Goal: Task Accomplishment & Management: Use online tool/utility

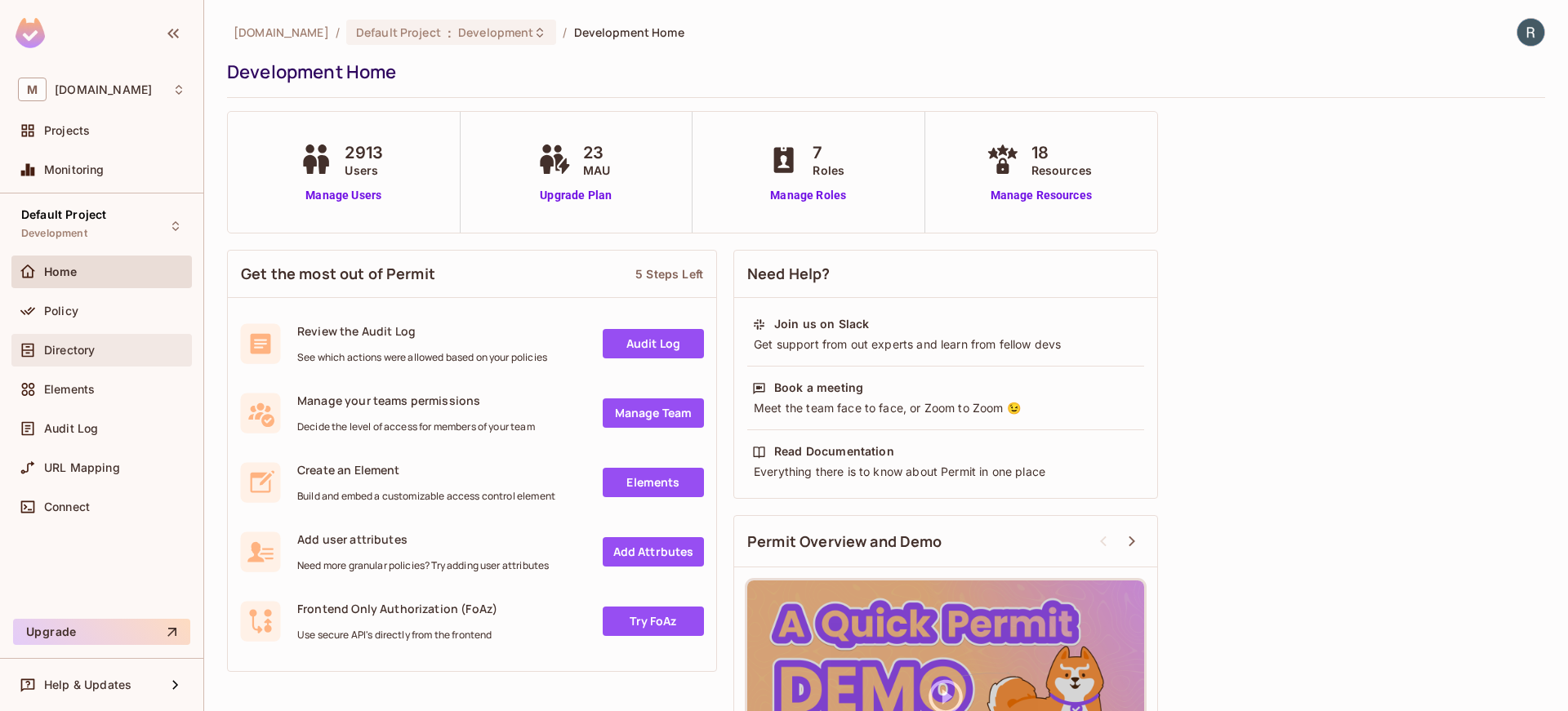
click at [85, 345] on span "Directory" at bounding box center [70, 350] width 51 height 13
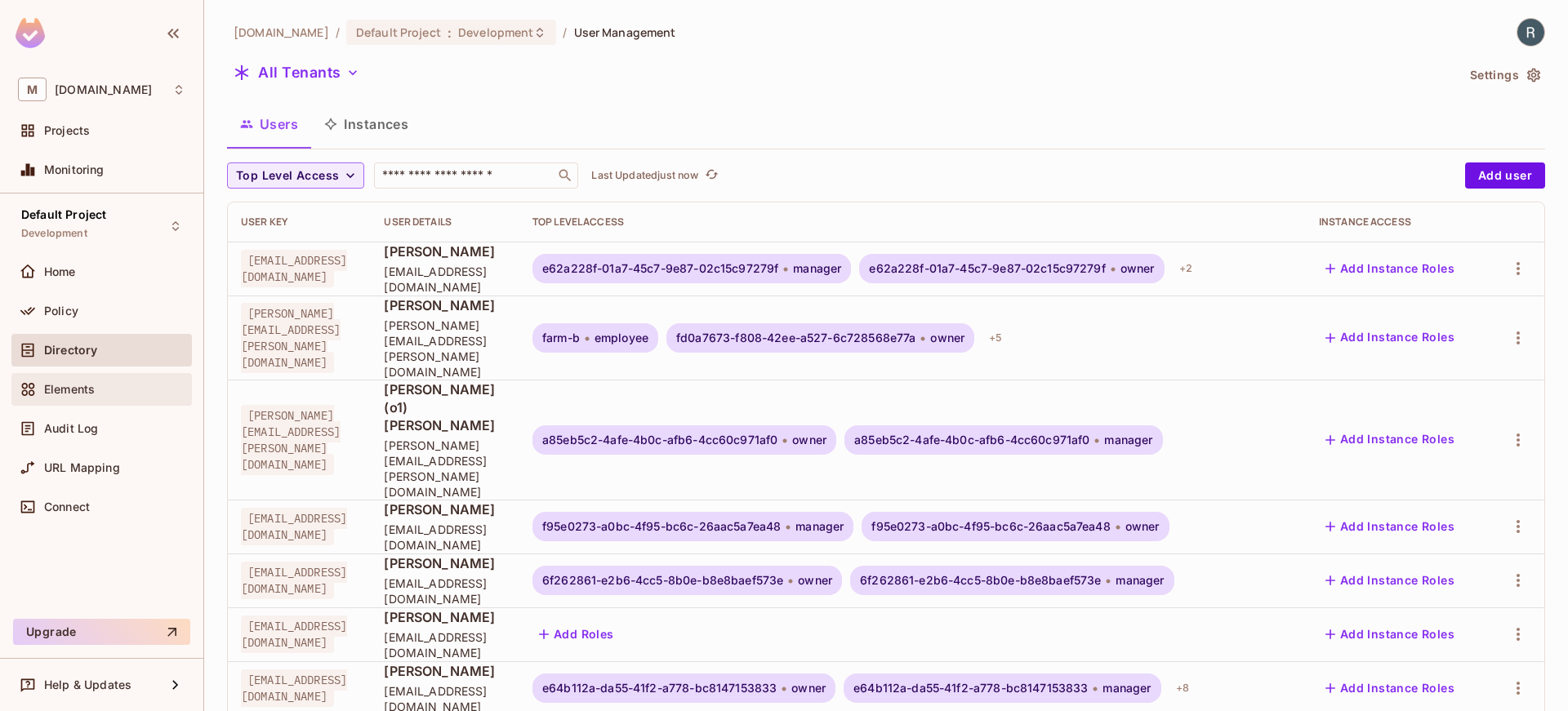
click at [58, 396] on div "Elements" at bounding box center [102, 389] width 168 height 20
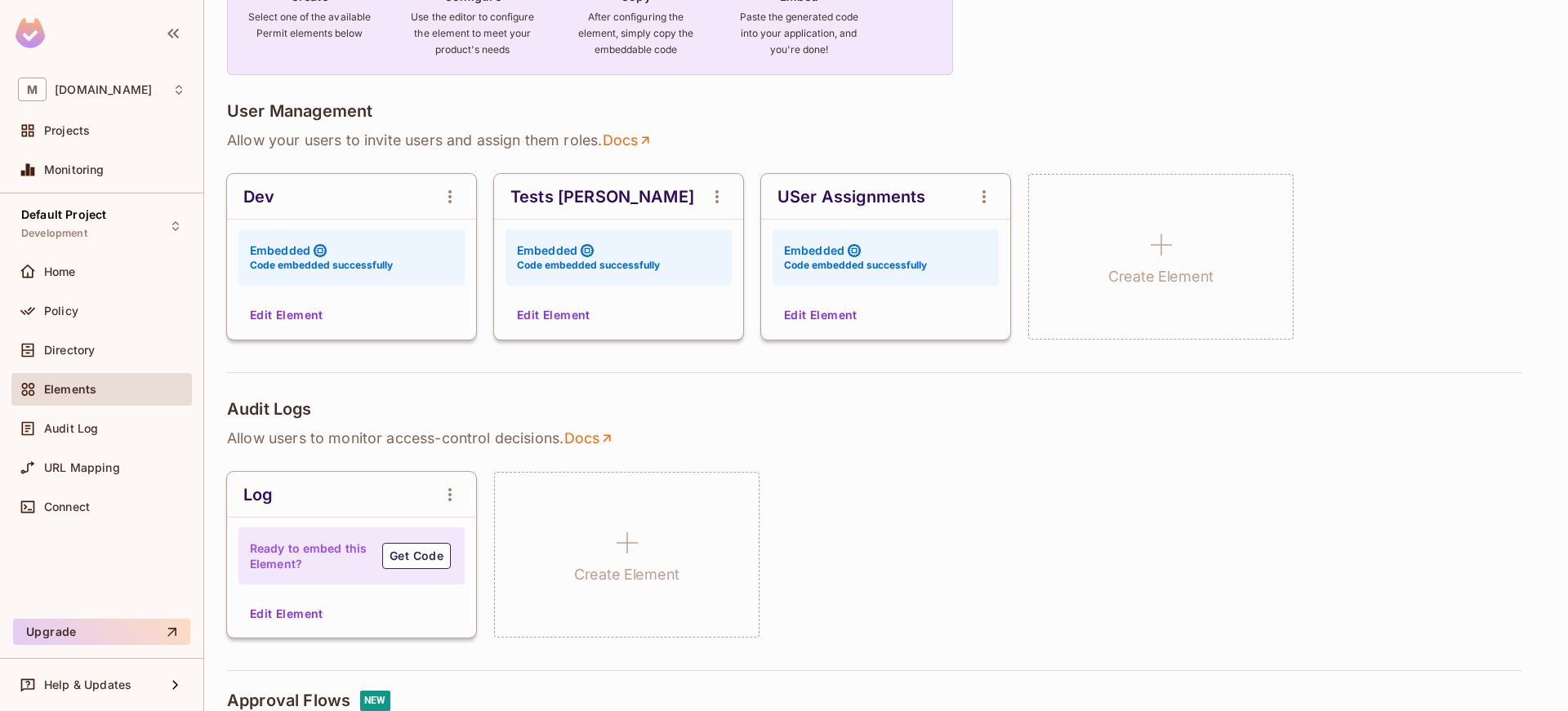
scroll to position [235, 0]
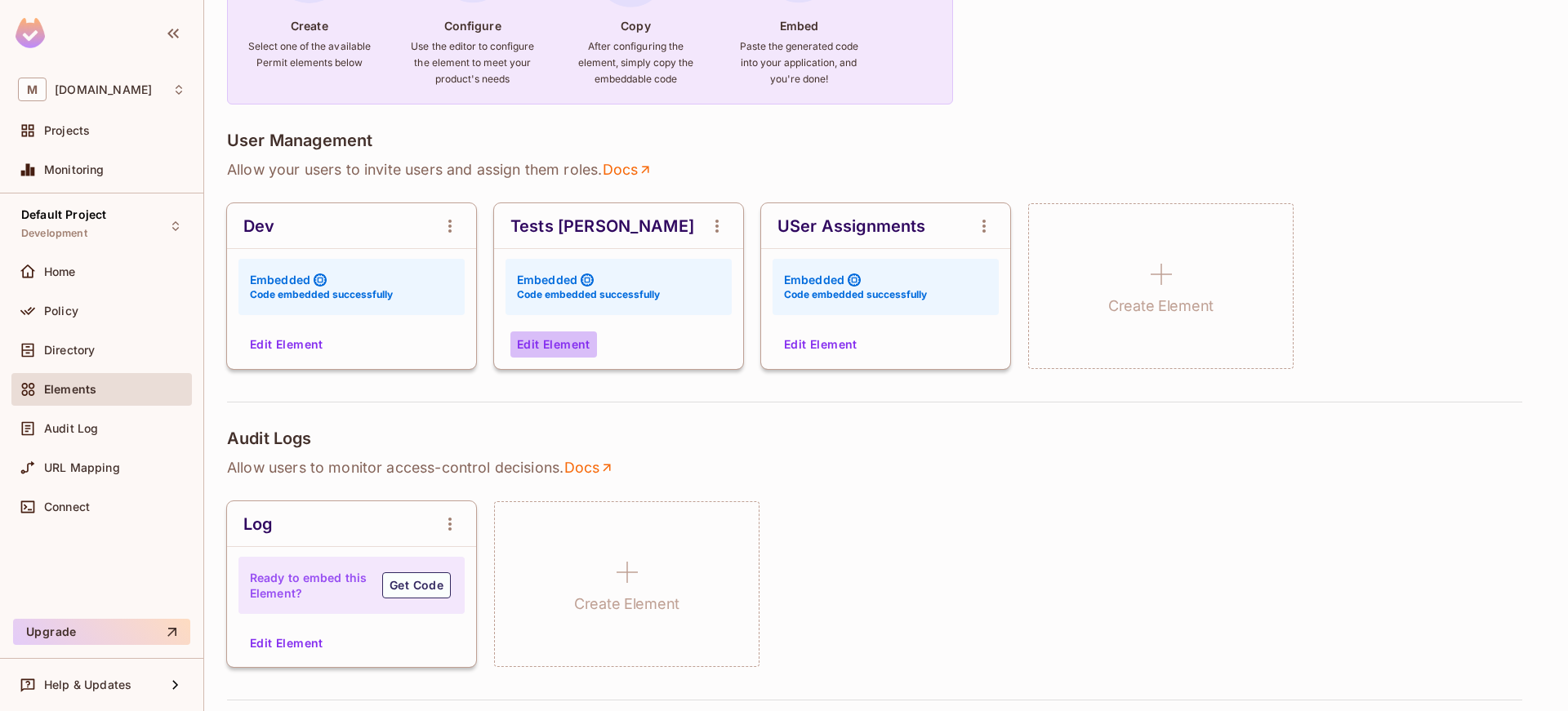
click at [564, 350] on button "Edit Element" at bounding box center [554, 345] width 87 height 26
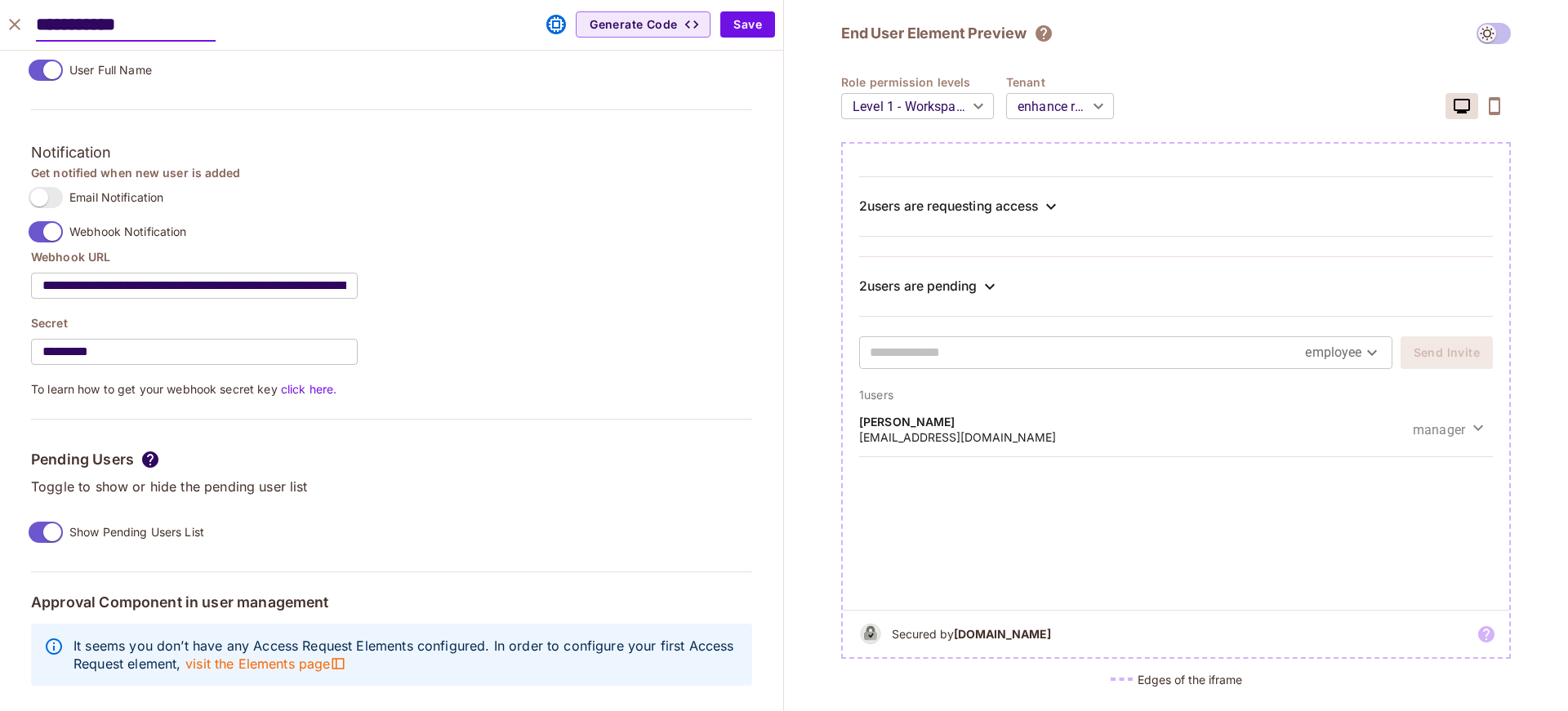
scroll to position [1352, 0]
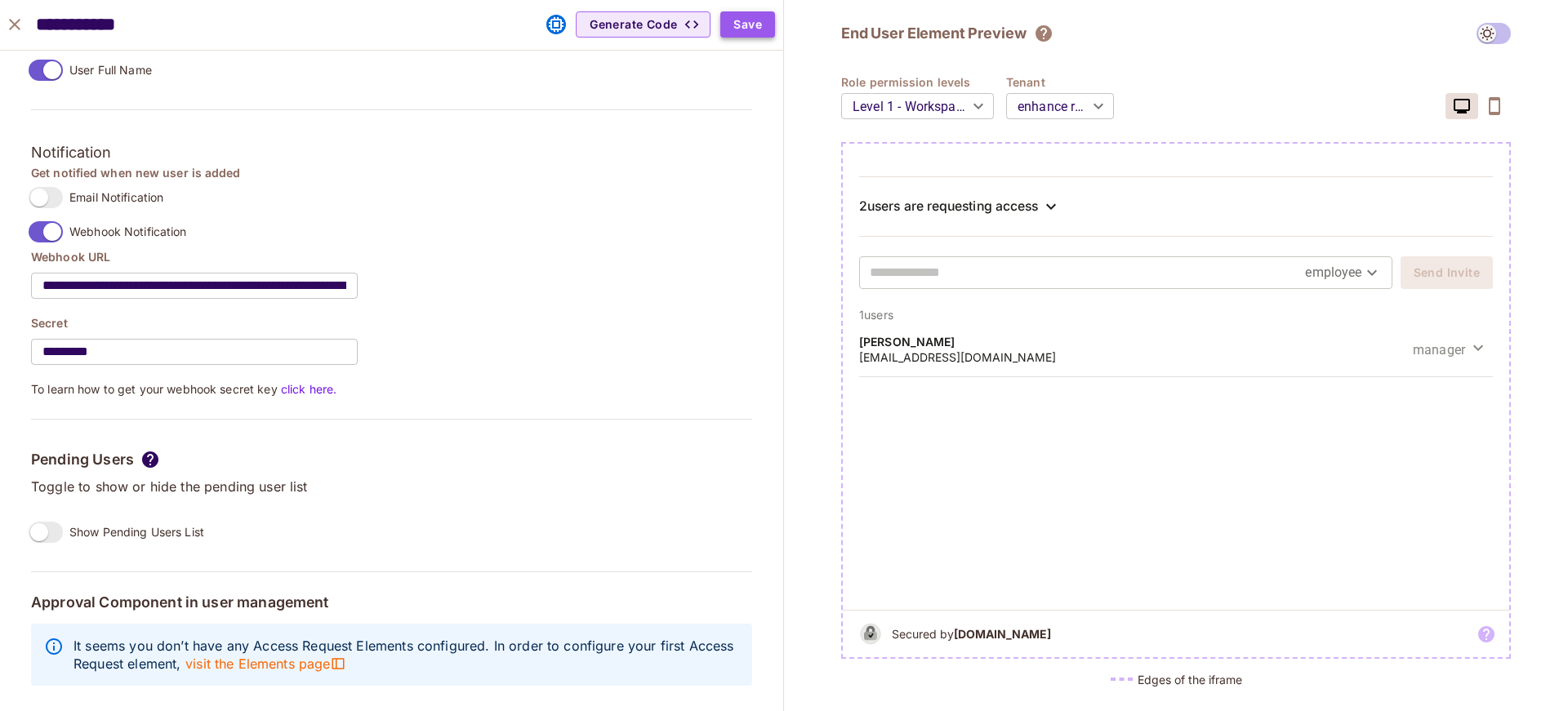
click at [760, 27] on button "Save" at bounding box center [748, 24] width 55 height 26
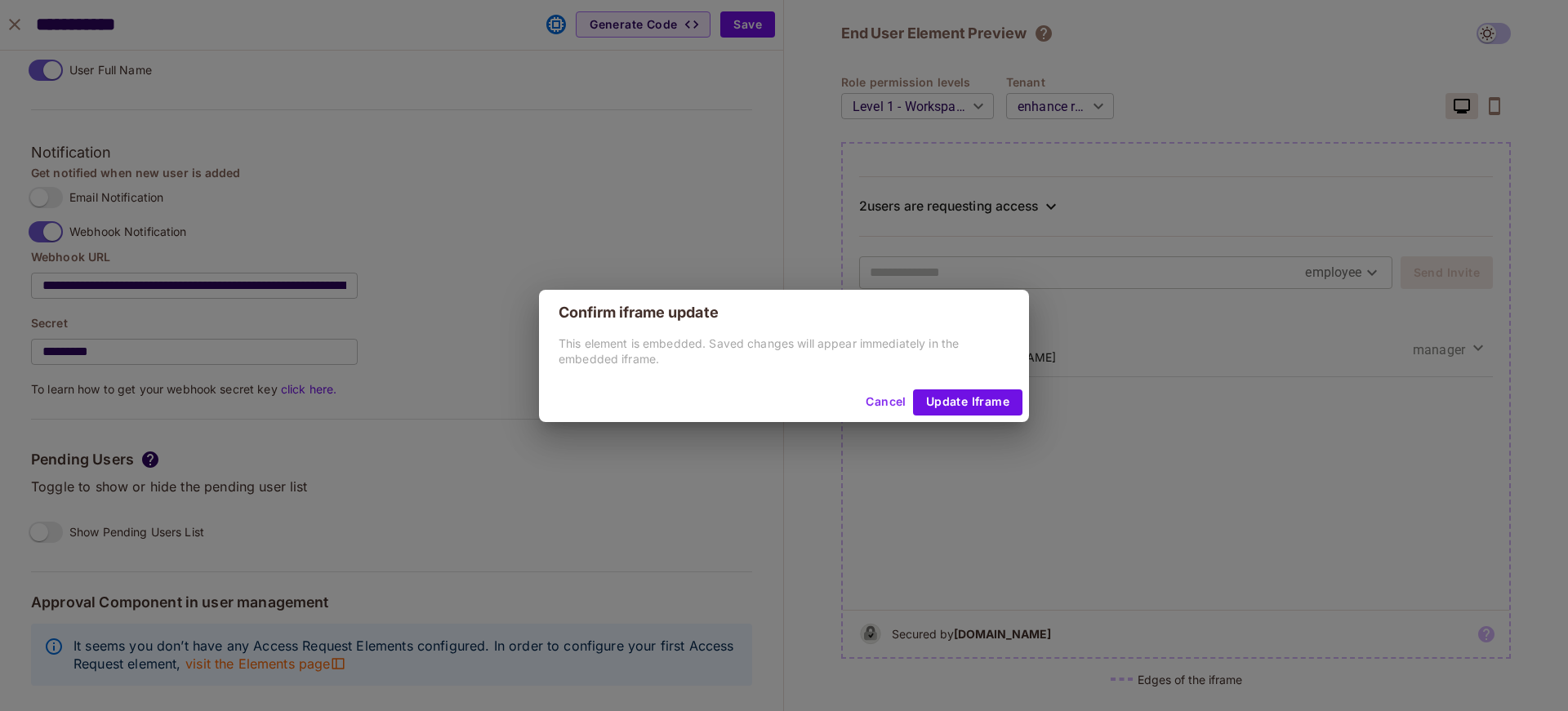
click at [876, 403] on button "Cancel" at bounding box center [885, 403] width 53 height 26
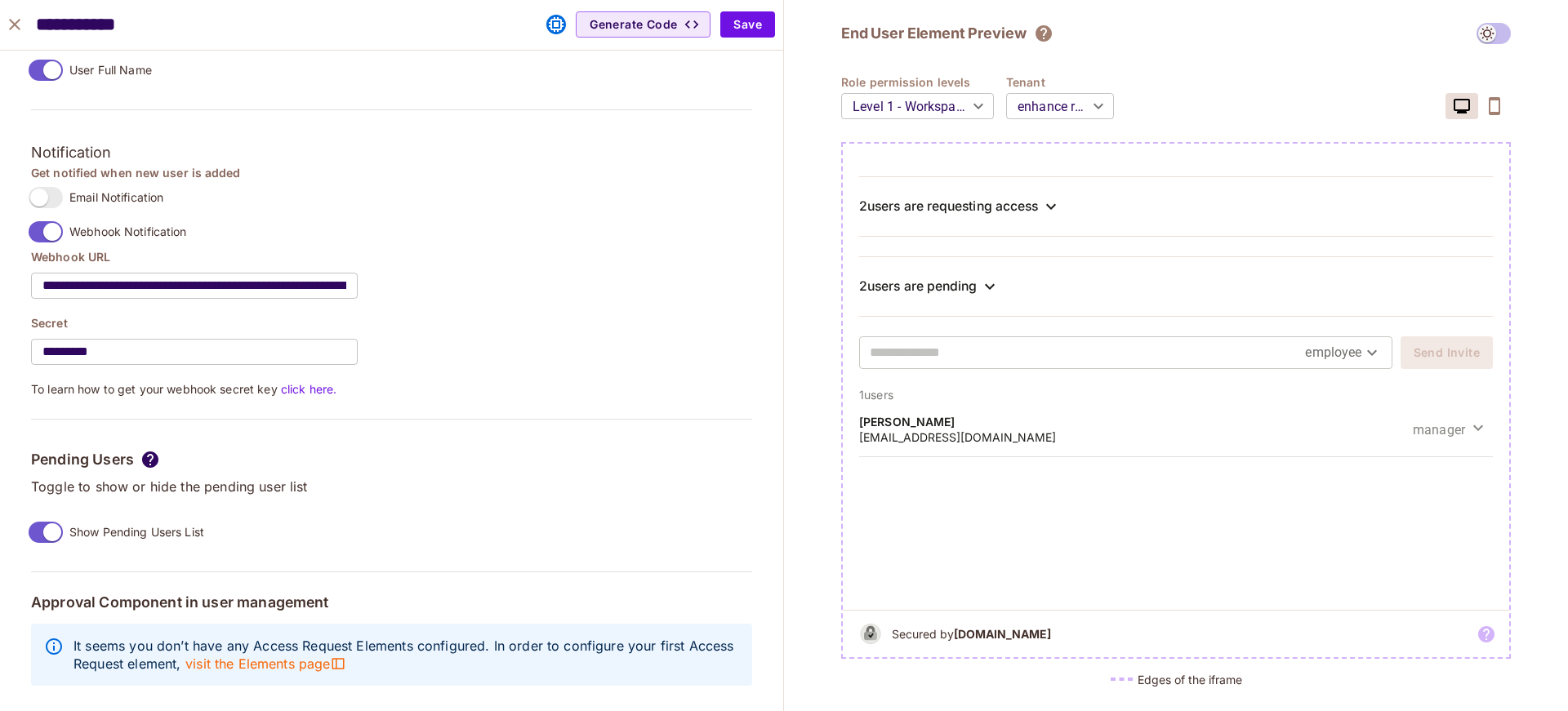
click at [1050, 186] on div "2 users are requesting access" at bounding box center [1175, 206] width 634 height 60
click at [1059, 209] on icon at bounding box center [1051, 206] width 20 height 20
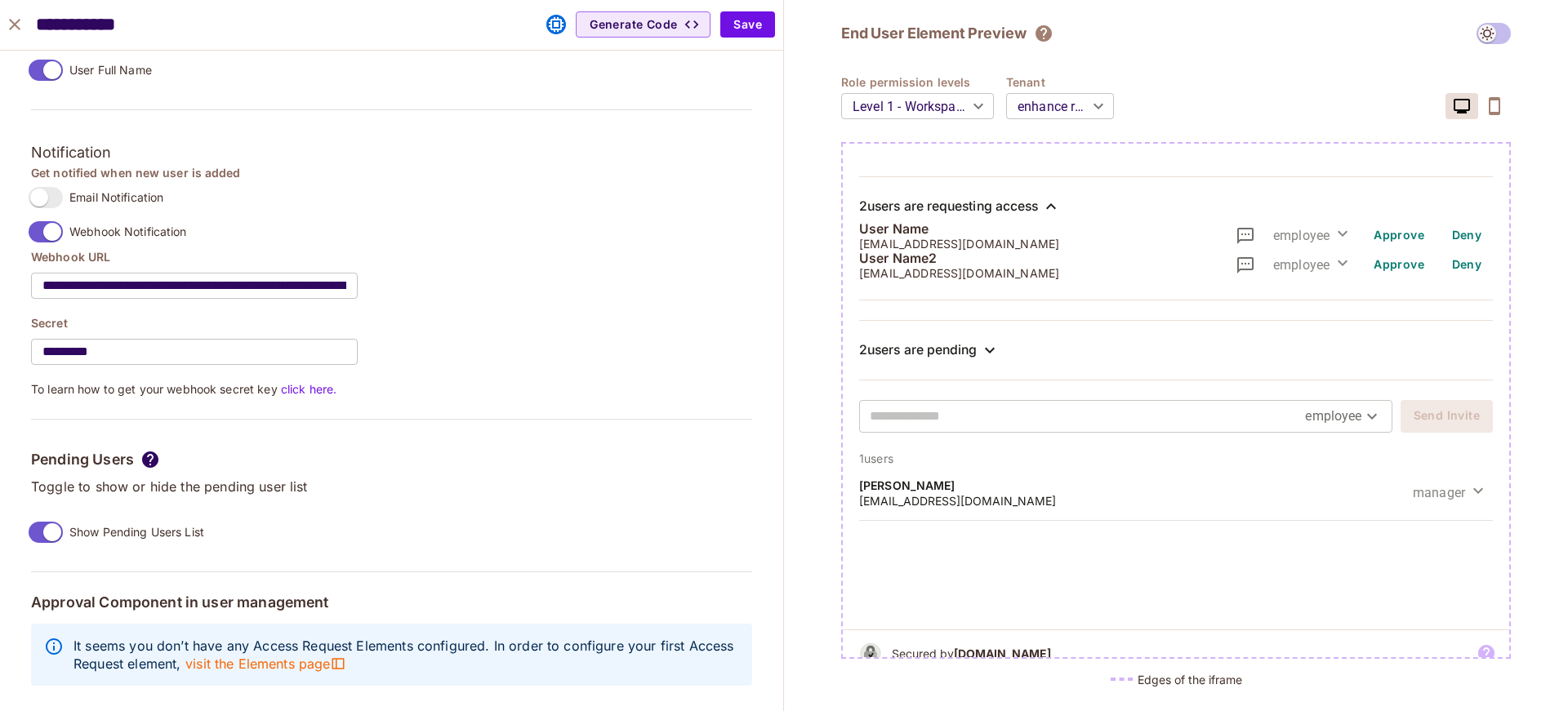
click at [1059, 209] on icon at bounding box center [1051, 206] width 20 height 20
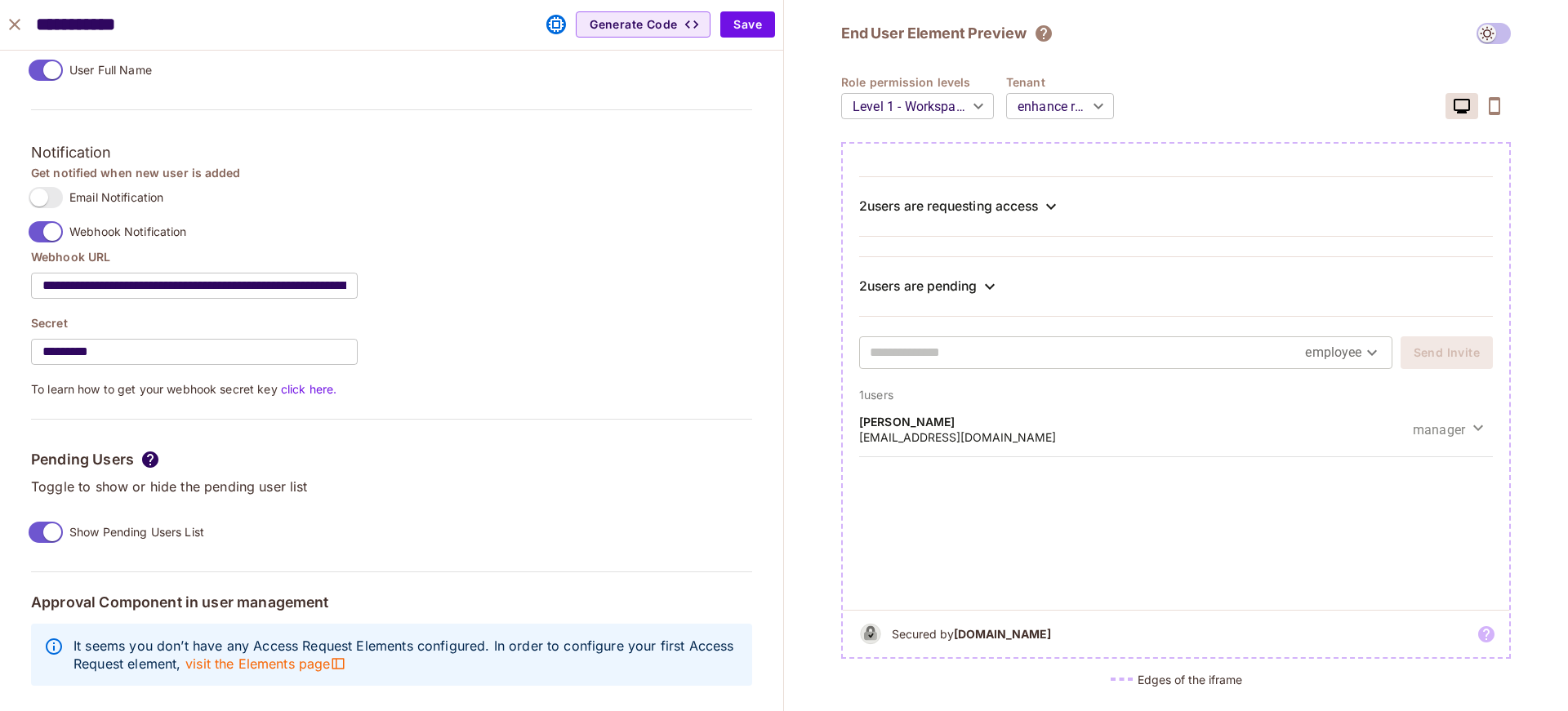
click at [1055, 198] on icon at bounding box center [1051, 206] width 20 height 20
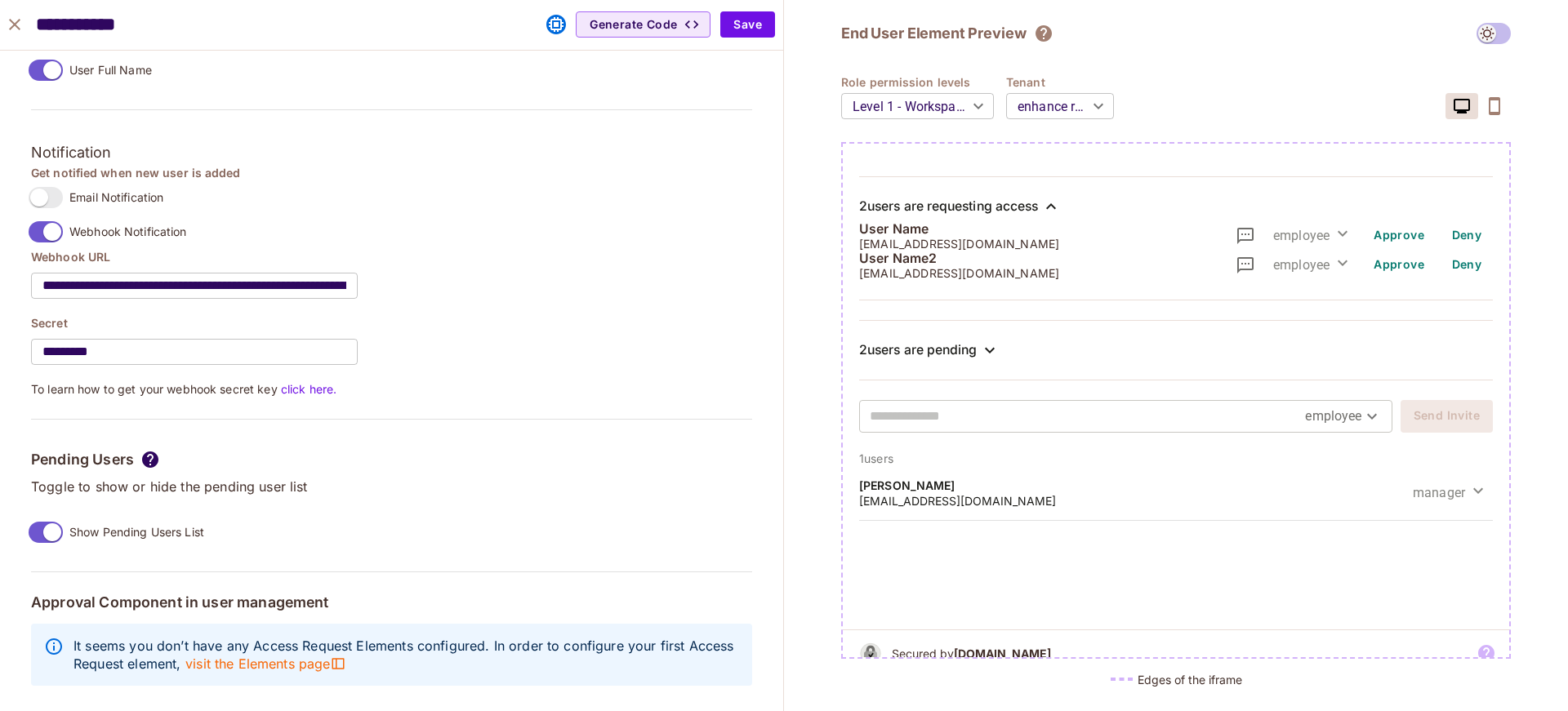
click at [1055, 200] on icon at bounding box center [1051, 206] width 20 height 20
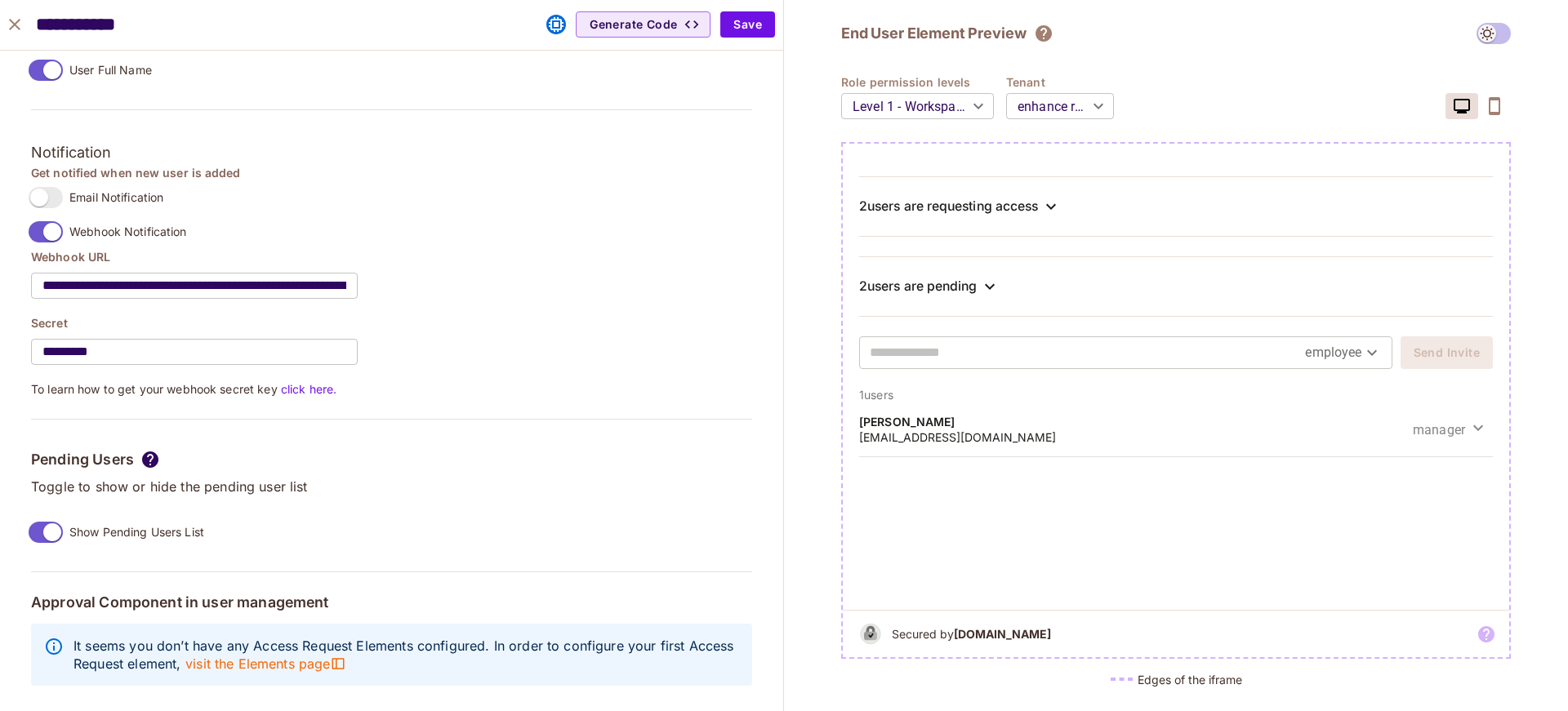
click at [1055, 200] on icon at bounding box center [1051, 206] width 20 height 20
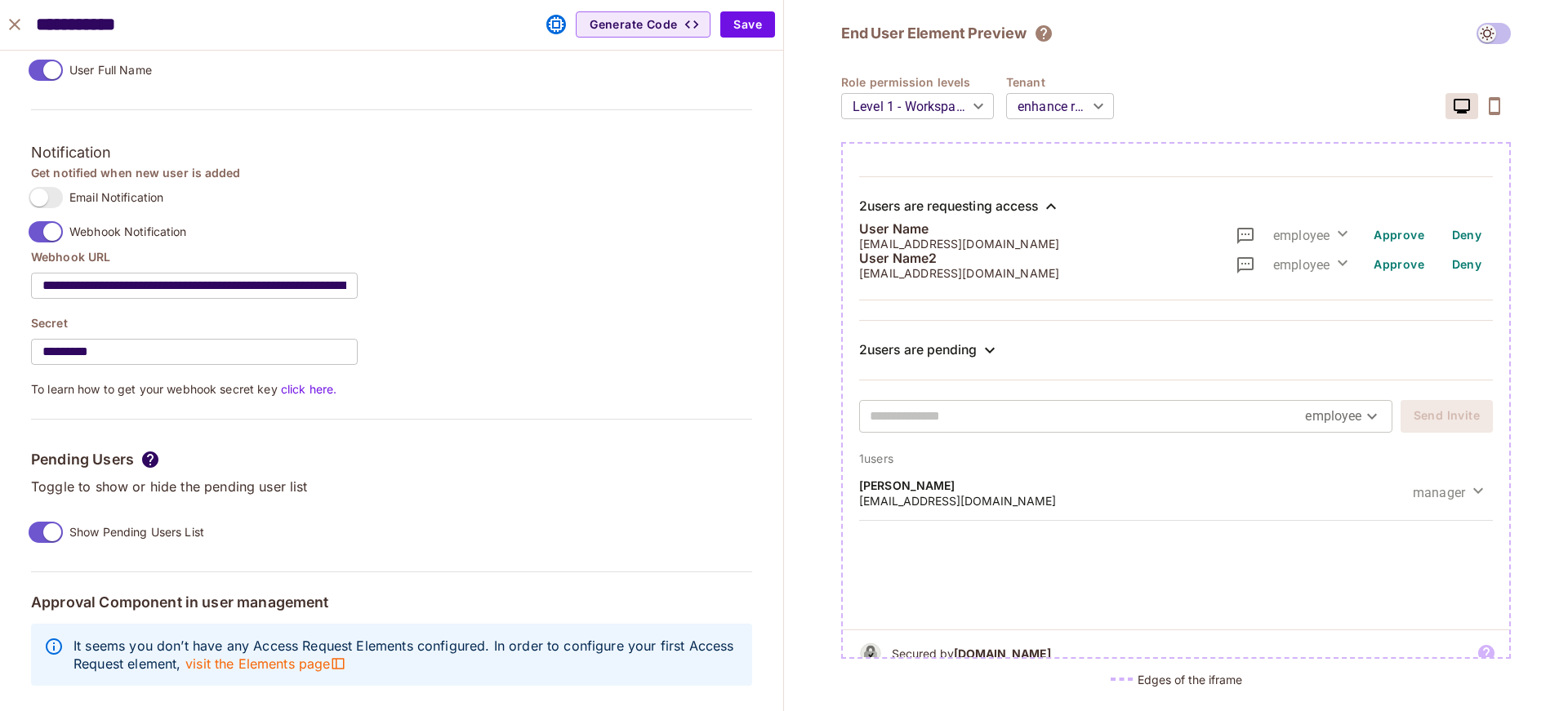
click at [1055, 200] on icon at bounding box center [1051, 206] width 20 height 20
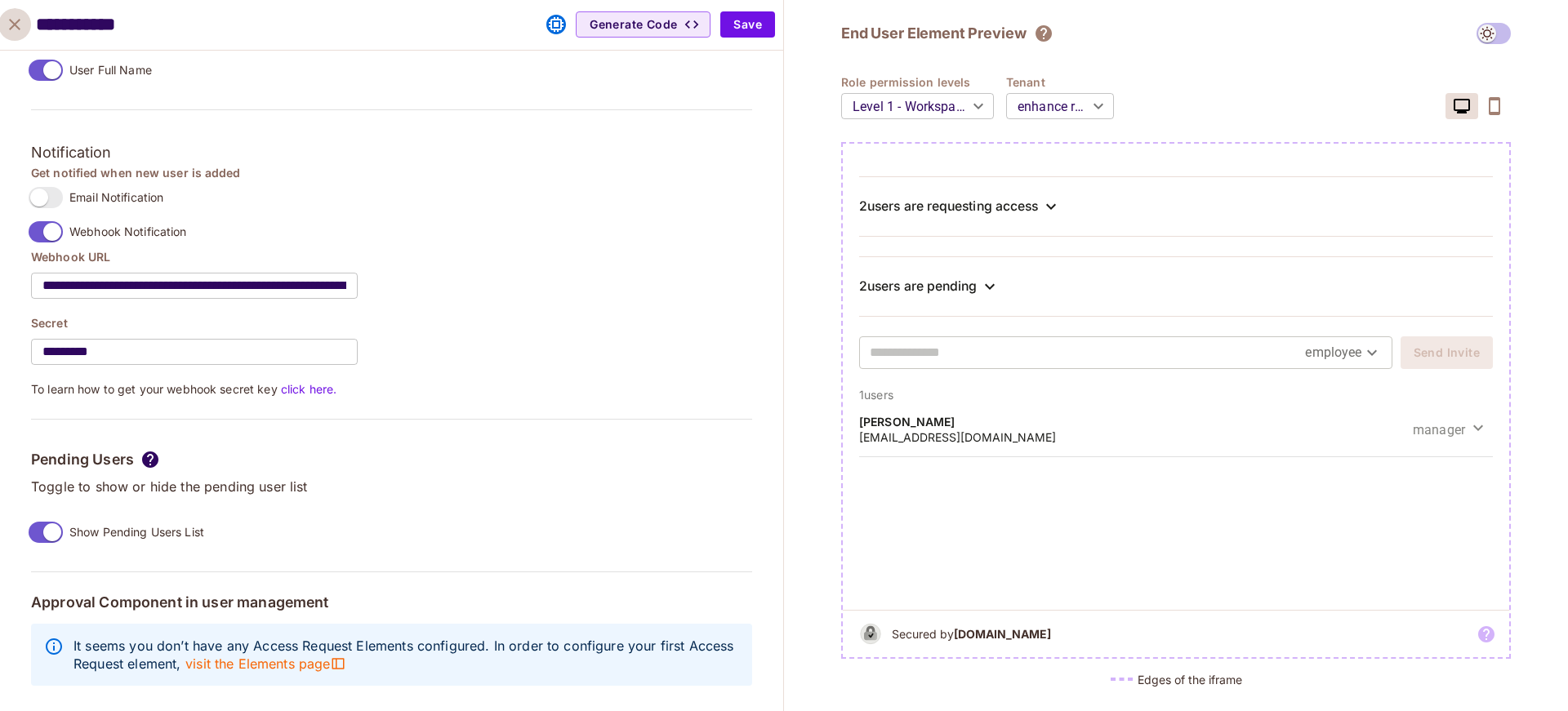
click at [6, 27] on icon "close" at bounding box center [14, 24] width 20 height 20
type input "******"
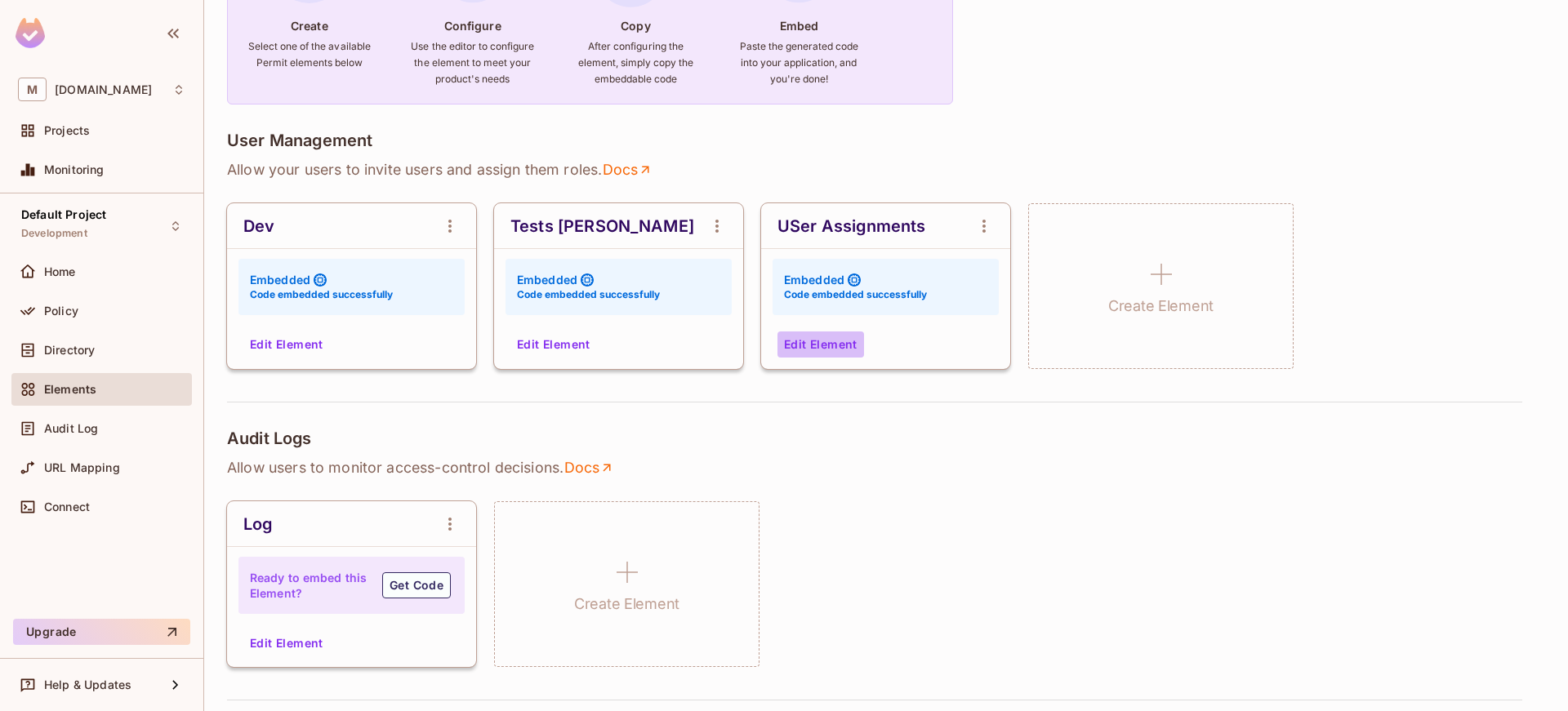
click at [831, 343] on button "Edit Element" at bounding box center [821, 345] width 87 height 26
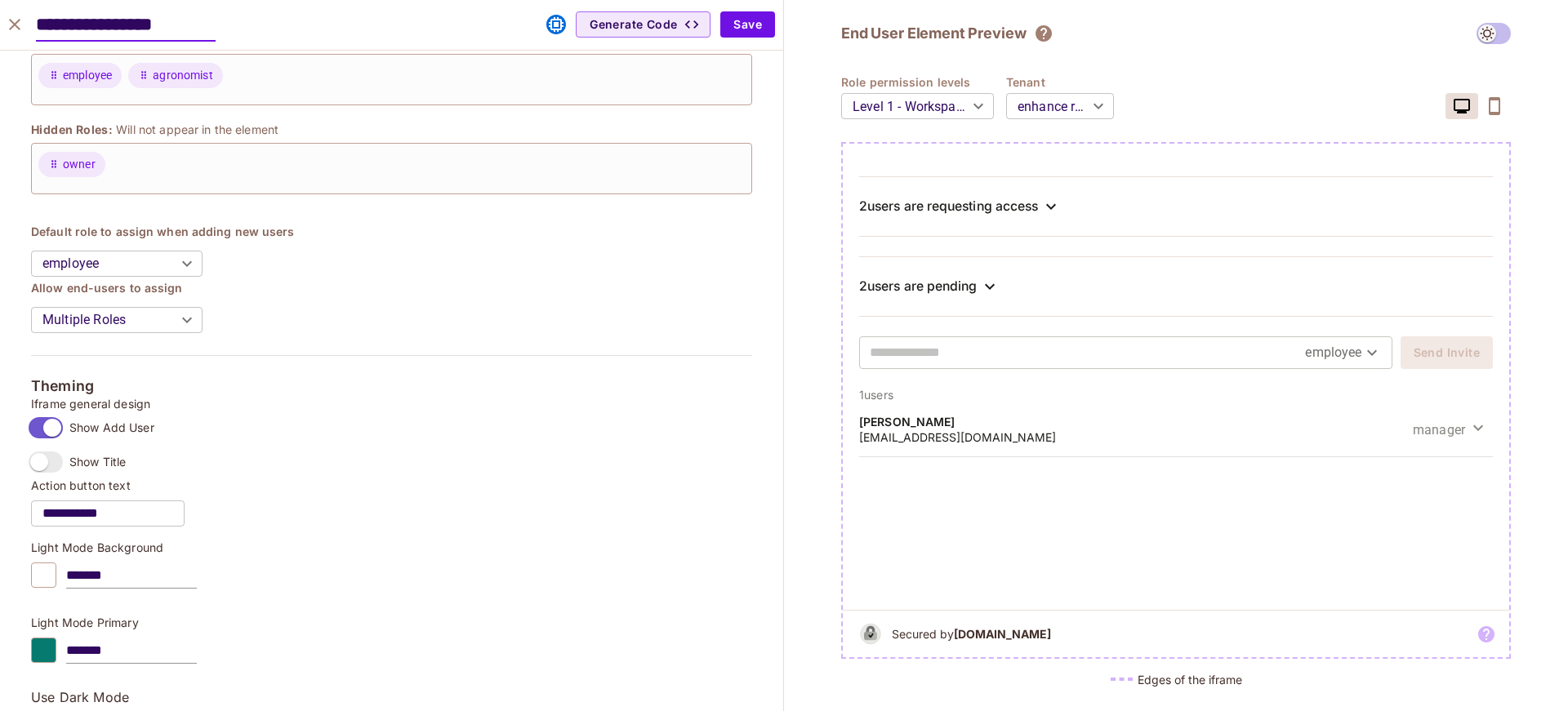
scroll to position [0, 0]
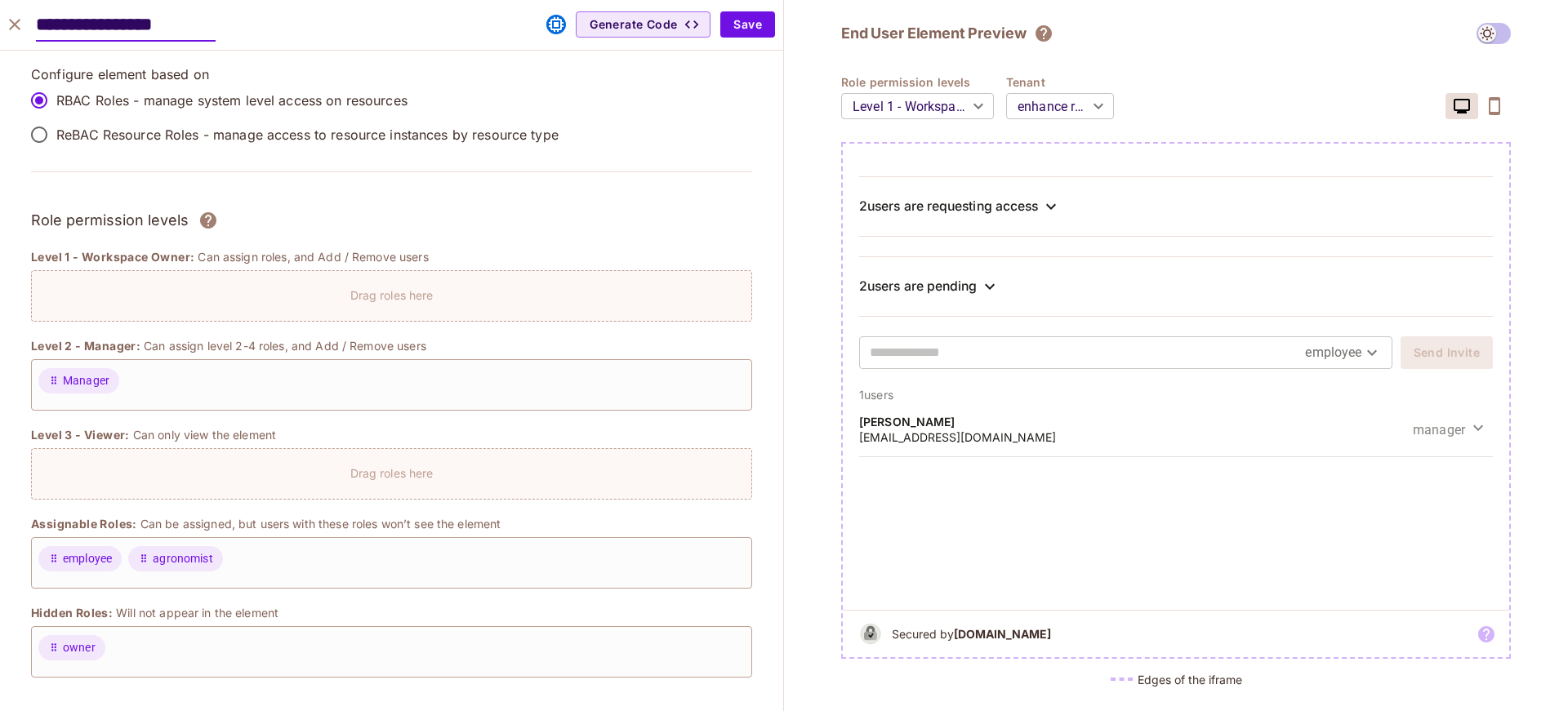
click at [22, 25] on icon "close" at bounding box center [14, 24] width 20 height 20
type input "******"
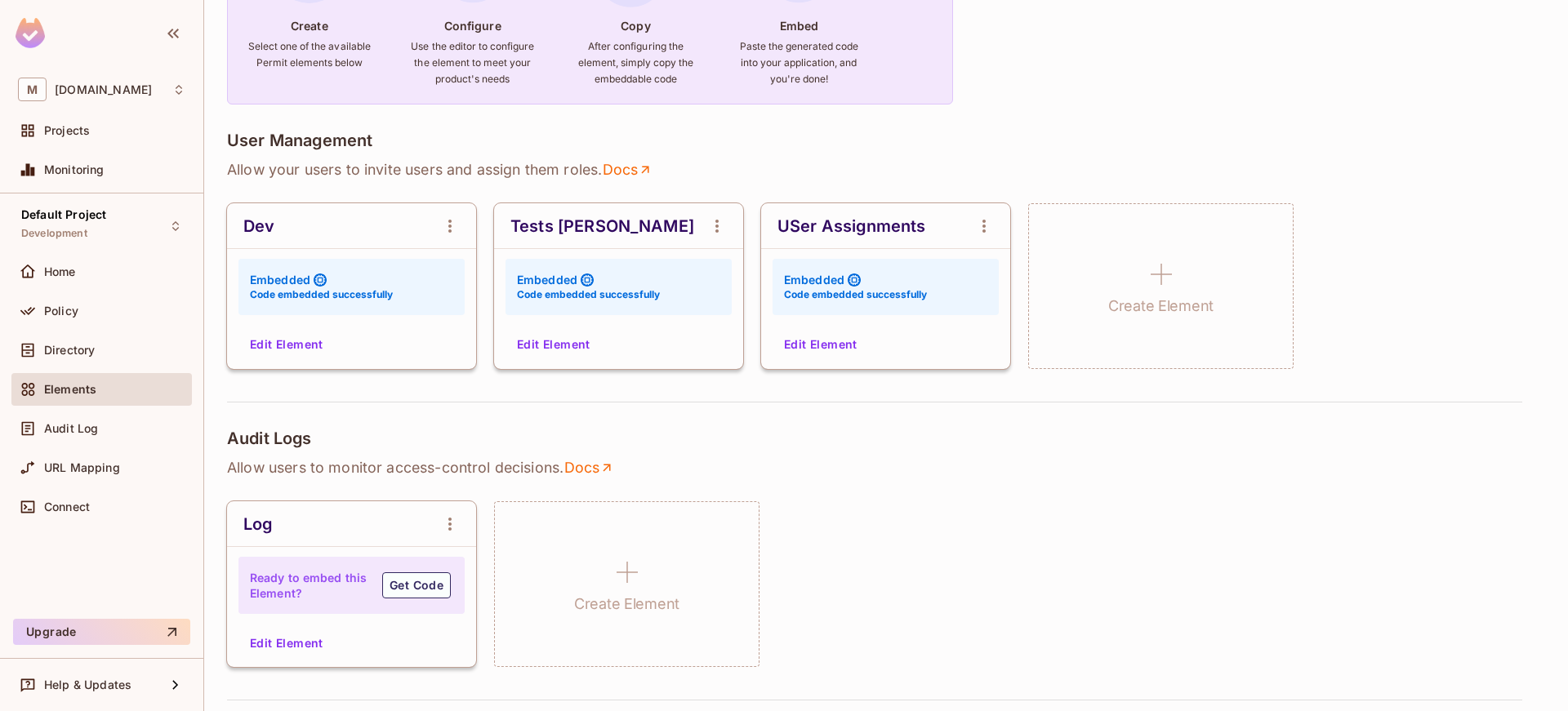
click at [289, 341] on button "Edit Element" at bounding box center [286, 345] width 87 height 26
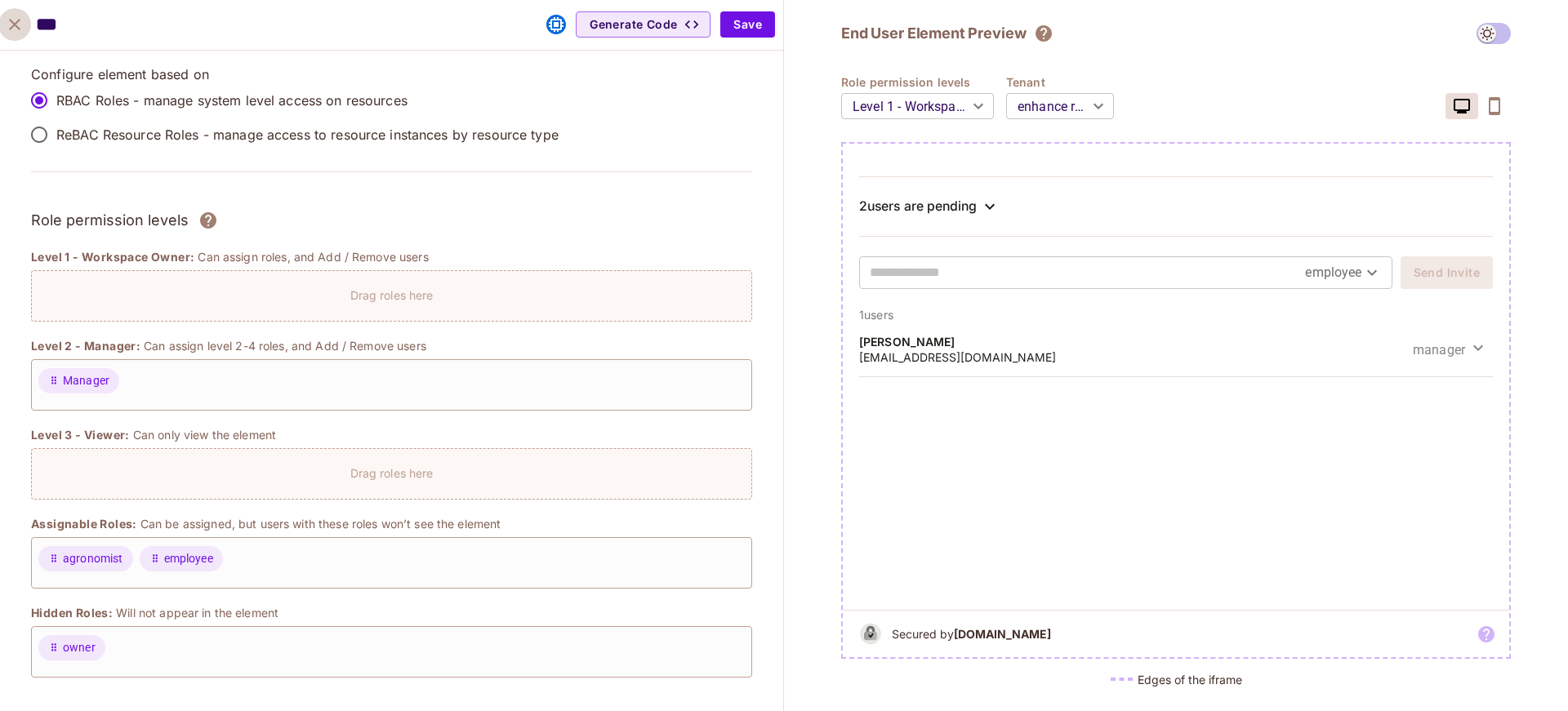
click at [17, 19] on icon "close" at bounding box center [14, 24] width 20 height 20
type input "******"
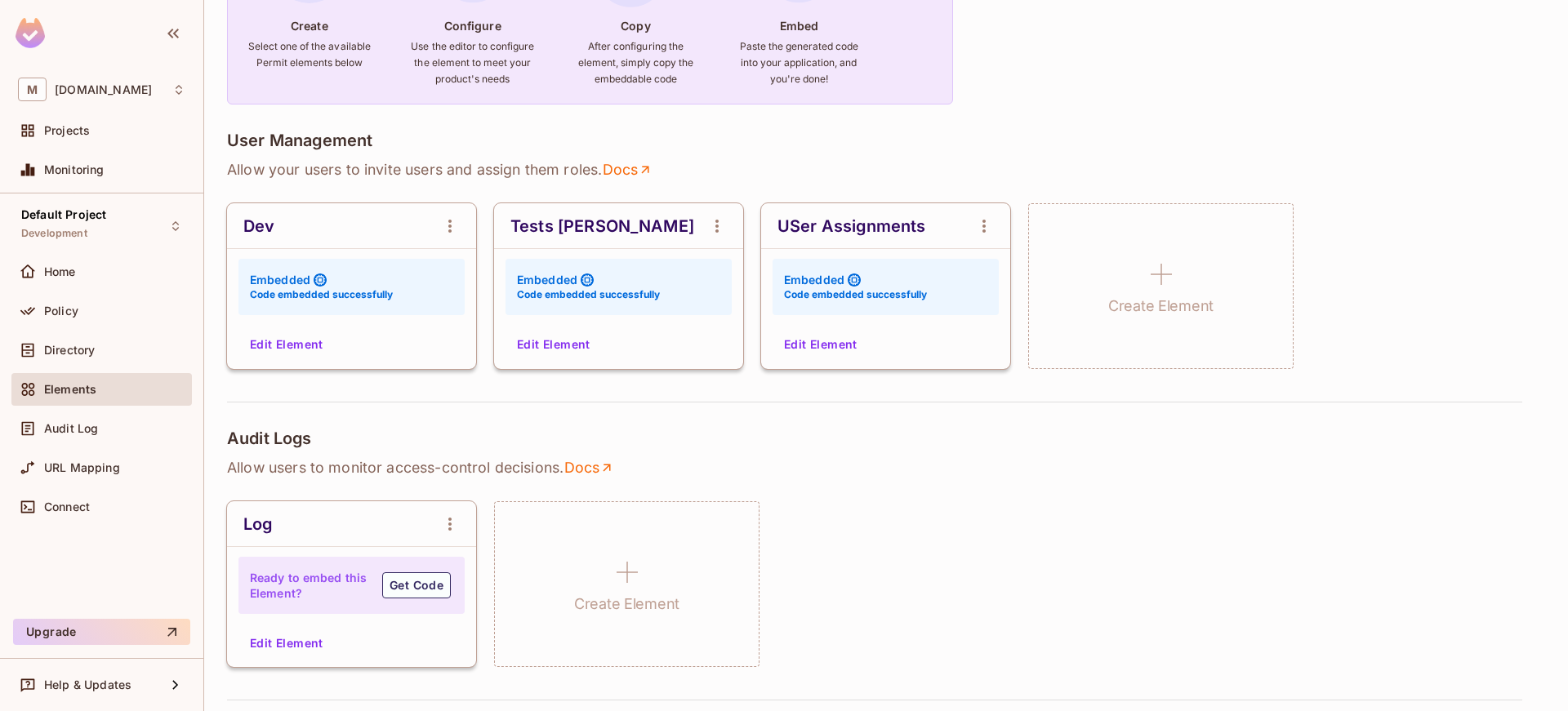
click at [562, 342] on button "Edit Element" at bounding box center [554, 345] width 87 height 26
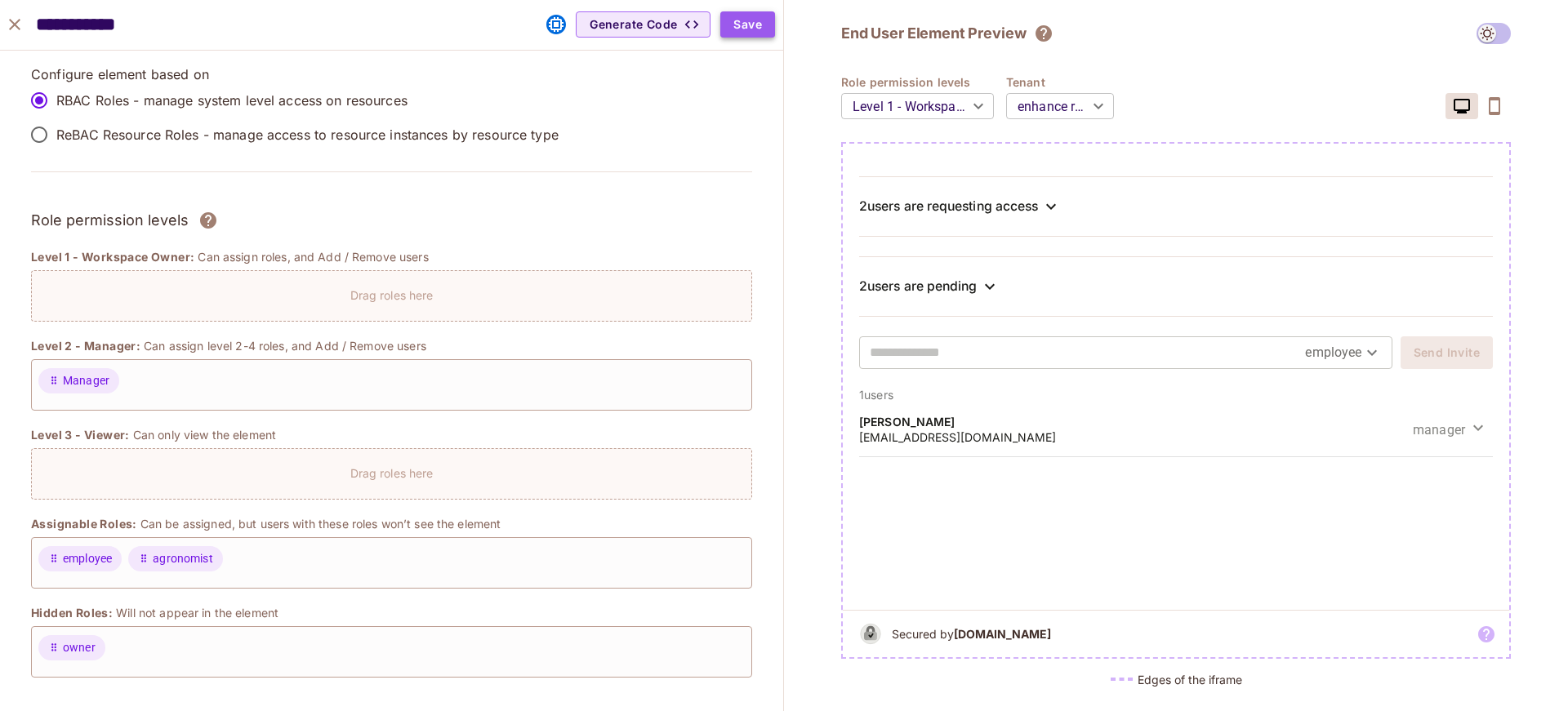
click at [752, 29] on button "Save" at bounding box center [748, 24] width 55 height 26
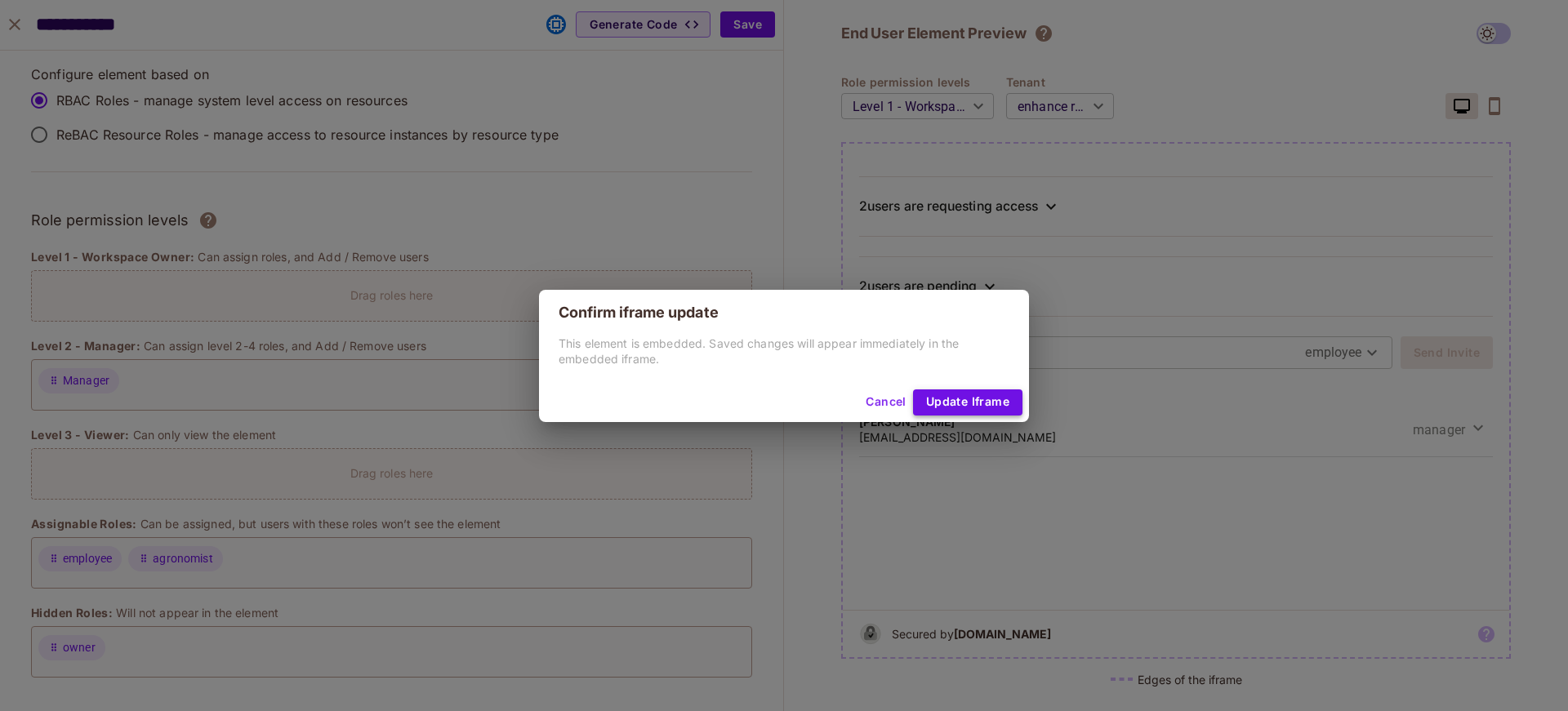
click at [967, 396] on button "Update Iframe" at bounding box center [967, 403] width 109 height 26
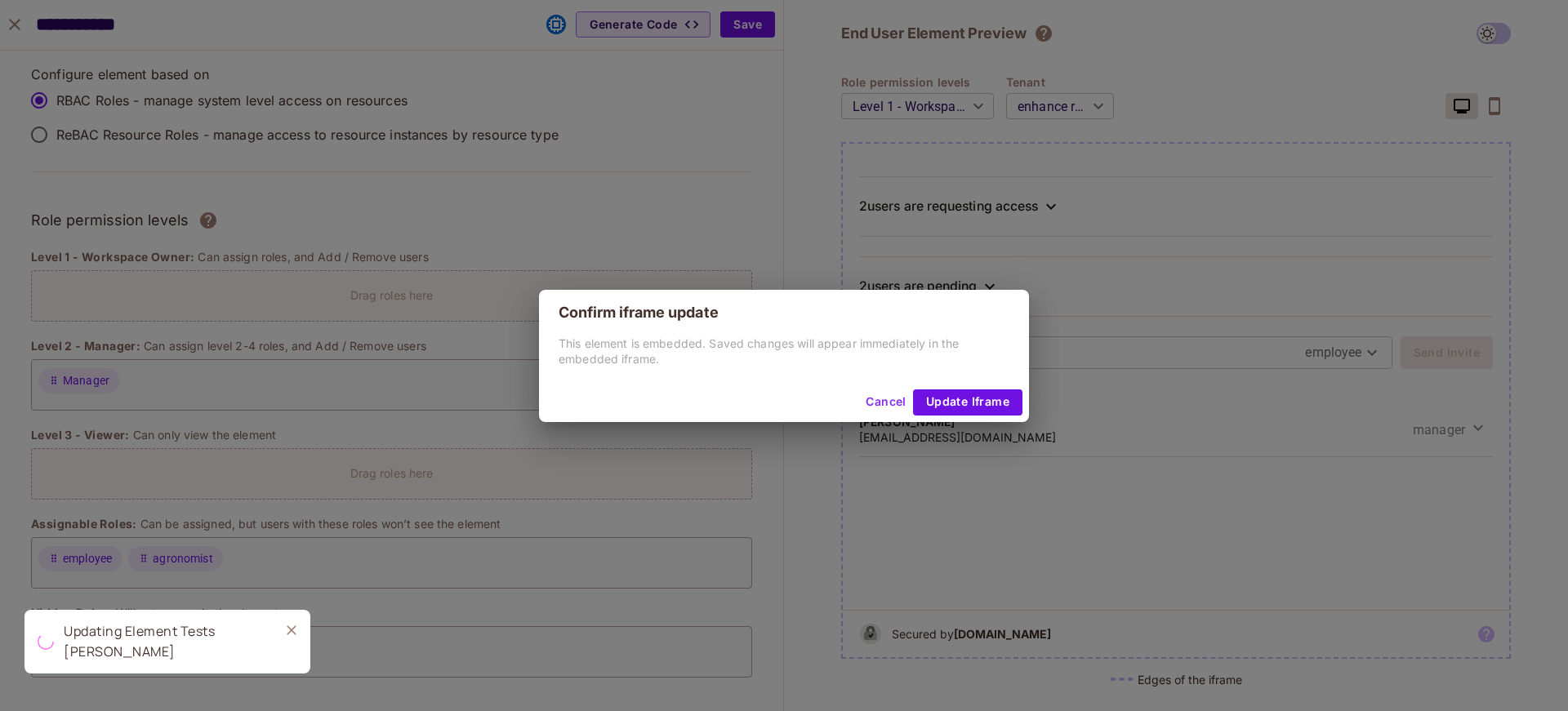
type input "******"
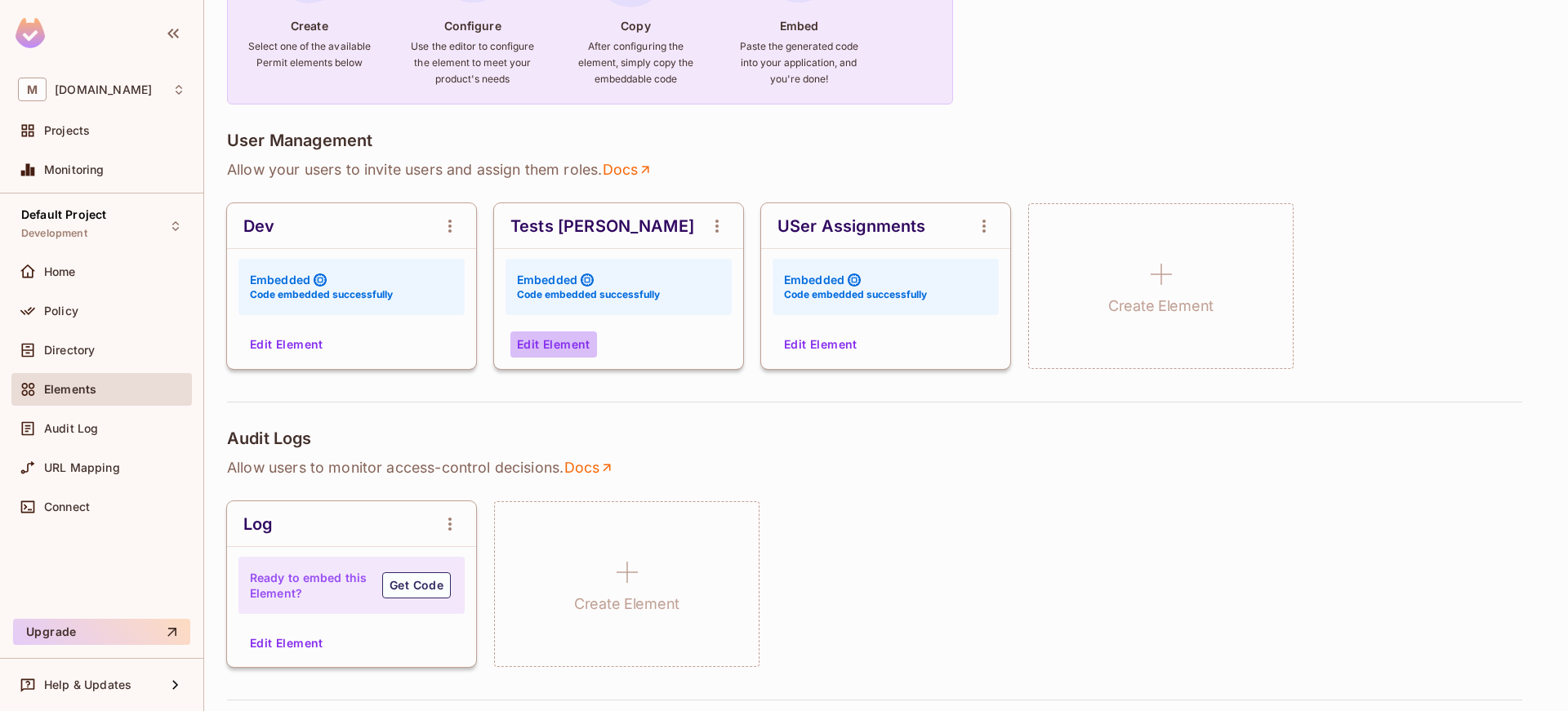
click at [552, 347] on button "Edit Element" at bounding box center [554, 345] width 87 height 26
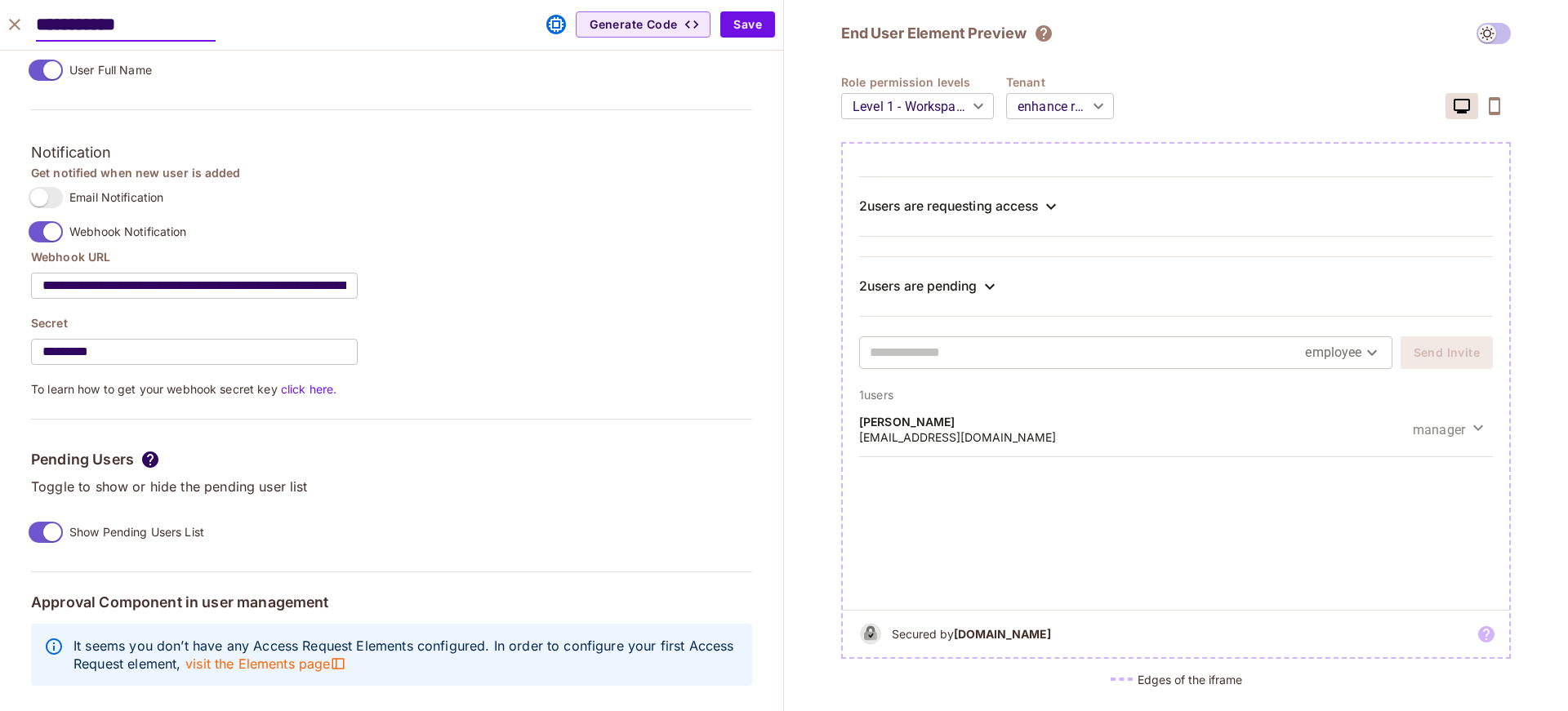
scroll to position [1352, 0]
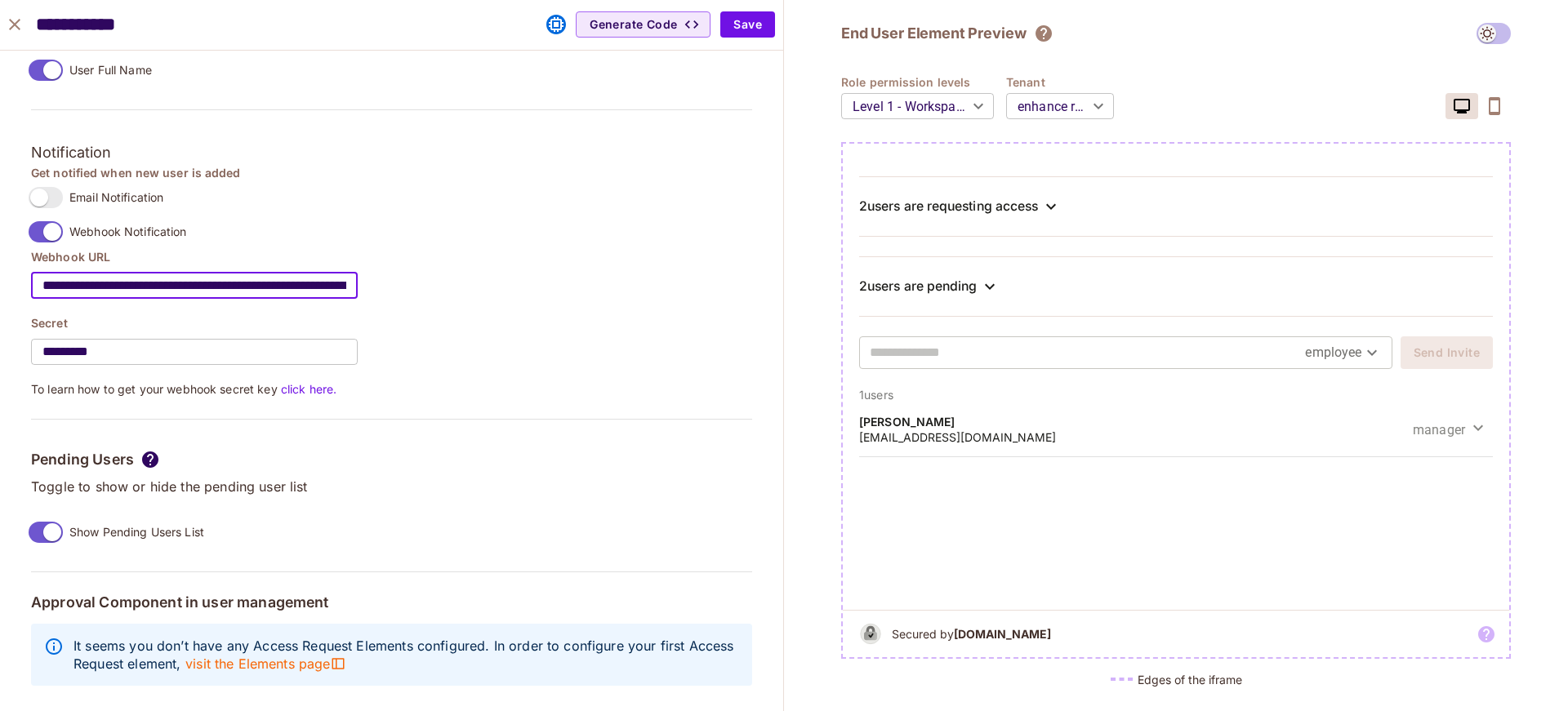
drag, startPoint x: 229, startPoint y: 273, endPoint x: 22, endPoint y: 273, distance: 207.0
paste input "**"
drag, startPoint x: 232, startPoint y: 277, endPoint x: 192, endPoint y: 274, distance: 40.1
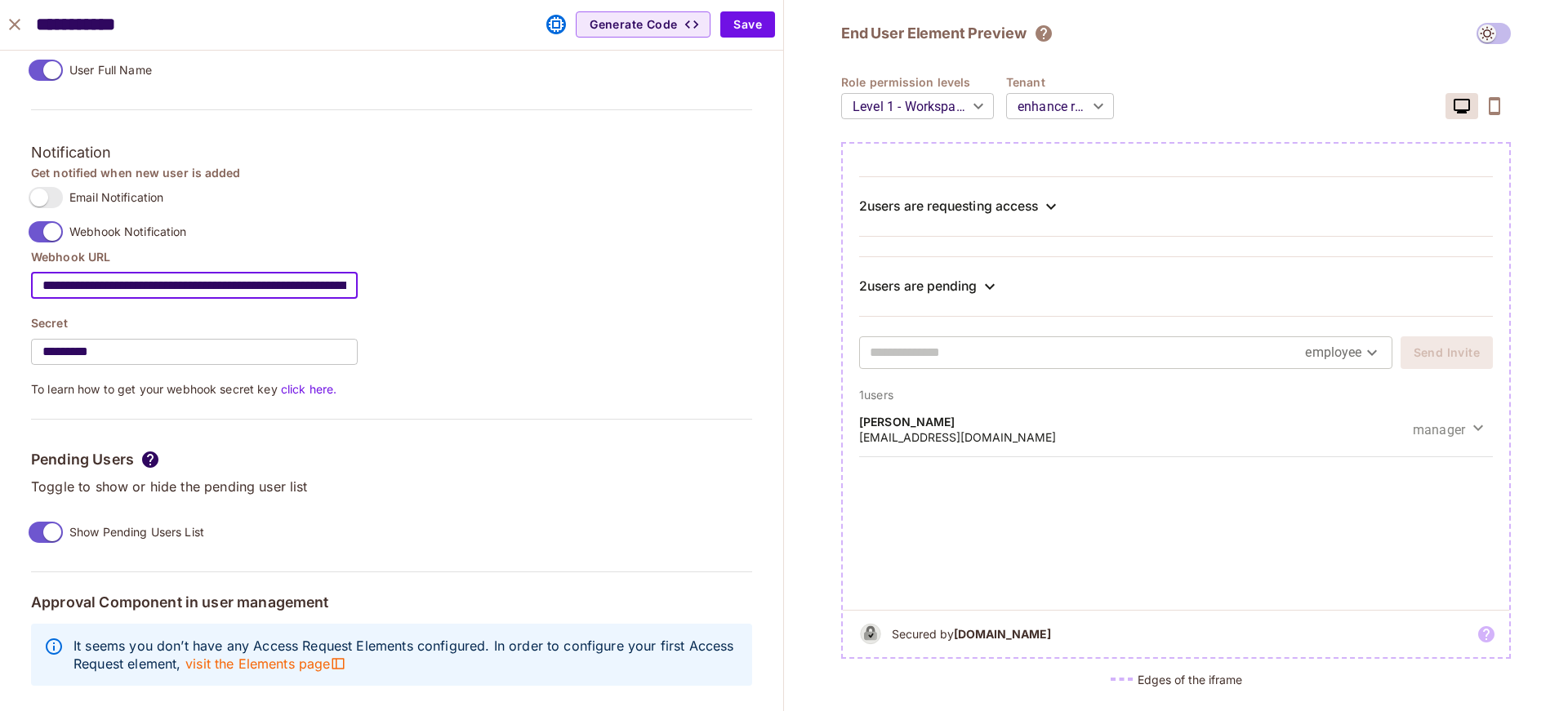
click at [0, 275] on html "M [DOMAIN_NAME] Projects Monitoring Default Project Development Home Policy Dir…" at bounding box center [784, 355] width 1568 height 711
type input "**********"
click at [474, 286] on div "**********" at bounding box center [392, 322] width 721 height 148
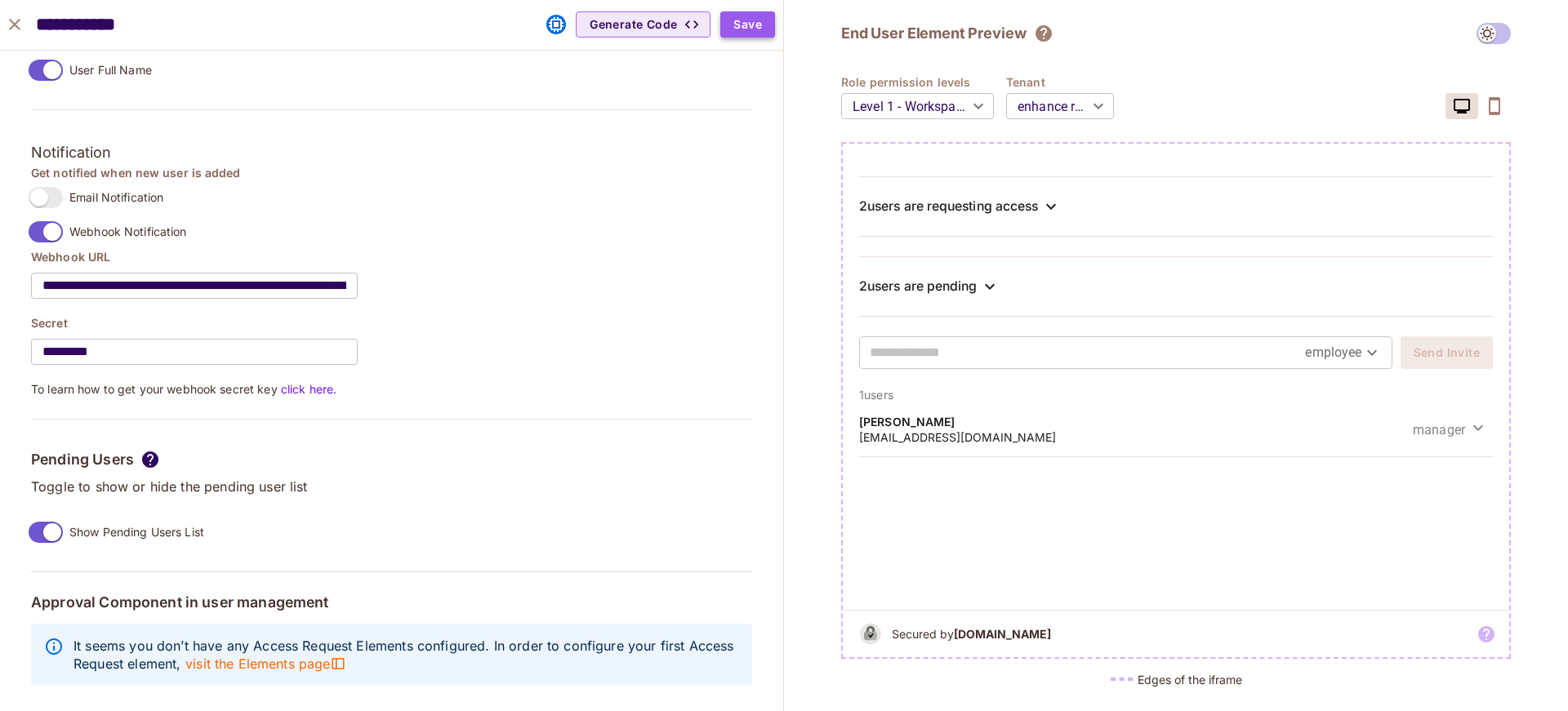
click at [747, 21] on button "Save" at bounding box center [748, 24] width 55 height 26
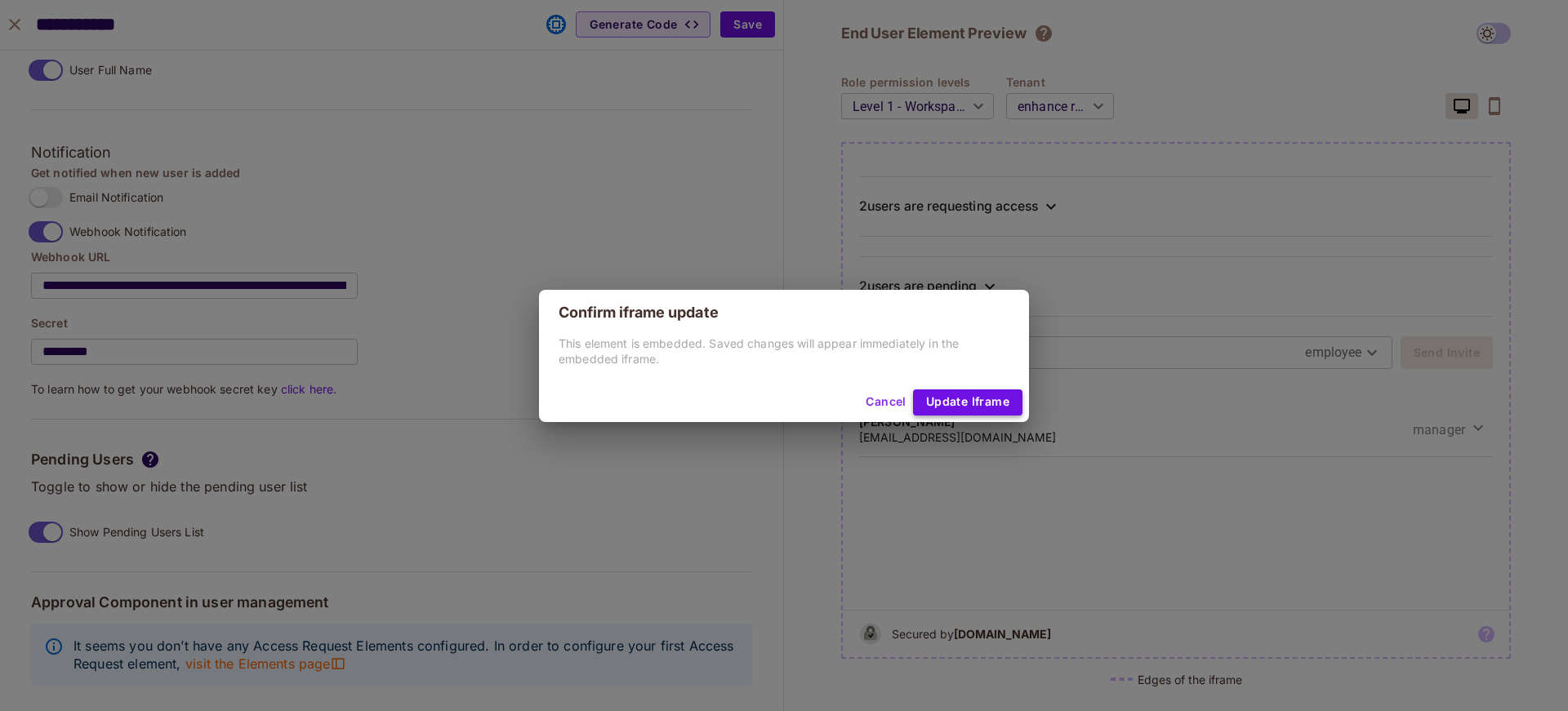
click at [987, 399] on button "Update Iframe" at bounding box center [967, 403] width 109 height 26
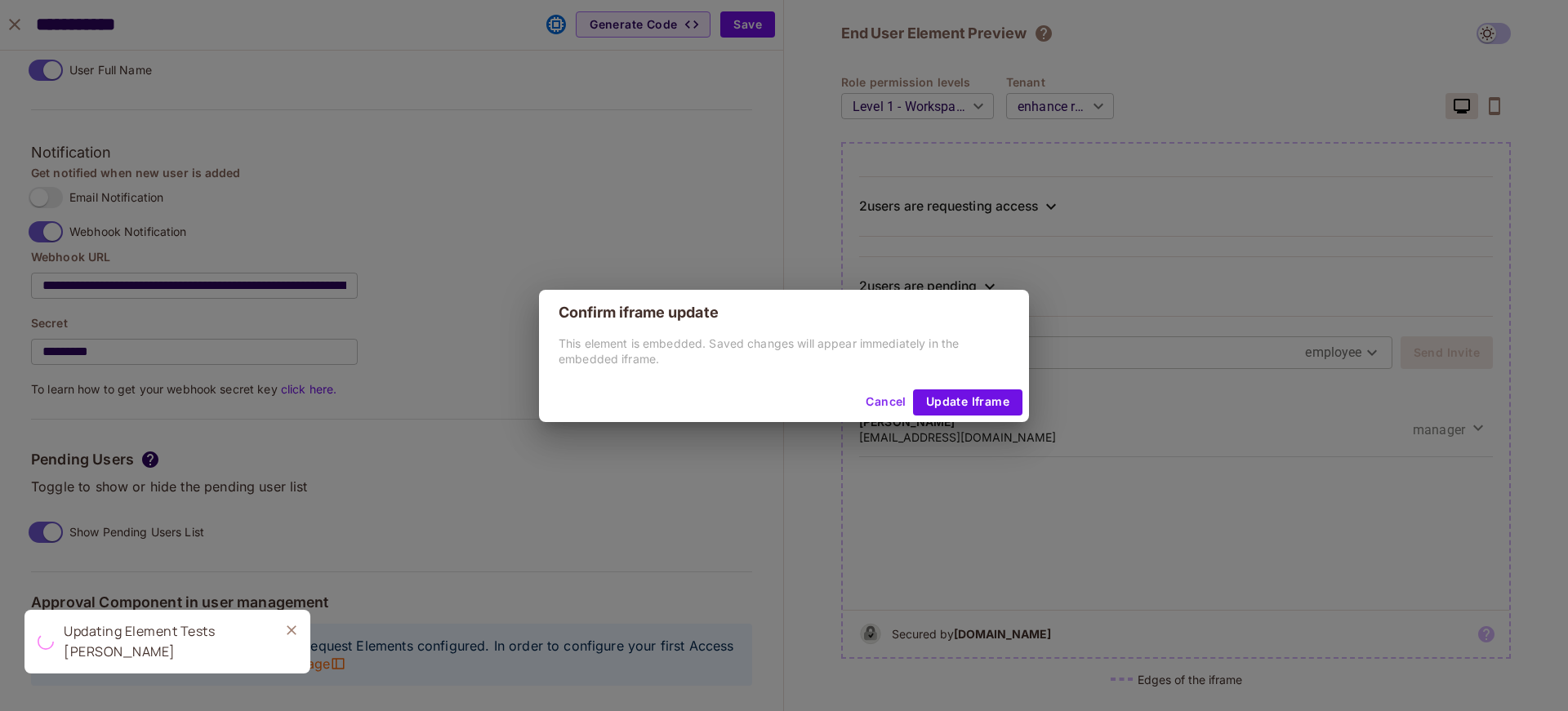
type input "******"
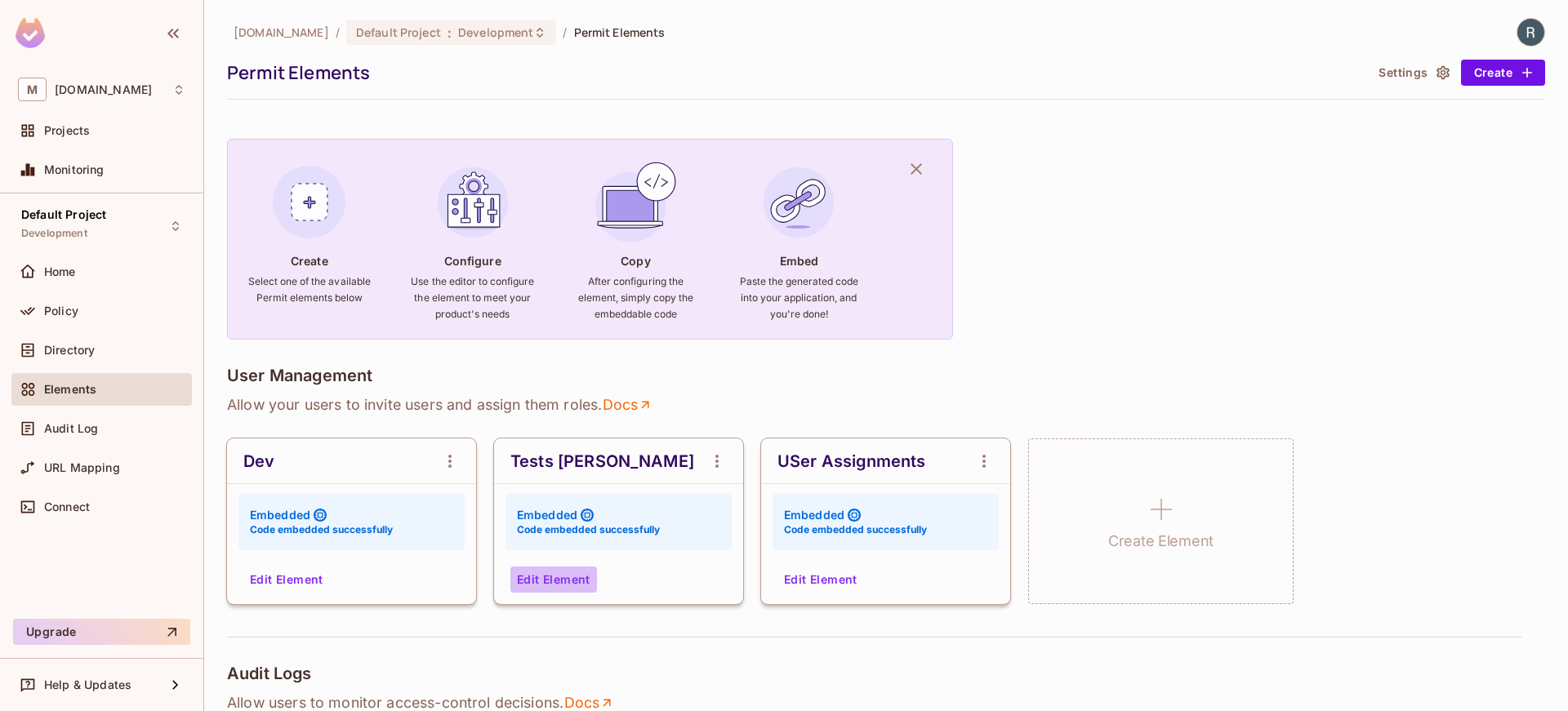
click at [538, 574] on button "Edit Element" at bounding box center [554, 580] width 87 height 26
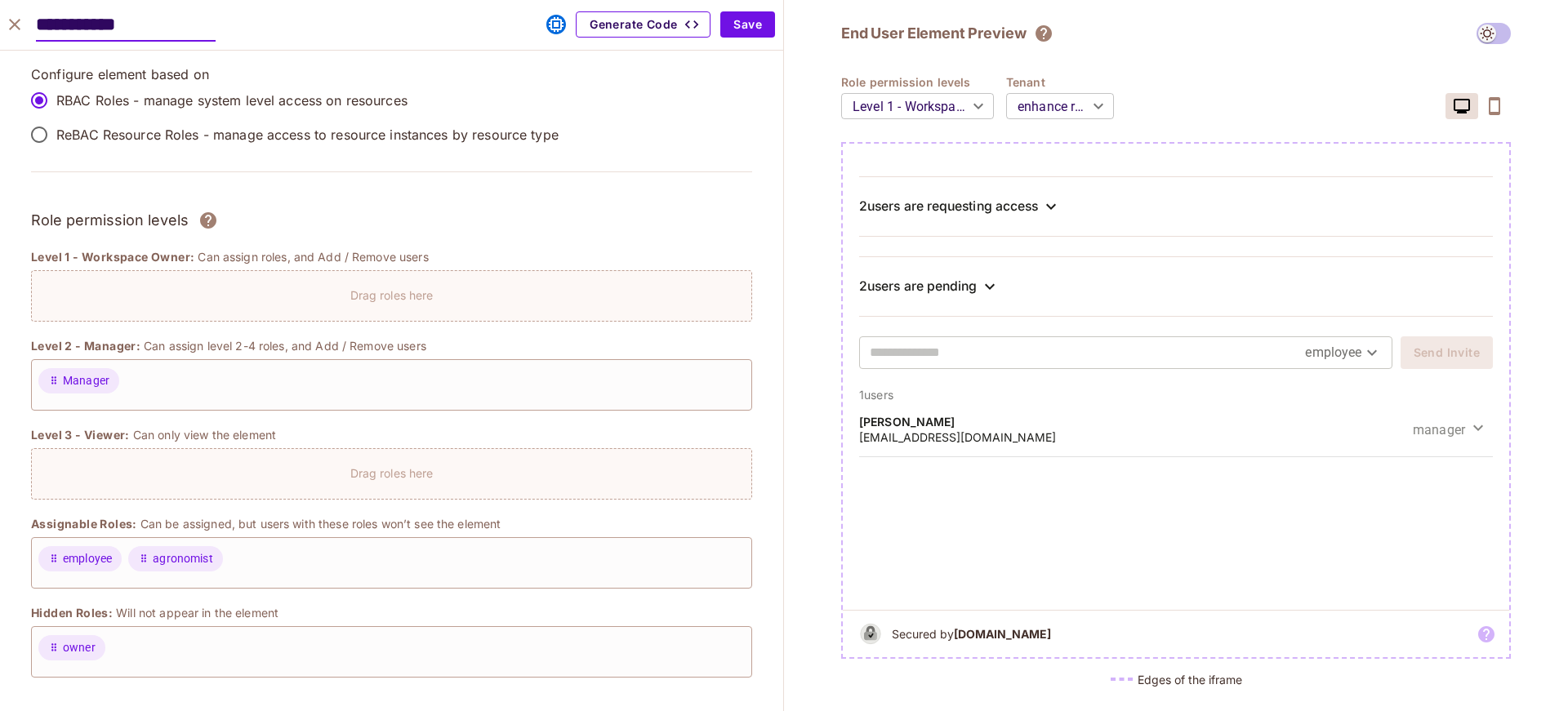
click at [615, 31] on button "Generate Code" at bounding box center [642, 24] width 135 height 26
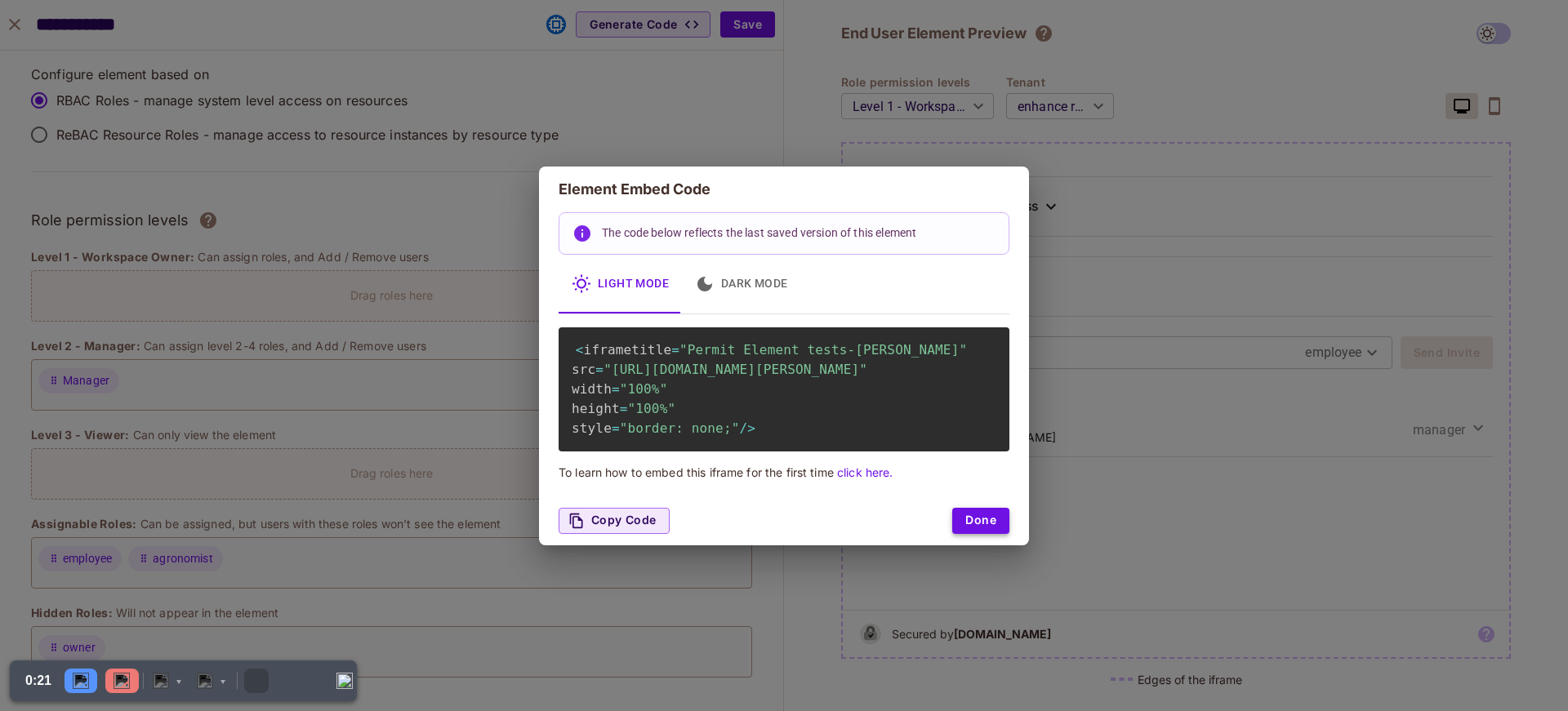
click at [980, 534] on button "Done" at bounding box center [980, 521] width 57 height 26
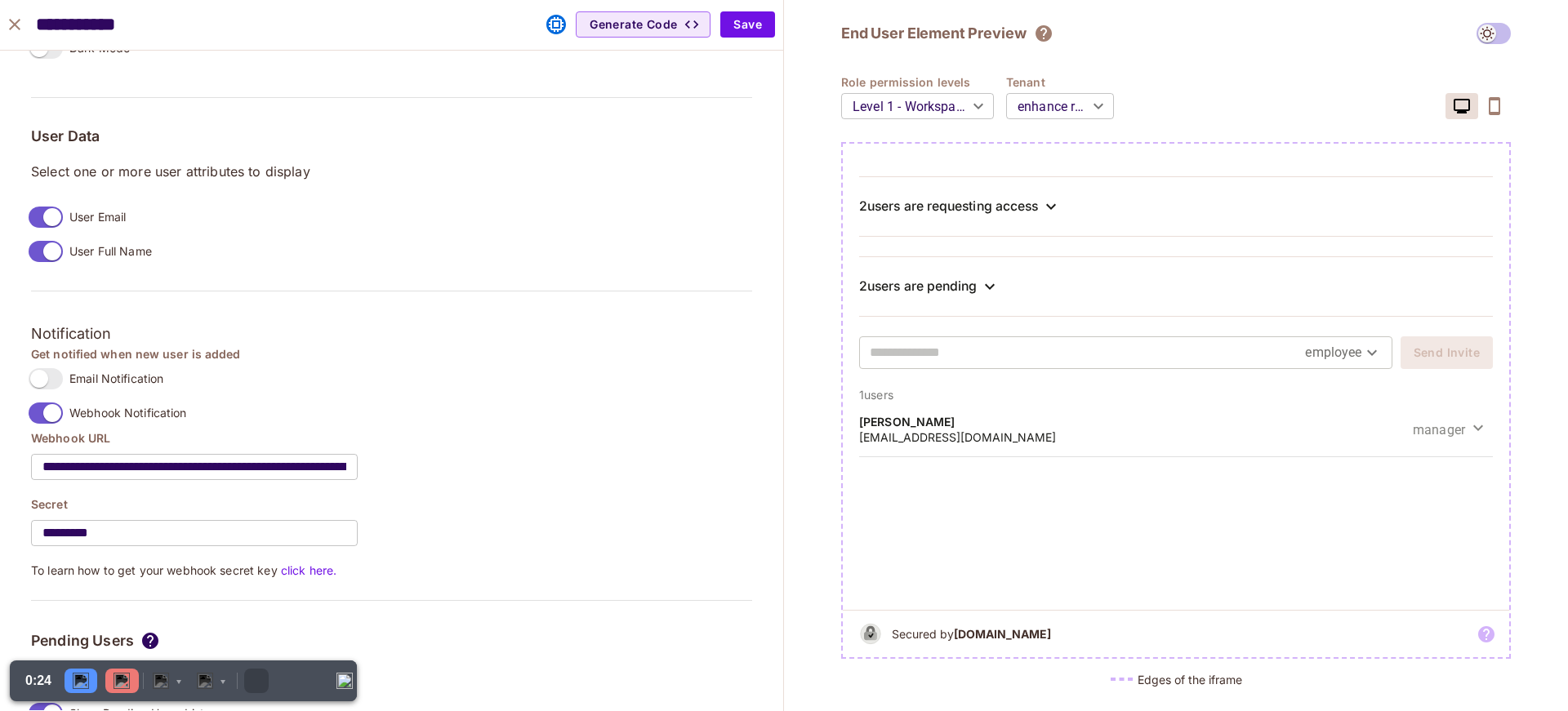
scroll to position [1320, 0]
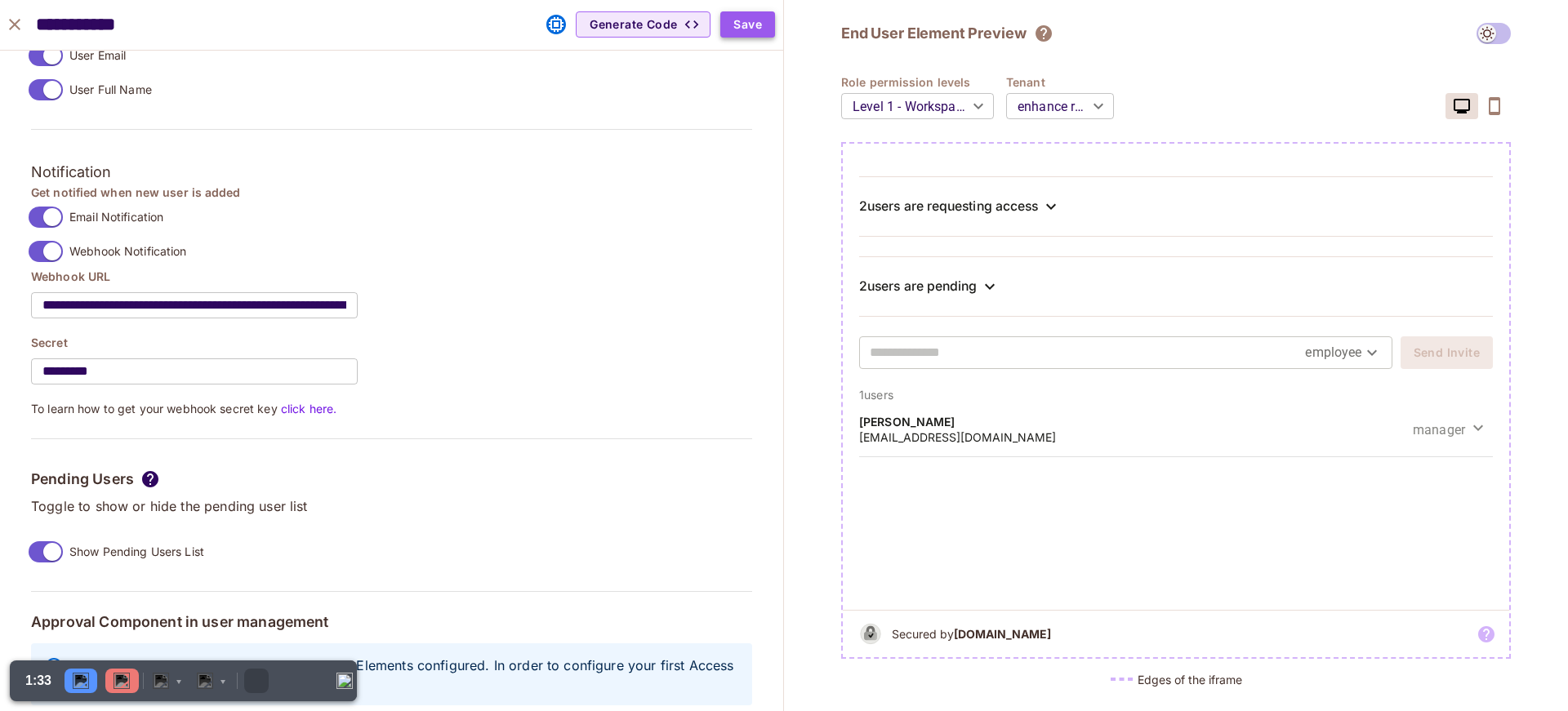
click at [750, 34] on button "Save" at bounding box center [748, 24] width 55 height 26
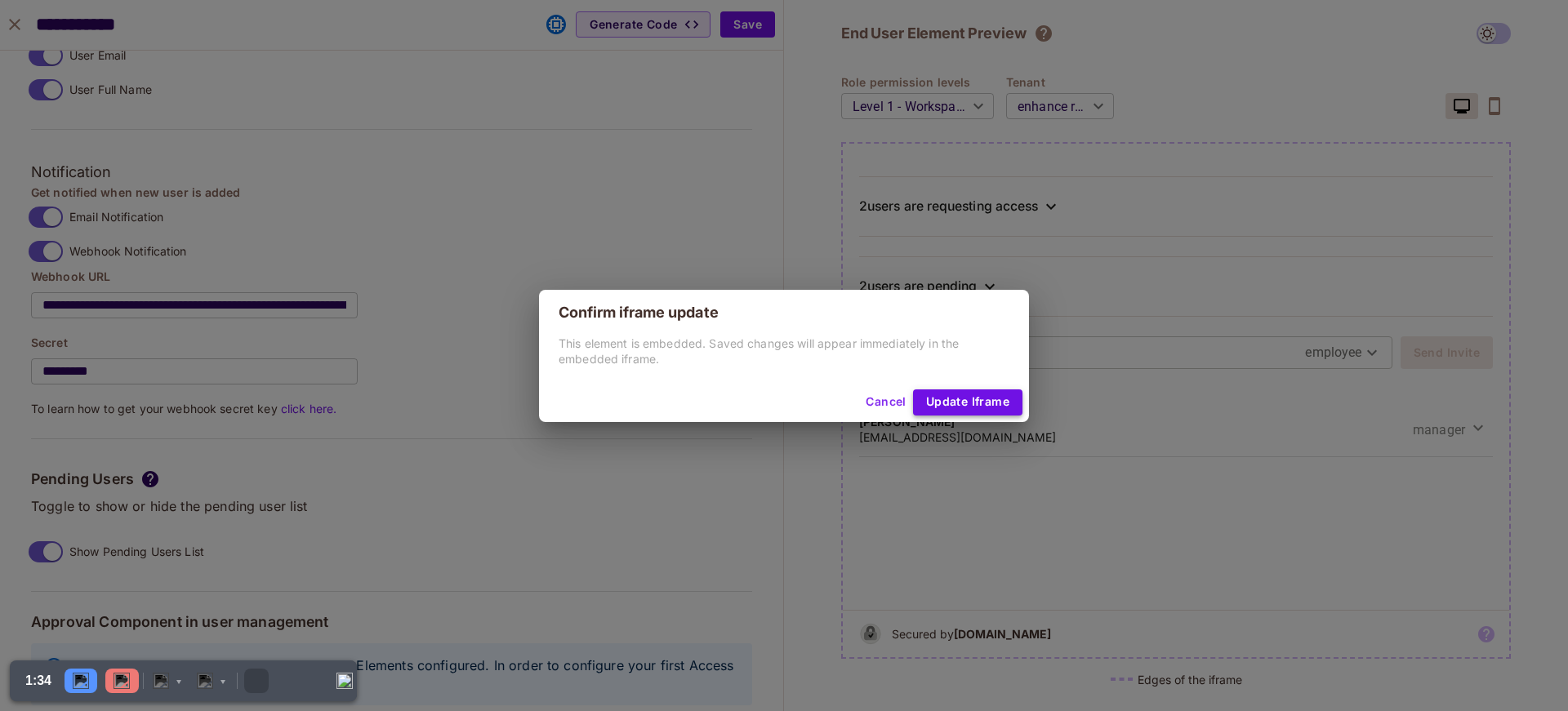
click at [948, 396] on button "Update Iframe" at bounding box center [967, 403] width 109 height 26
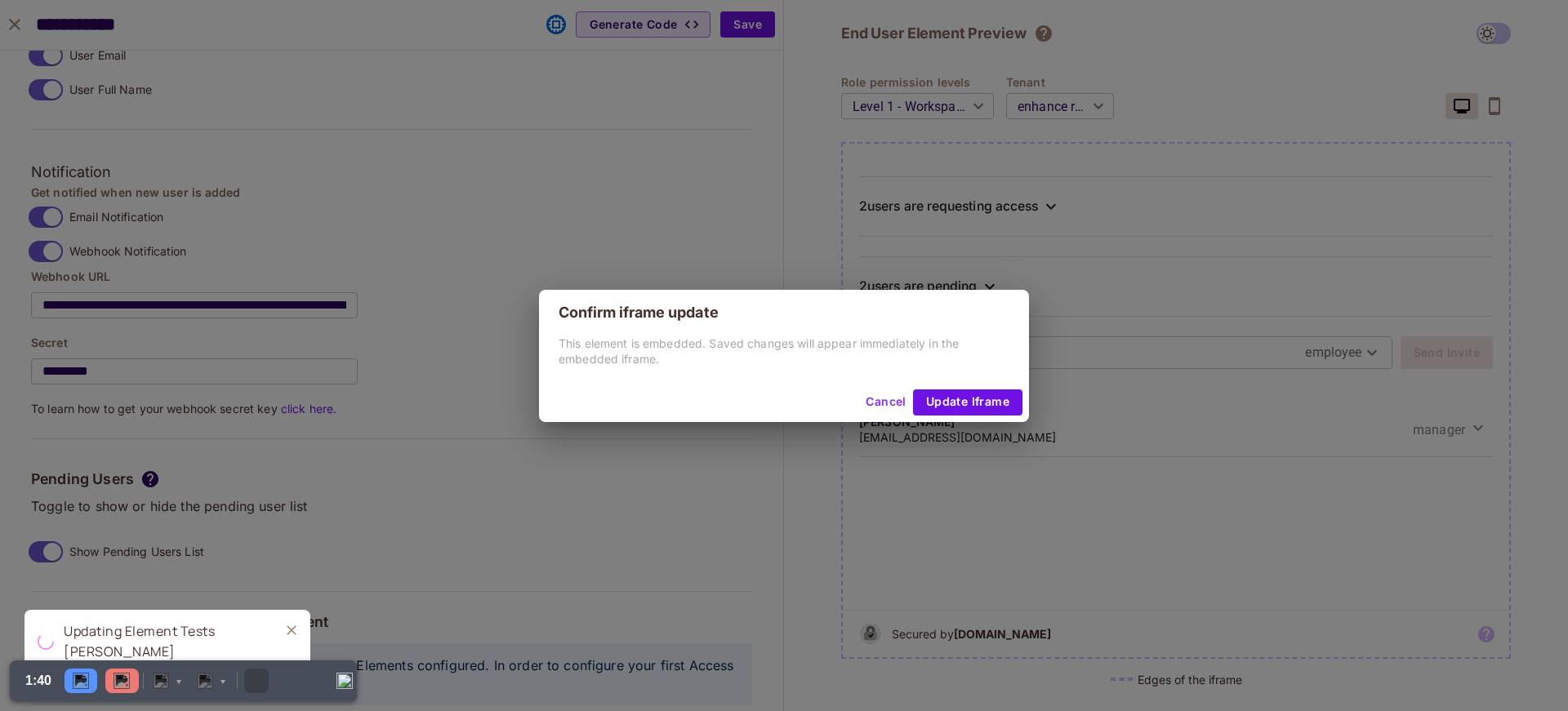
type input "******"
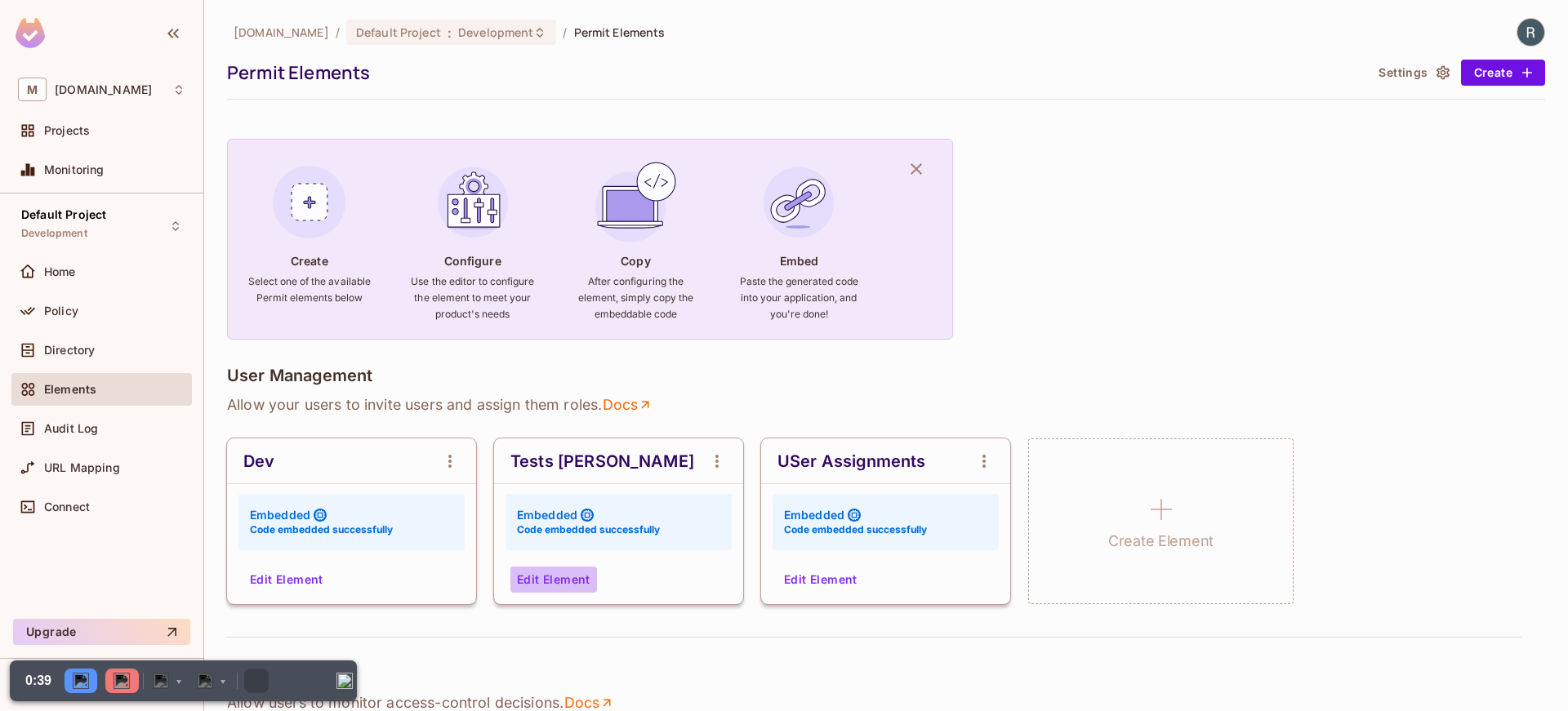
click at [560, 579] on button "Edit Element" at bounding box center [554, 580] width 87 height 26
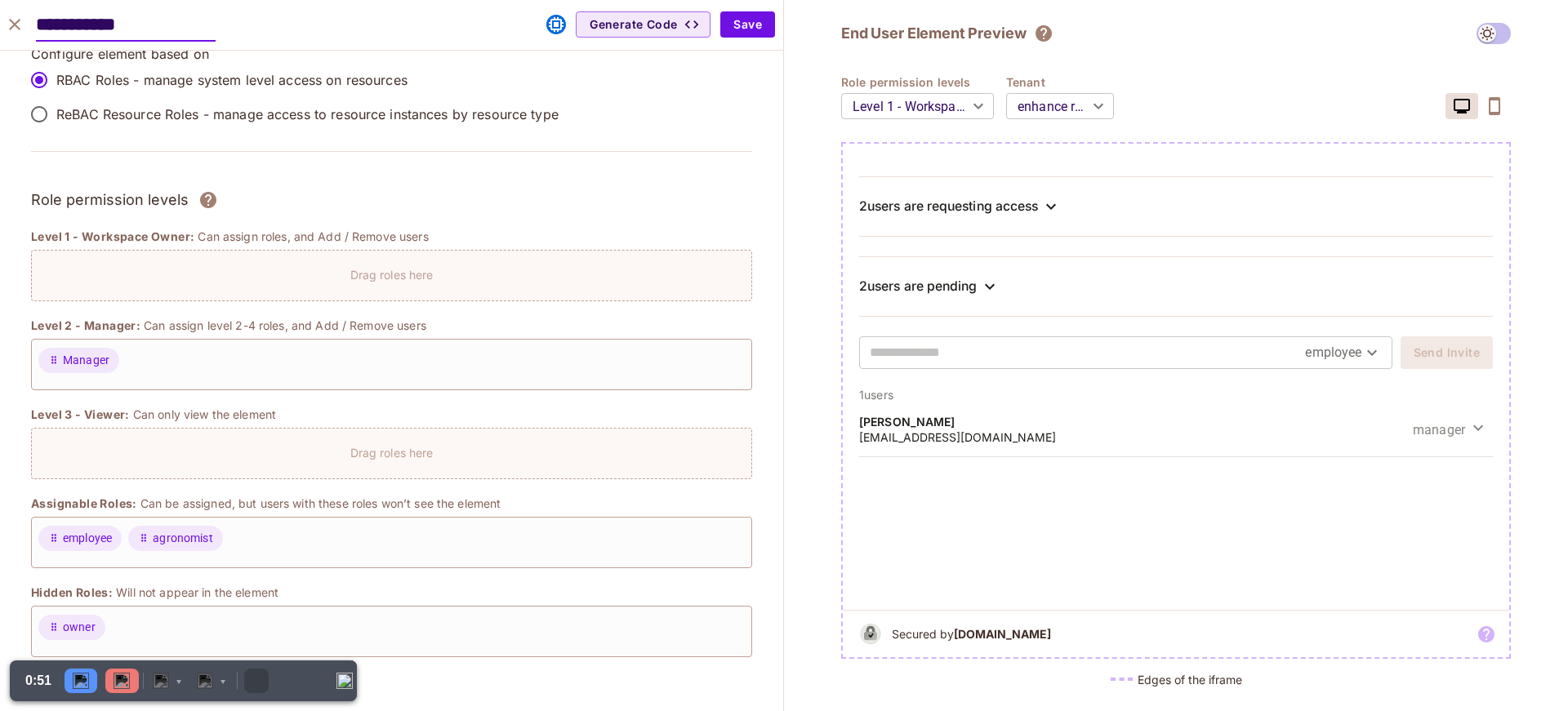
scroll to position [0, 0]
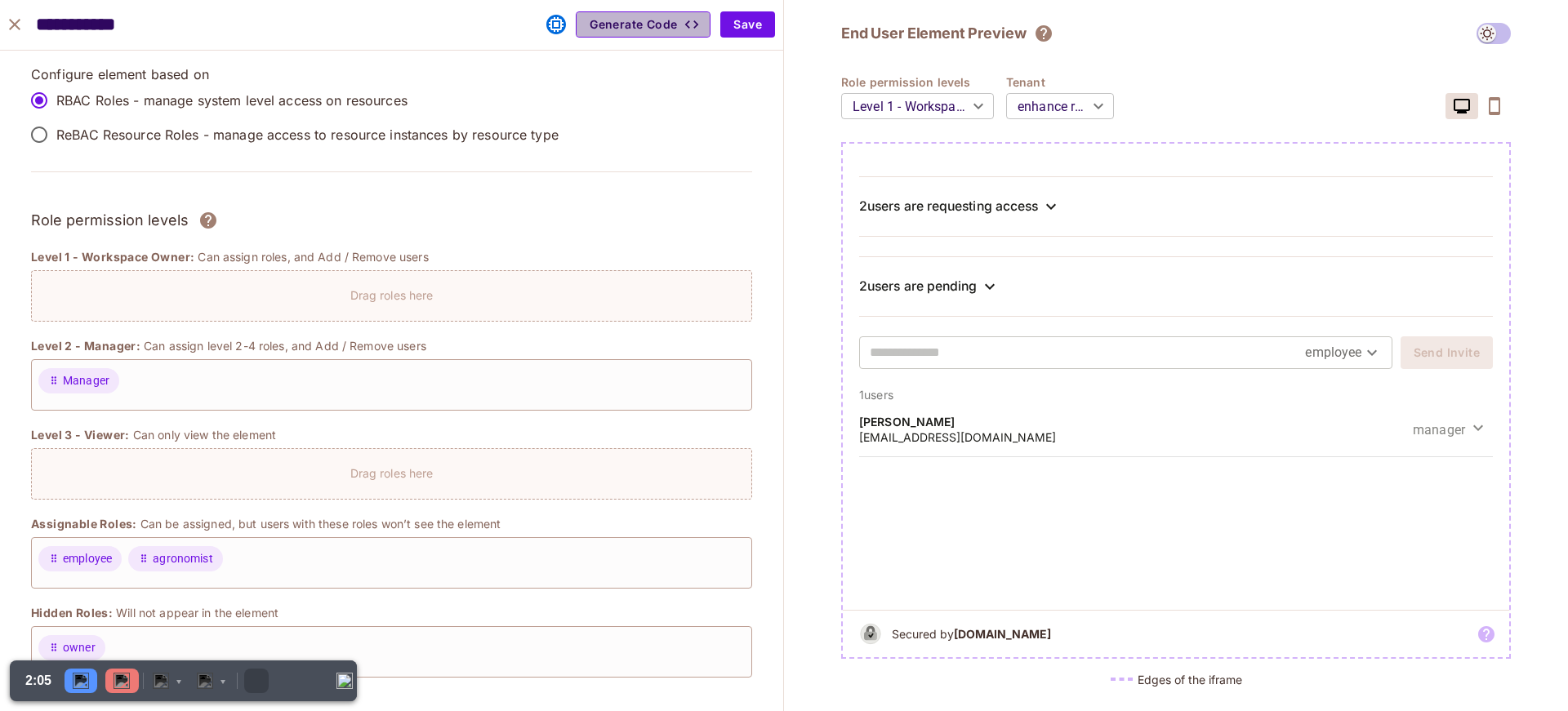
click at [651, 28] on button "Generate Code" at bounding box center [642, 24] width 135 height 26
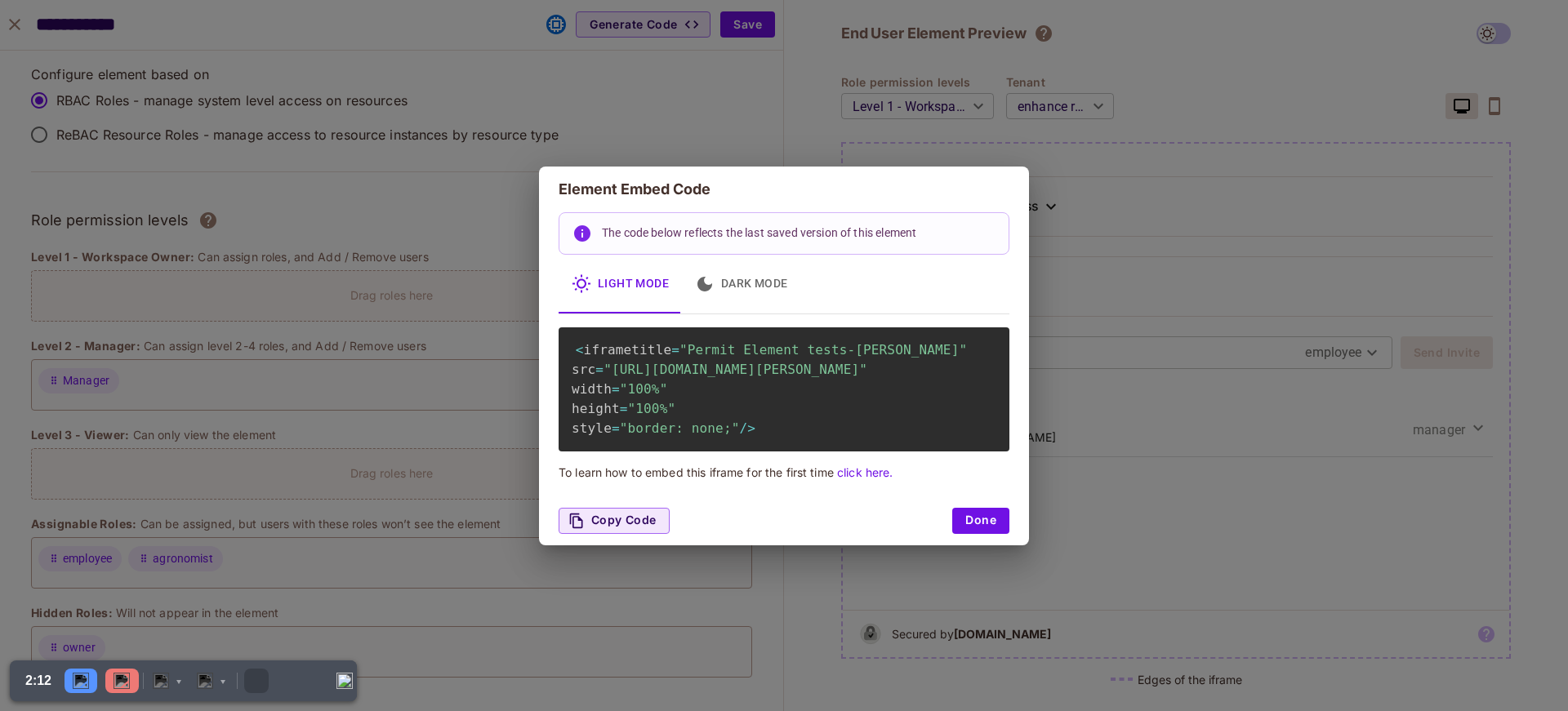
drag, startPoint x: 641, startPoint y: 385, endPoint x: 871, endPoint y: 391, distance: 230.1
click at [871, 391] on code "< iframe title = "Permit Element tests-[PERSON_NAME]" src = "[URL][DOMAIN_NAME]…" at bounding box center [769, 389] width 396 height 96
copy span "5342b306b1434f60bf9895be4bce8ad3"
click at [717, 393] on div "< iframe title = "Permit Element tests-[PERSON_NAME]" src = "[URL][DOMAIN_NAME]…" at bounding box center [784, 390] width 451 height 124
click at [703, 378] on span ""[URL][DOMAIN_NAME][PERSON_NAME]"" at bounding box center [736, 369] width 264 height 15
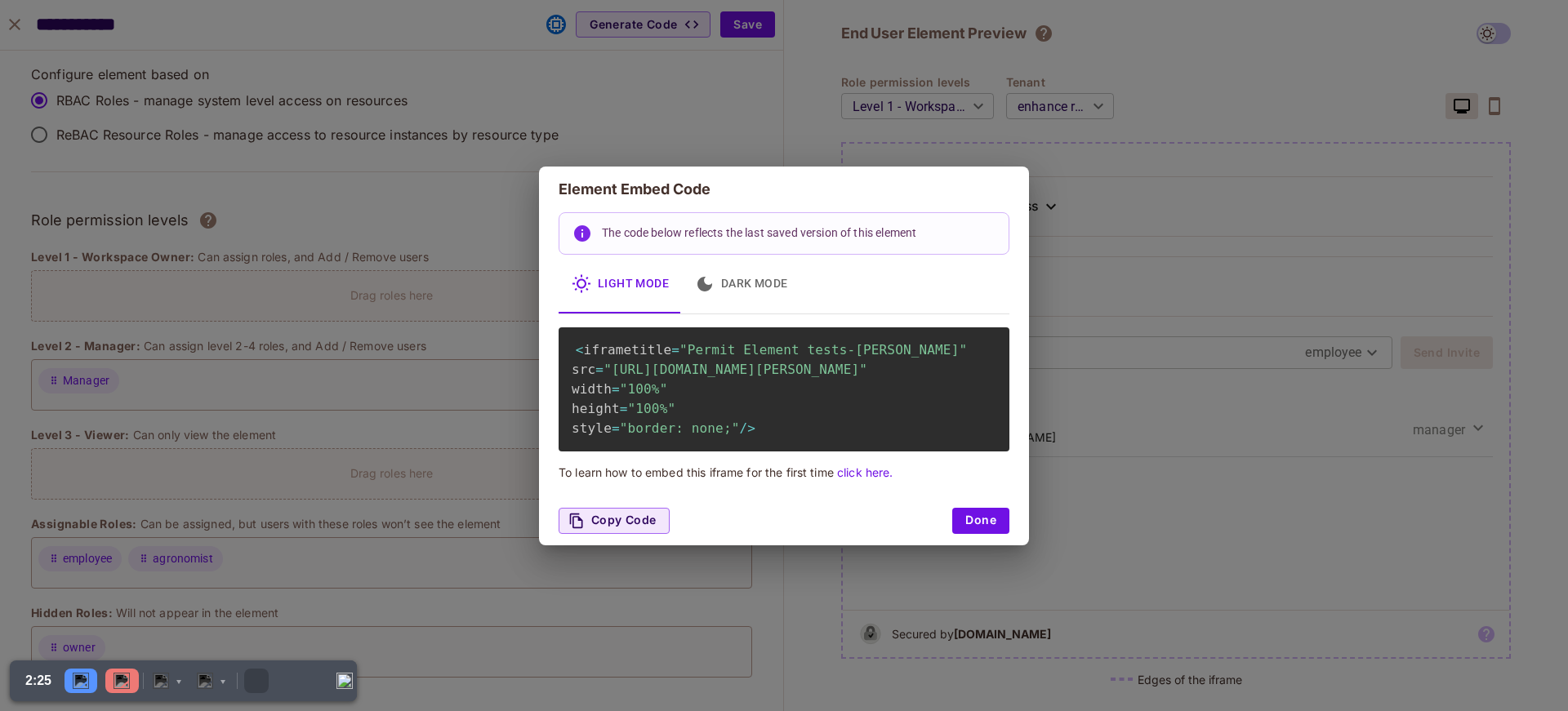
drag, startPoint x: 703, startPoint y: 384, endPoint x: 784, endPoint y: 366, distance: 83.0
click at [704, 378] on span ""[URL][DOMAIN_NAME][PERSON_NAME]"" at bounding box center [736, 369] width 264 height 15
click at [840, 328] on div "< iframe title = "Permit Element tests-[PERSON_NAME]" src = "[URL][DOMAIN_NAME]…" at bounding box center [784, 390] width 451 height 124
drag, startPoint x: 802, startPoint y: 366, endPoint x: 891, endPoint y: 365, distance: 89.0
click at [867, 365] on span ""[URL][DOMAIN_NAME][PERSON_NAME]"" at bounding box center [736, 369] width 264 height 15
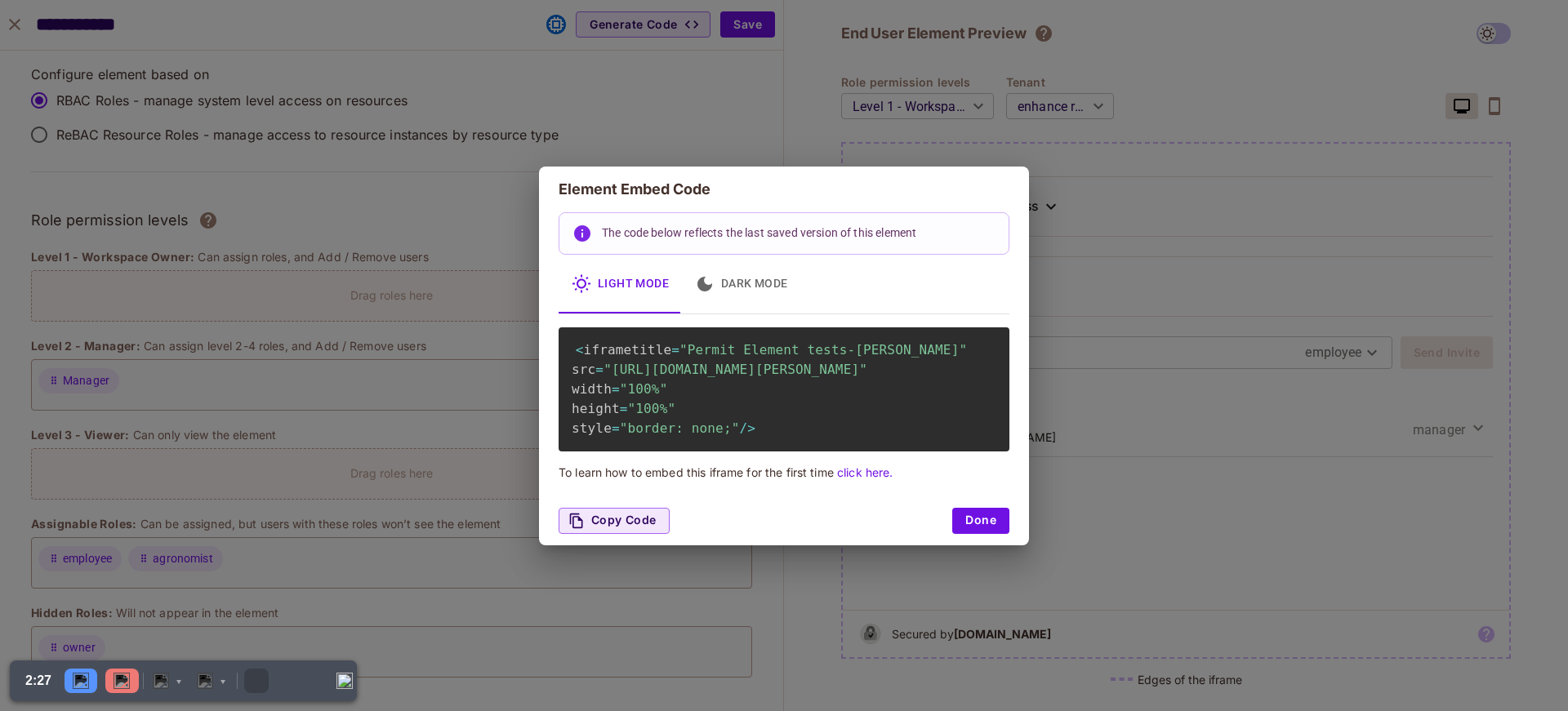
copy span "tests-[PERSON_NAME]"
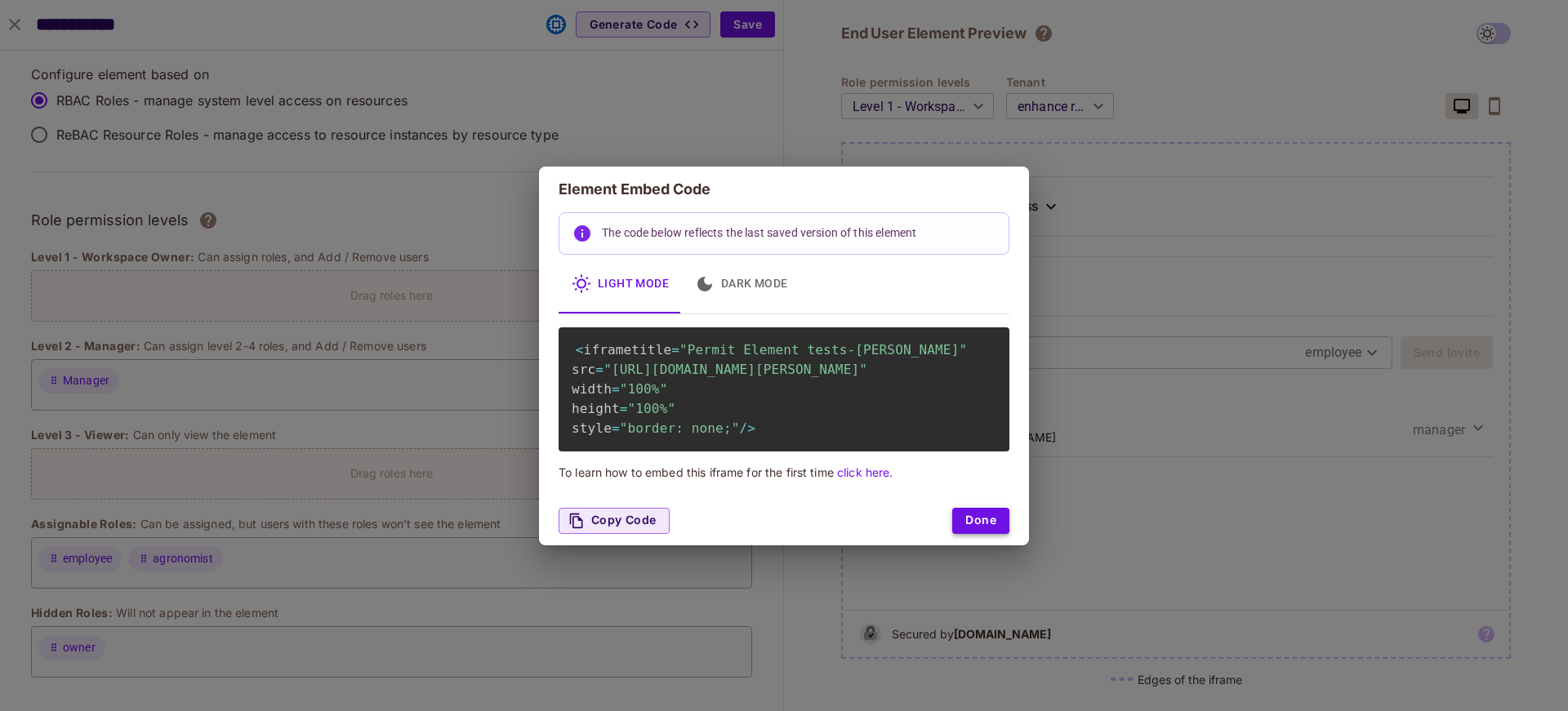
click at [979, 534] on button "Done" at bounding box center [980, 521] width 57 height 26
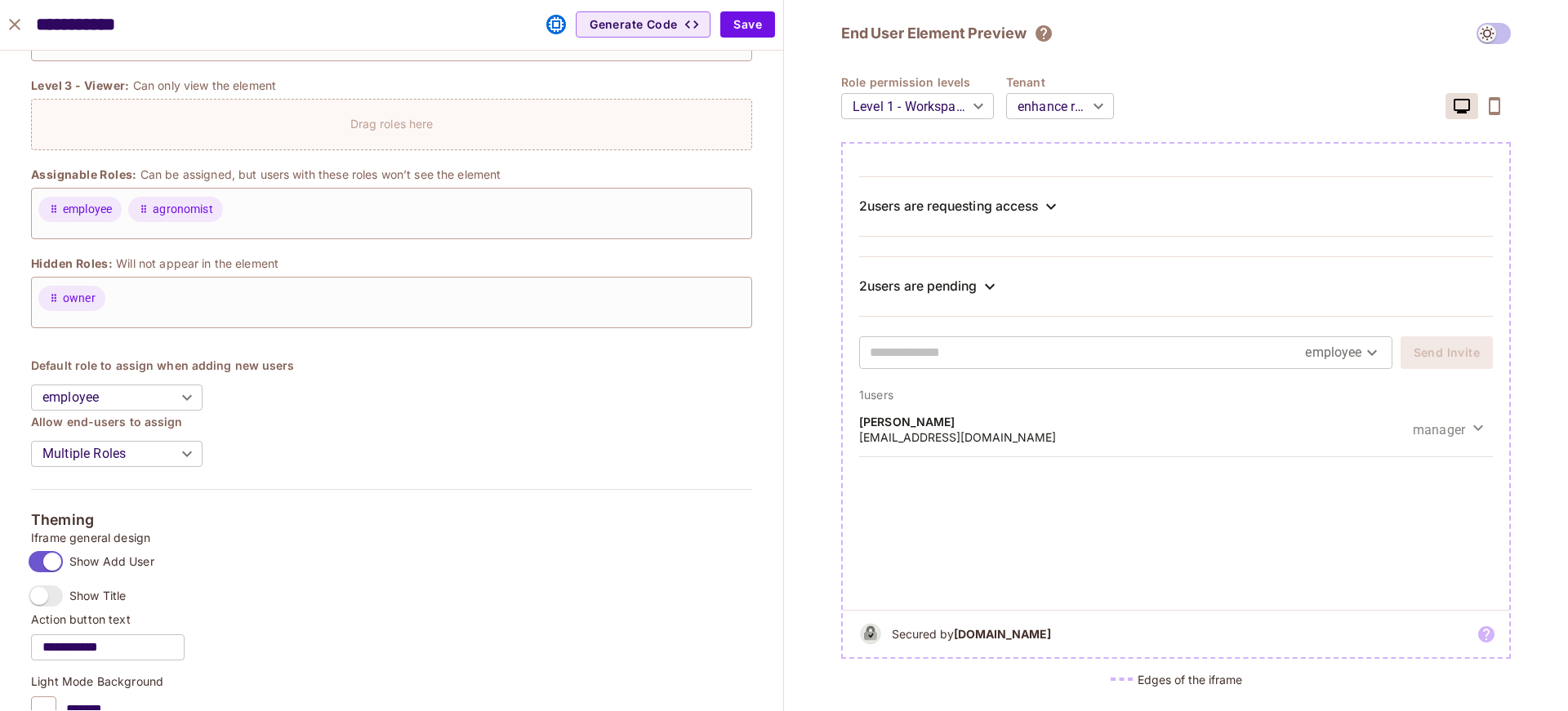
scroll to position [689, 0]
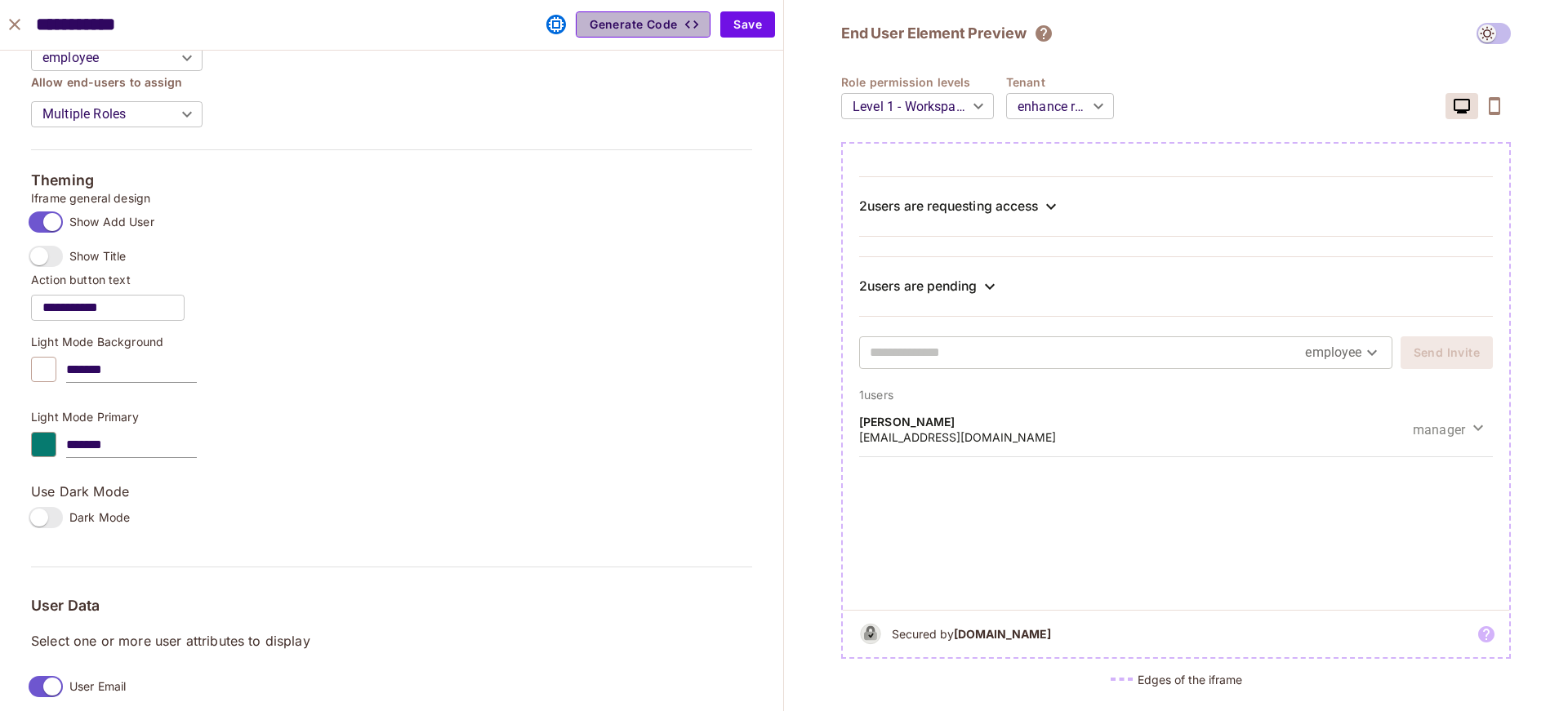
click at [616, 21] on button "Generate Code" at bounding box center [642, 24] width 135 height 26
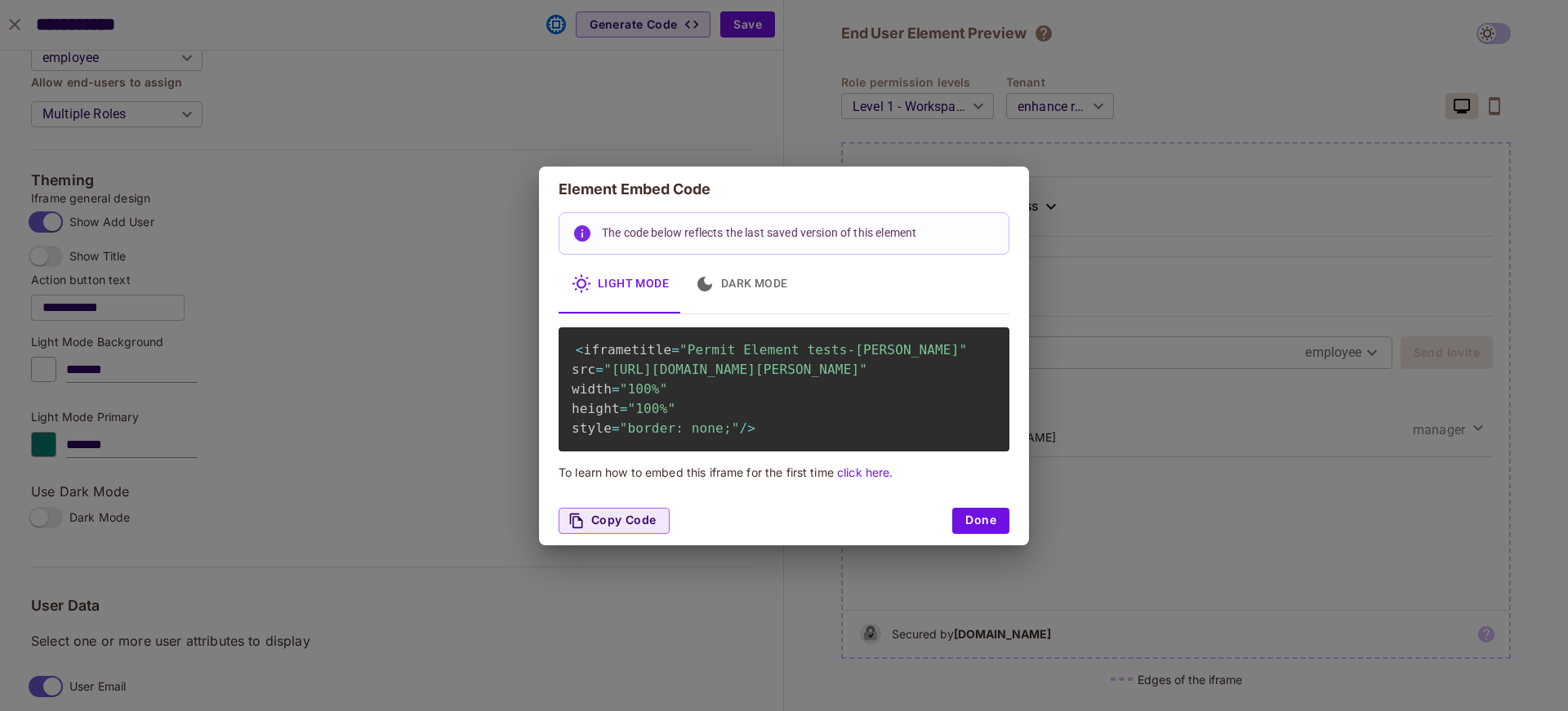
drag, startPoint x: 621, startPoint y: 380, endPoint x: 872, endPoint y: 376, distance: 251.0
click at [867, 376] on span ""[URL][DOMAIN_NAME][PERSON_NAME]"" at bounding box center [736, 369] width 264 height 15
copy span "5342b306b1434f60bf9895be4bce8ad3"
click at [754, 649] on div "Element Embed Code The code below reflects the last saved version of this eleme…" at bounding box center [784, 355] width 1568 height 711
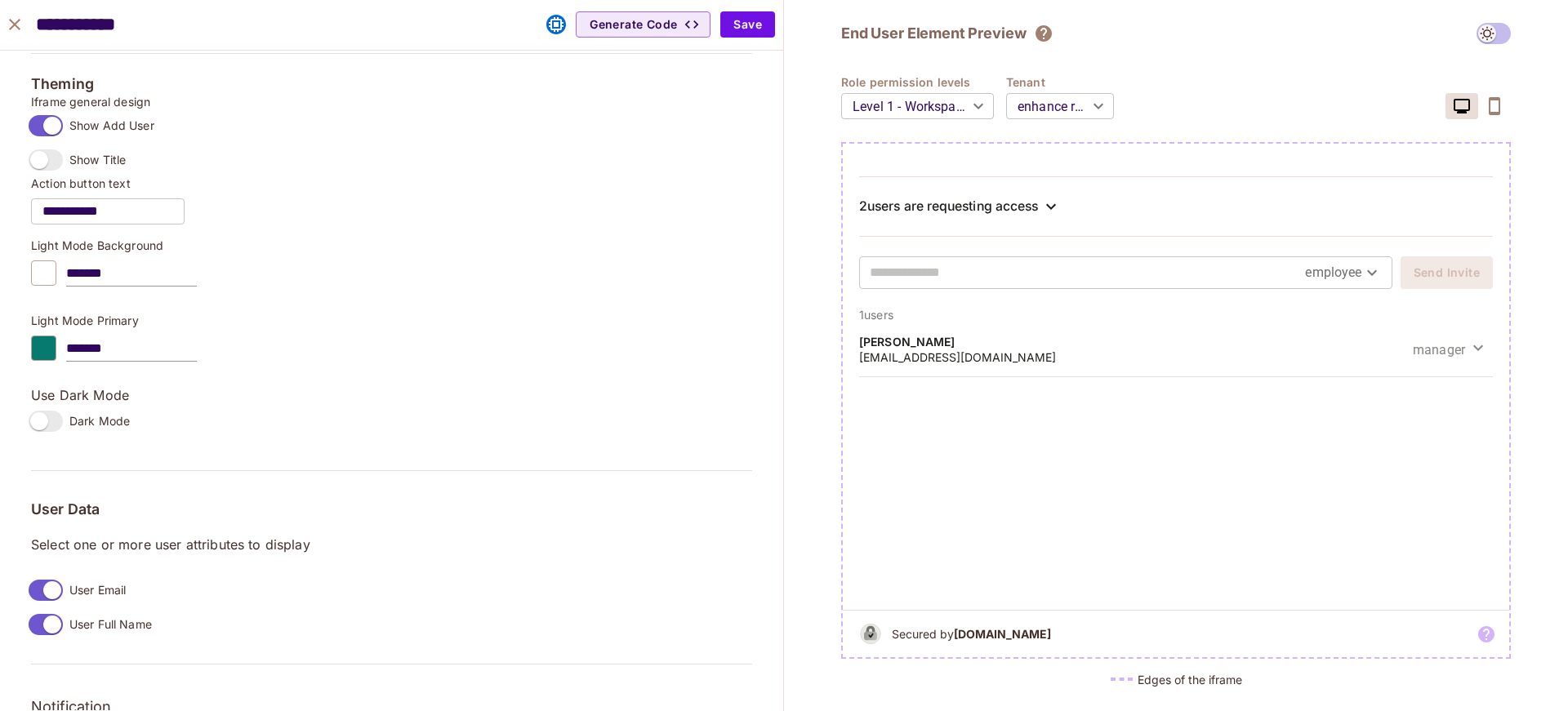
scroll to position [305, 0]
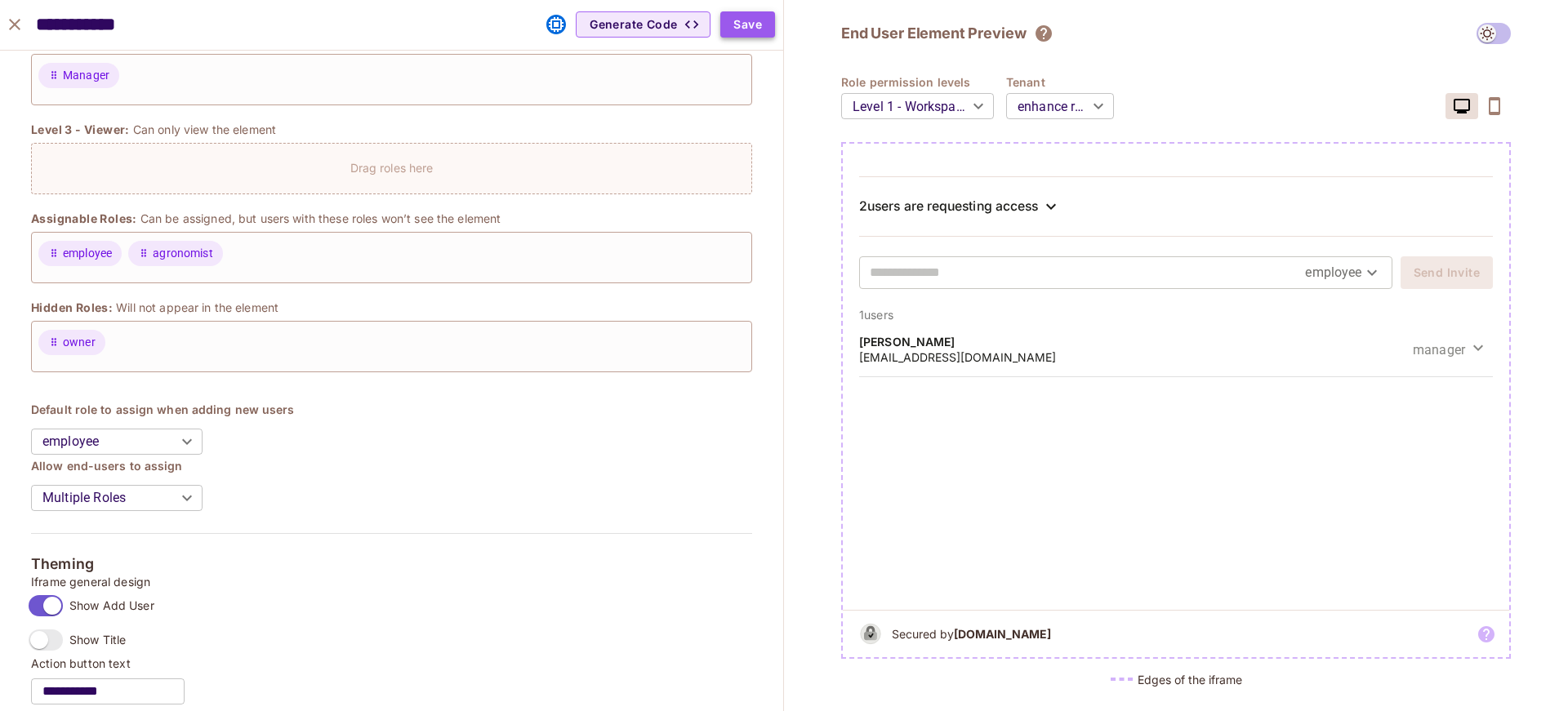
click at [763, 28] on button "Save" at bounding box center [748, 24] width 55 height 26
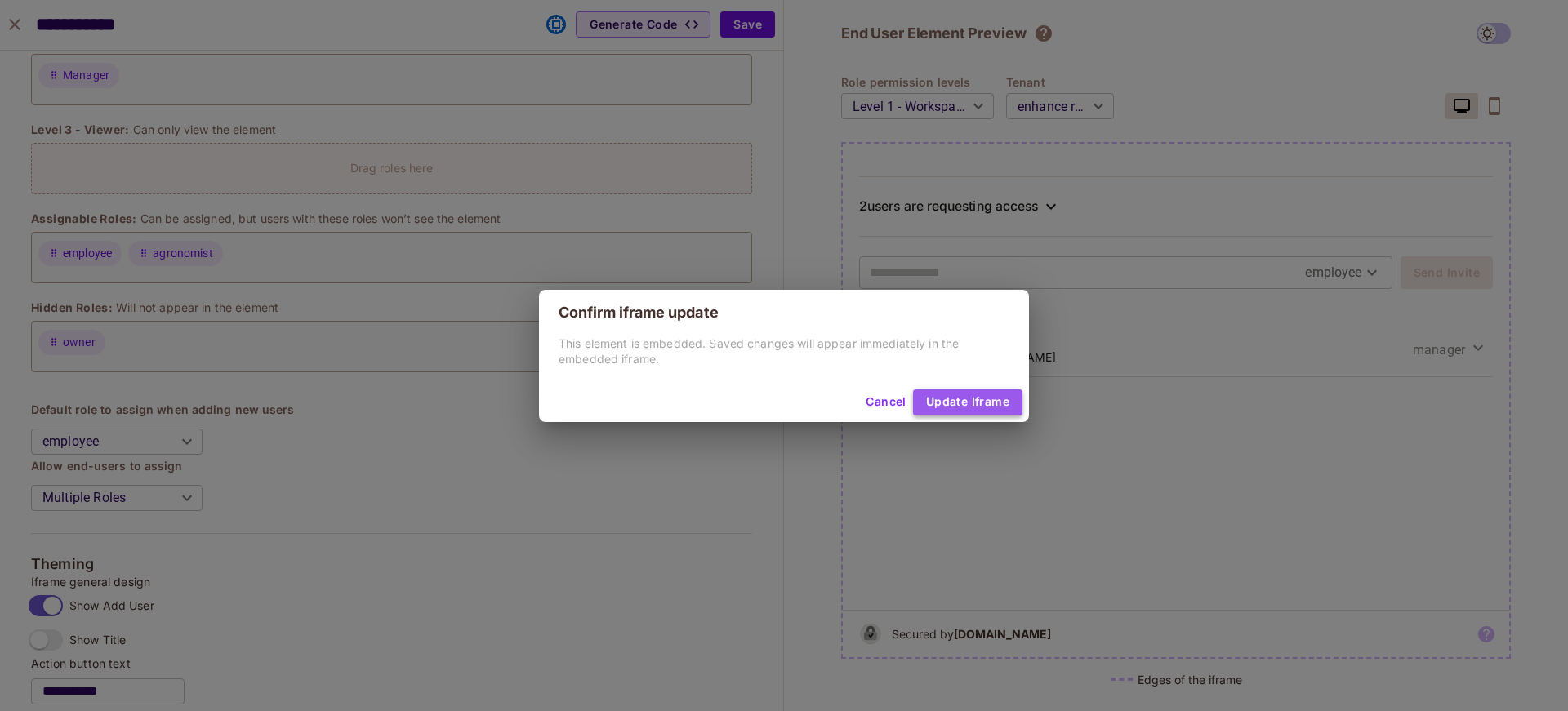
click at [989, 402] on button "Update Iframe" at bounding box center [967, 403] width 109 height 26
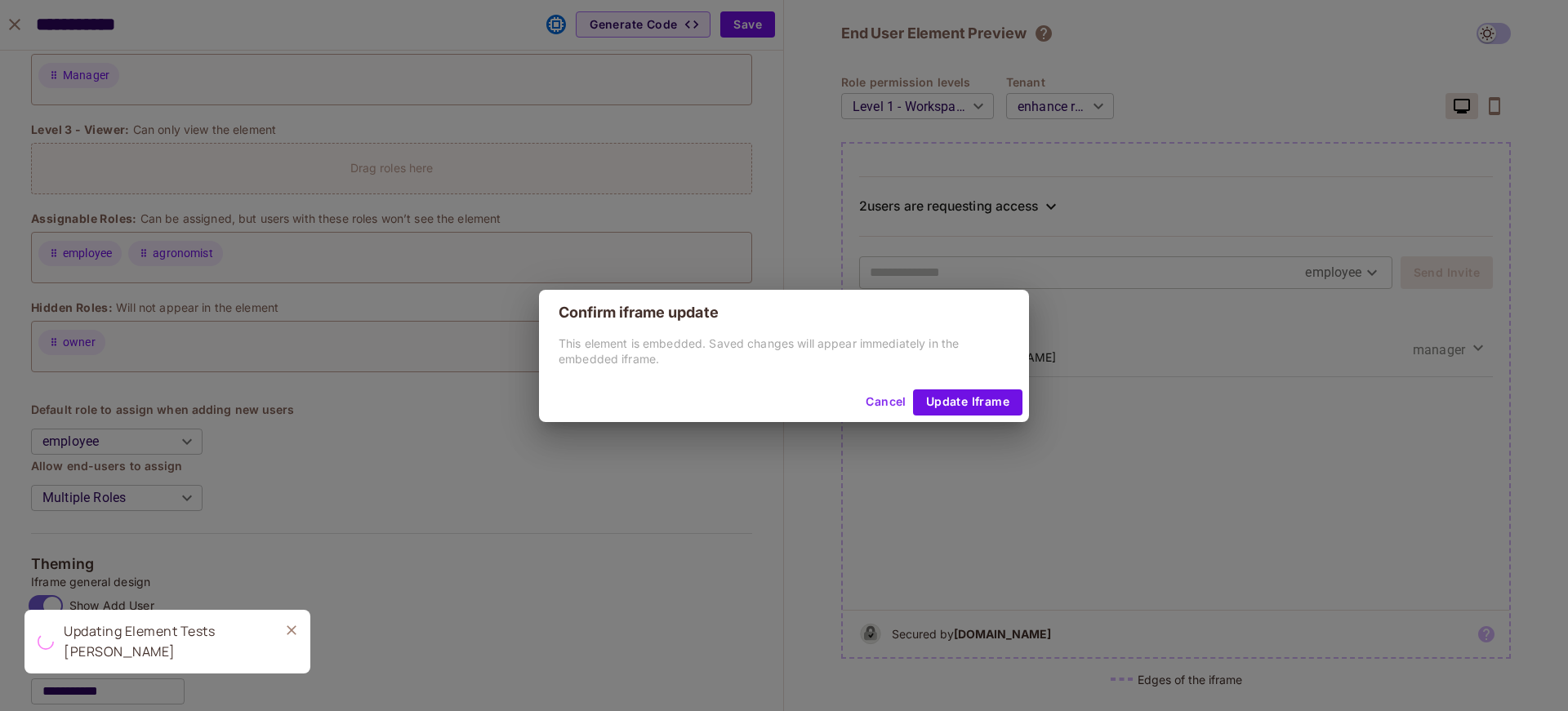
type input "******"
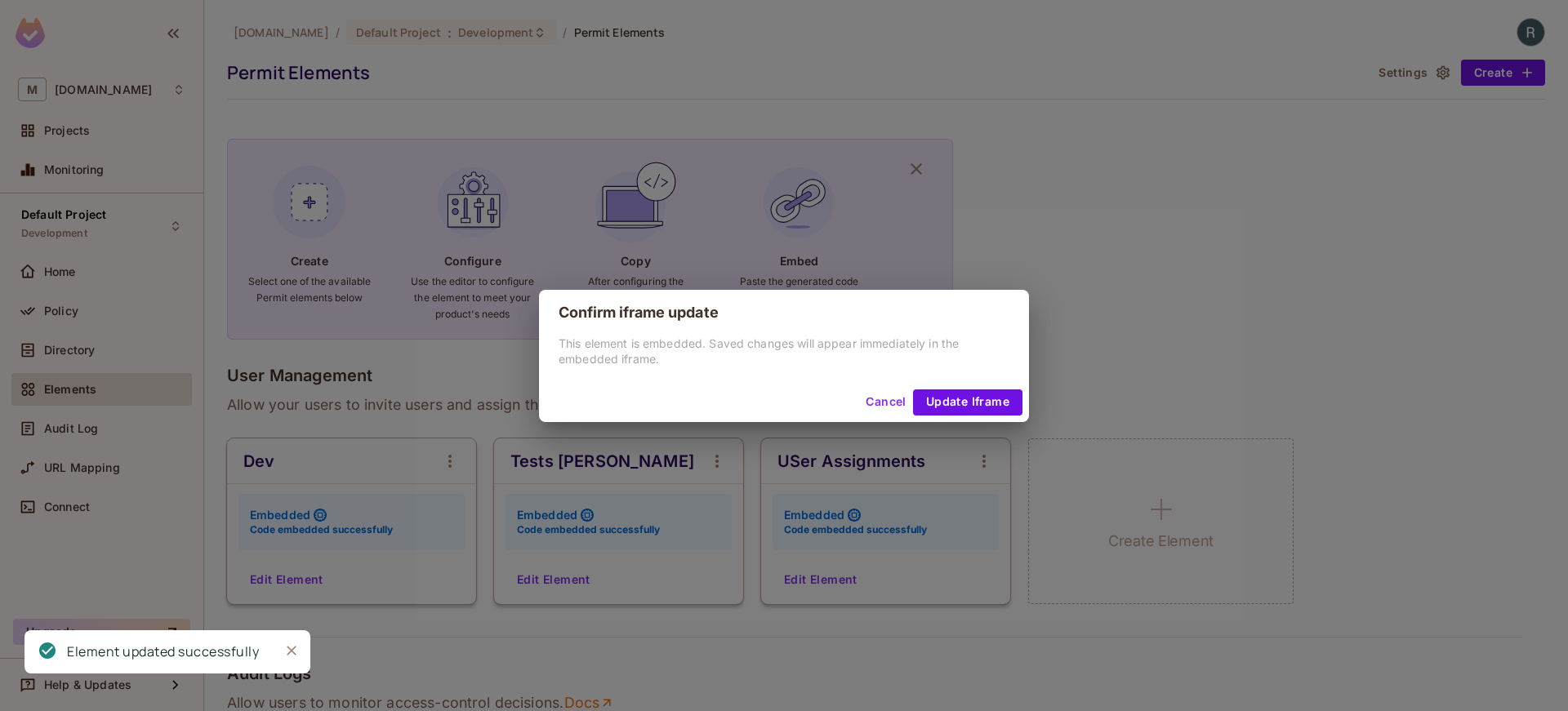
scroll to position [331, 0]
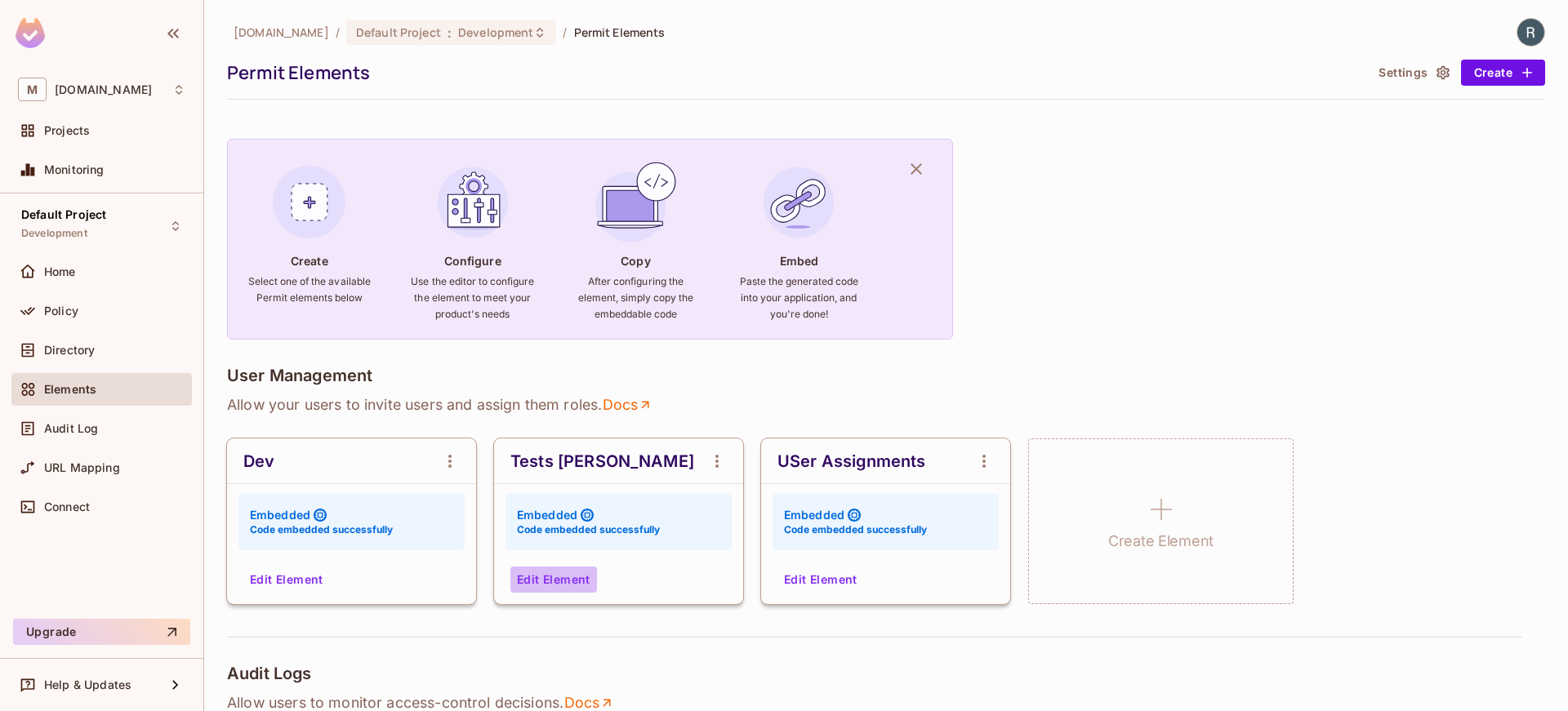
click at [540, 582] on button "Edit Element" at bounding box center [554, 580] width 87 height 26
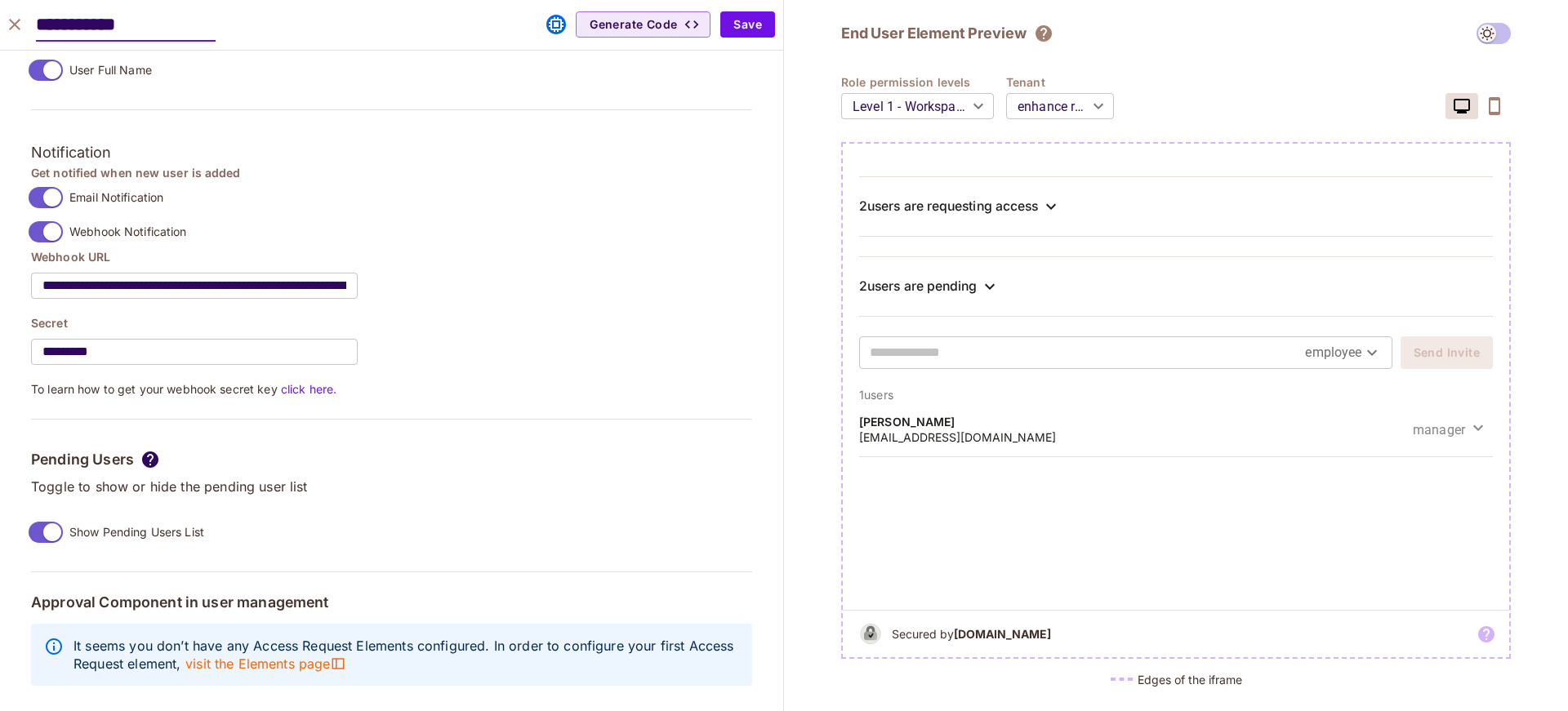
scroll to position [0, 0]
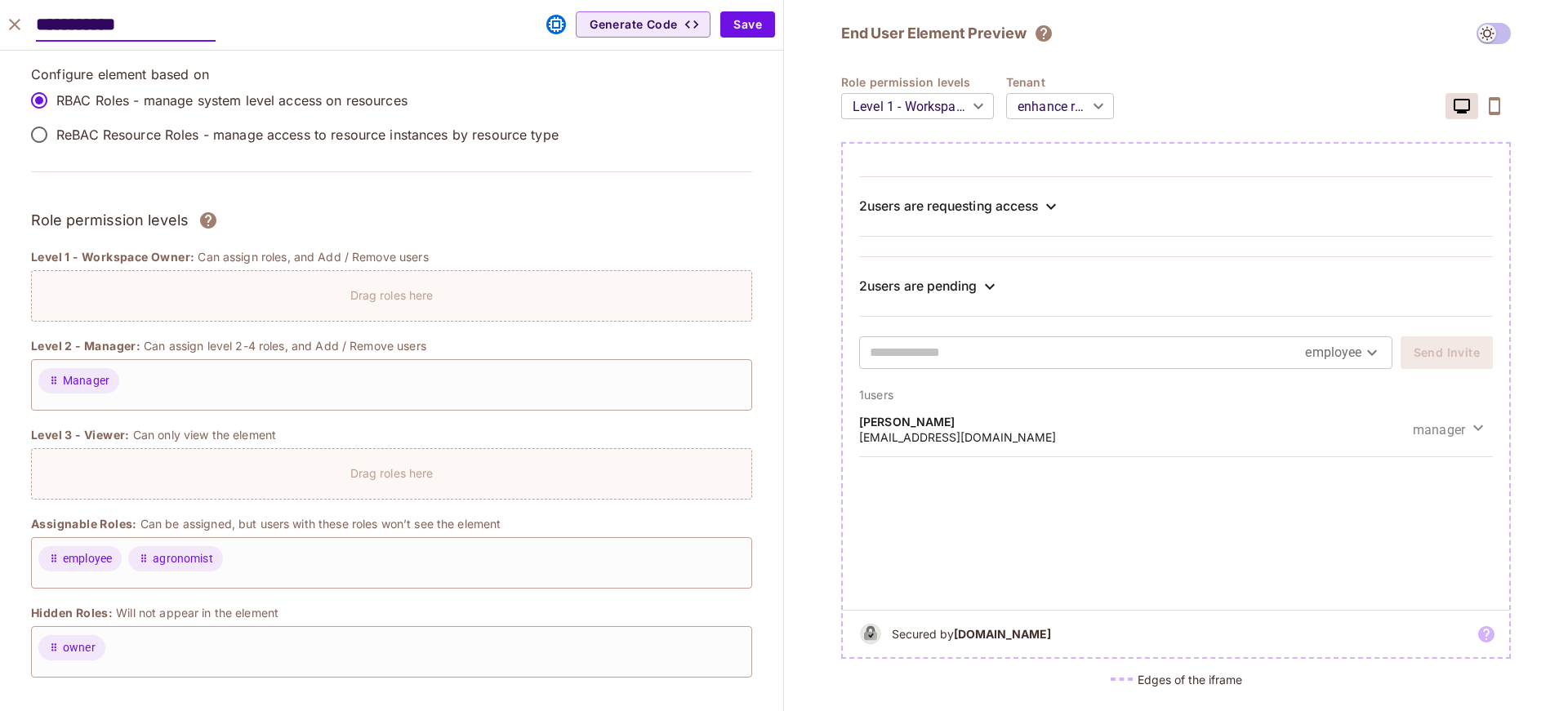
click at [6, 26] on icon "close" at bounding box center [14, 24] width 20 height 20
type input "******"
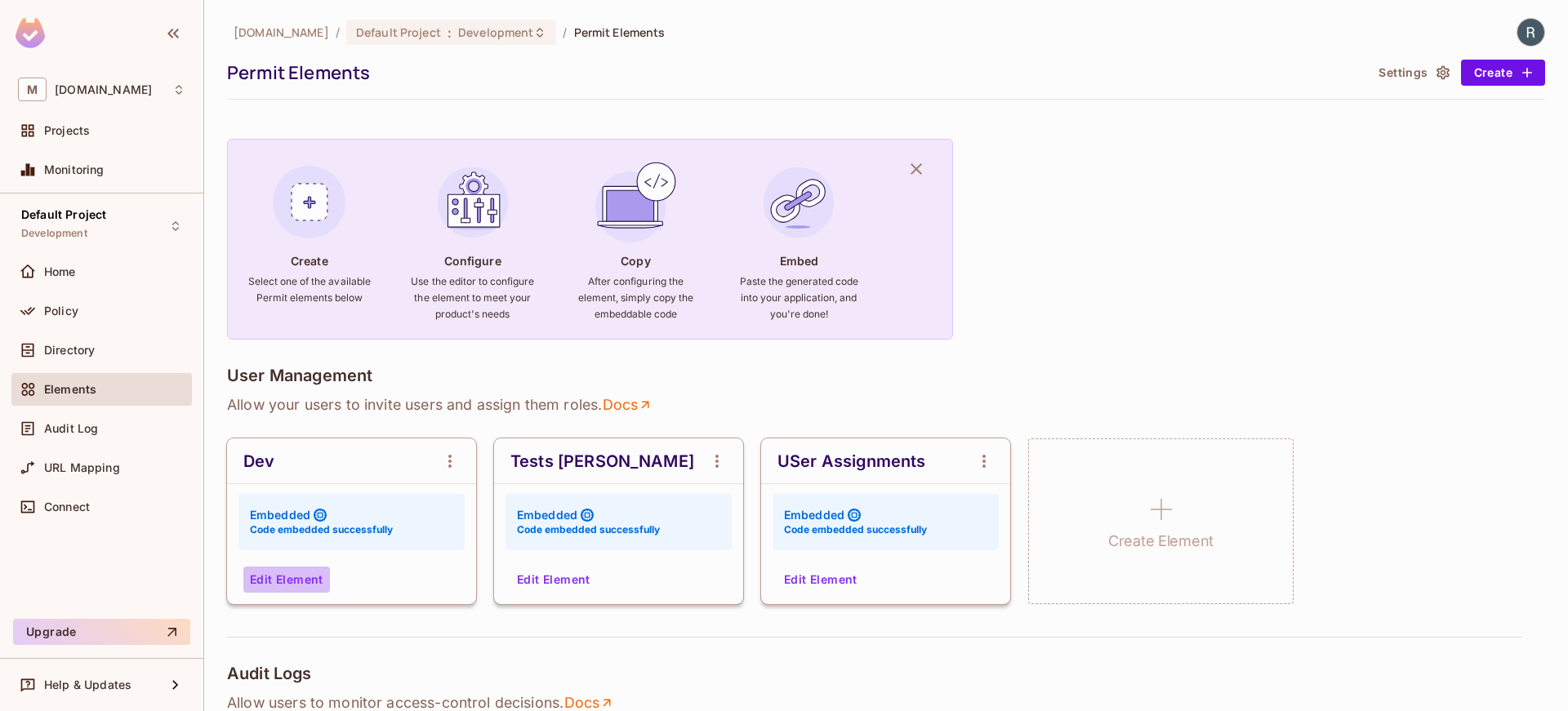
click at [299, 574] on button "Edit Element" at bounding box center [286, 580] width 87 height 26
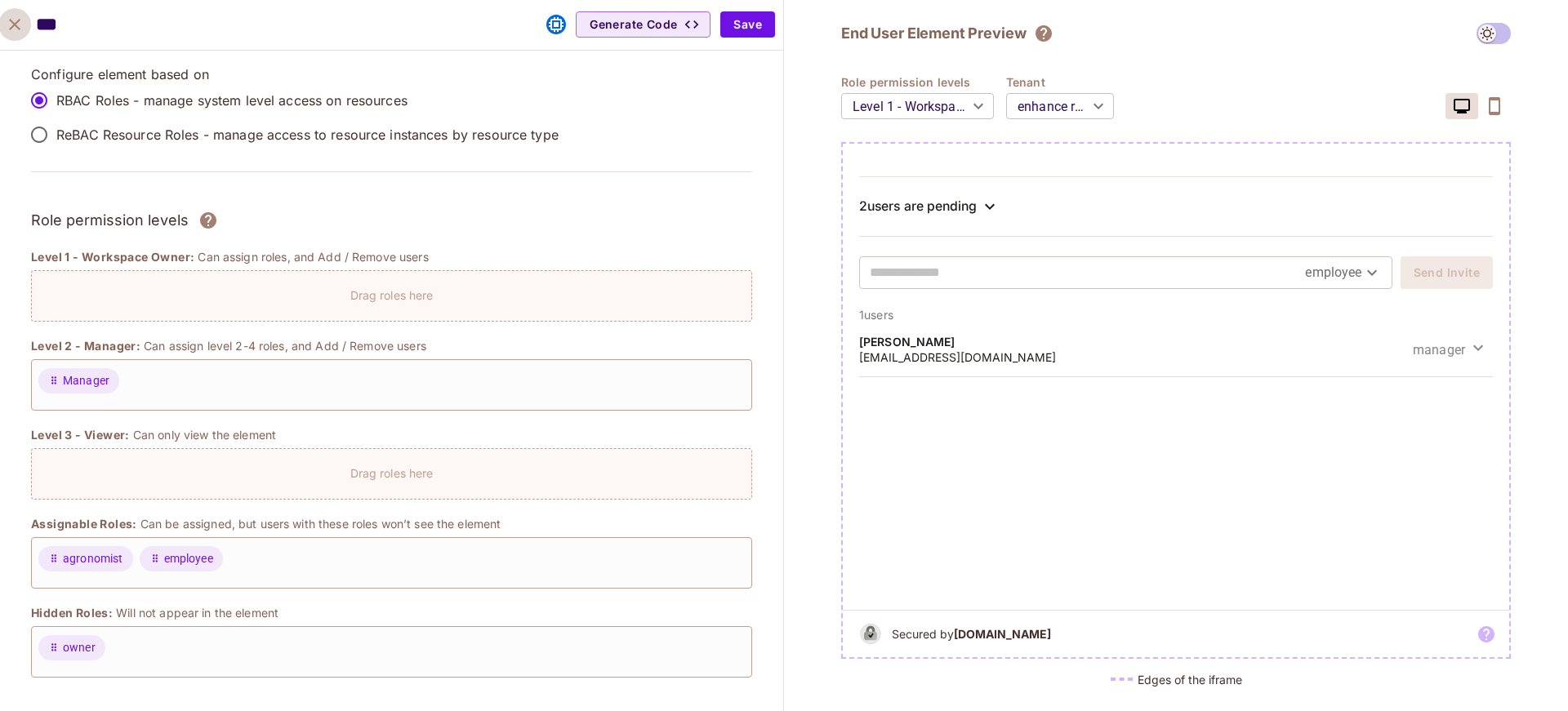
click at [14, 24] on icon "close" at bounding box center [15, 24] width 11 height 11
type input "******"
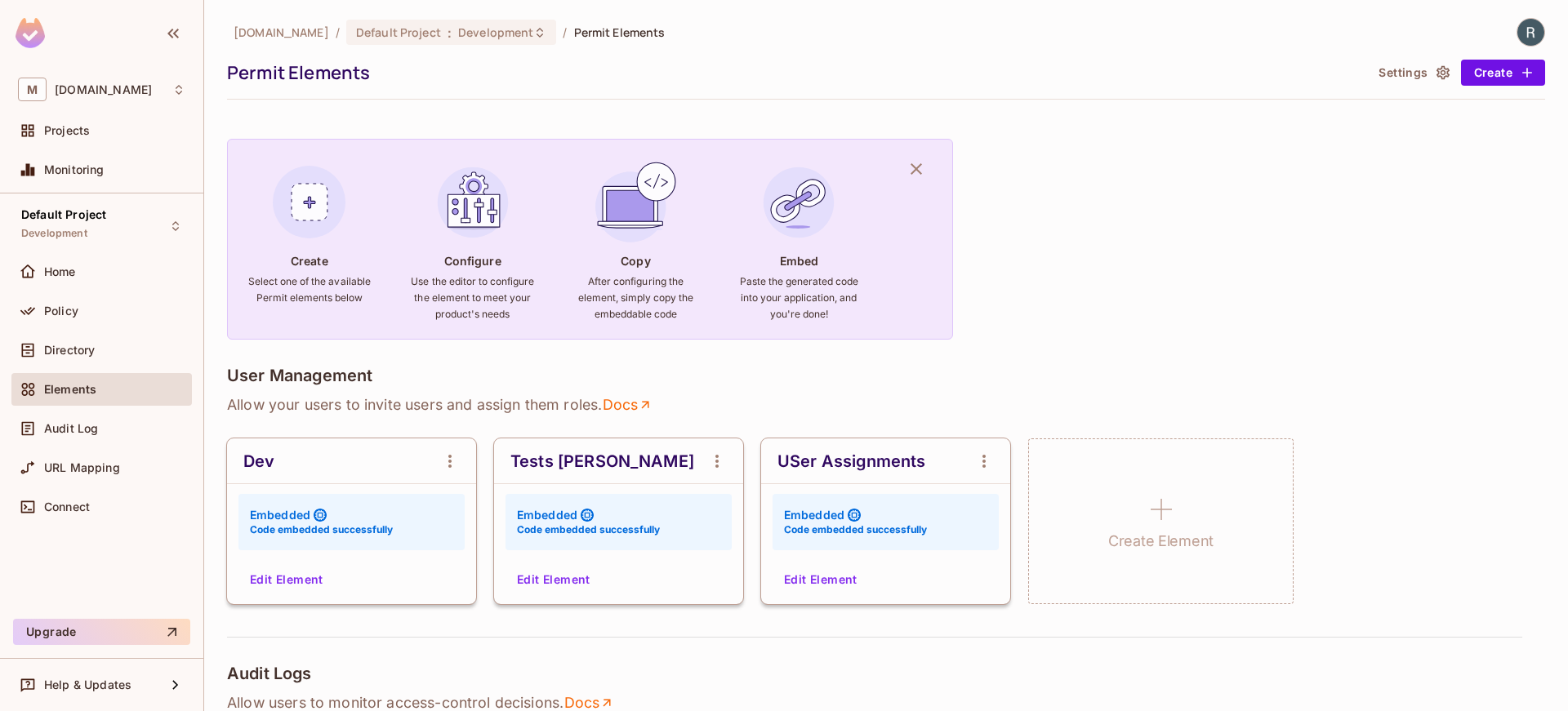
click at [840, 580] on button "Edit Element" at bounding box center [821, 580] width 87 height 26
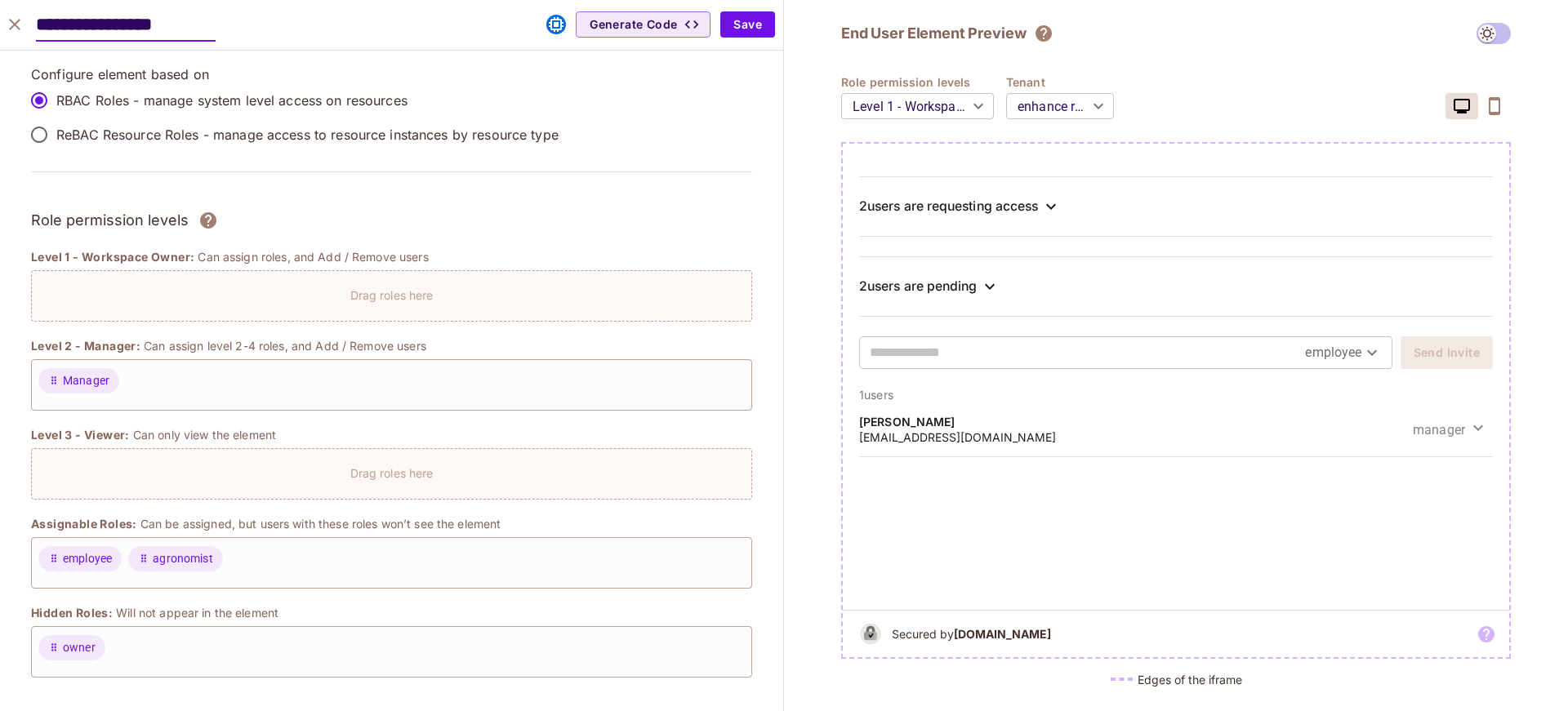
click at [11, 21] on icon "close" at bounding box center [15, 24] width 11 height 11
type input "******"
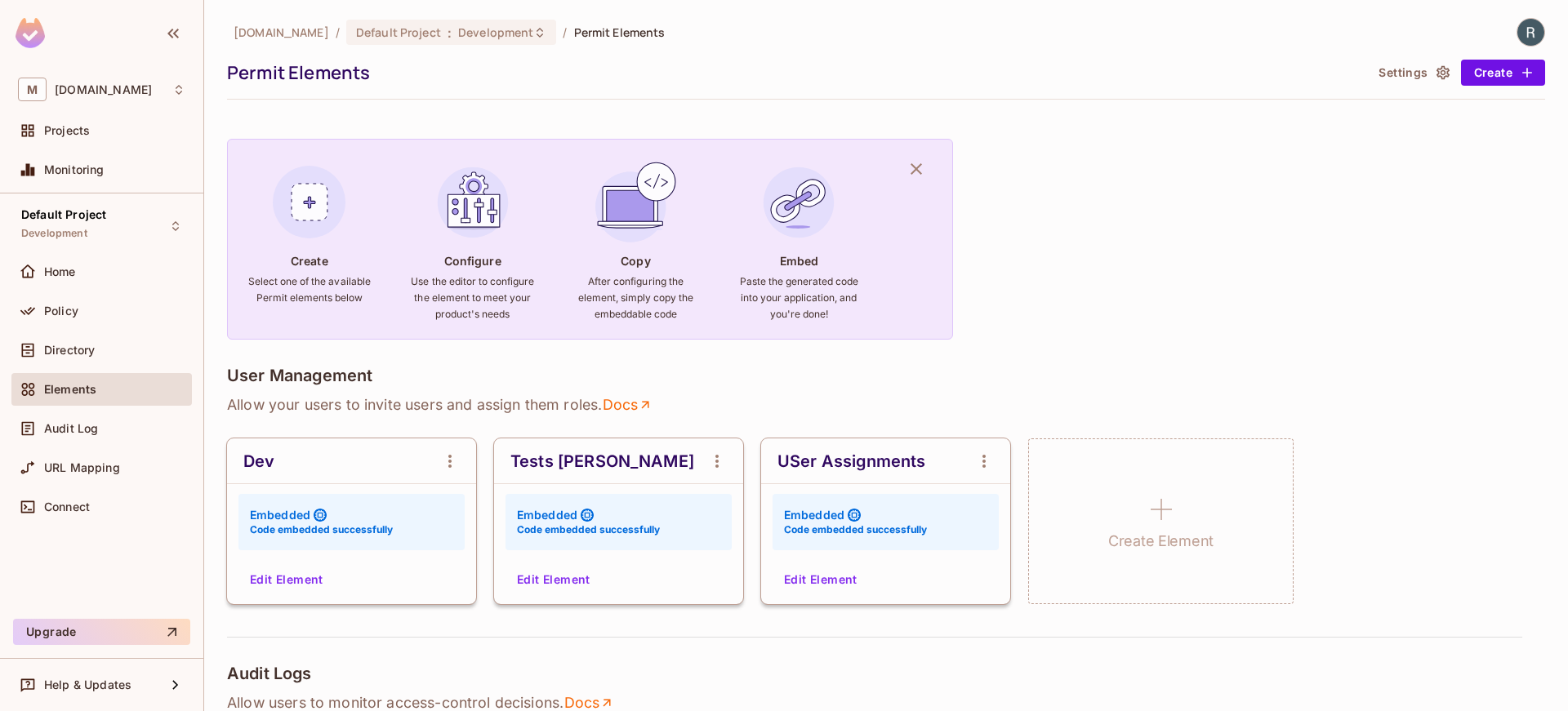
click at [544, 581] on button "Edit Element" at bounding box center [554, 580] width 87 height 26
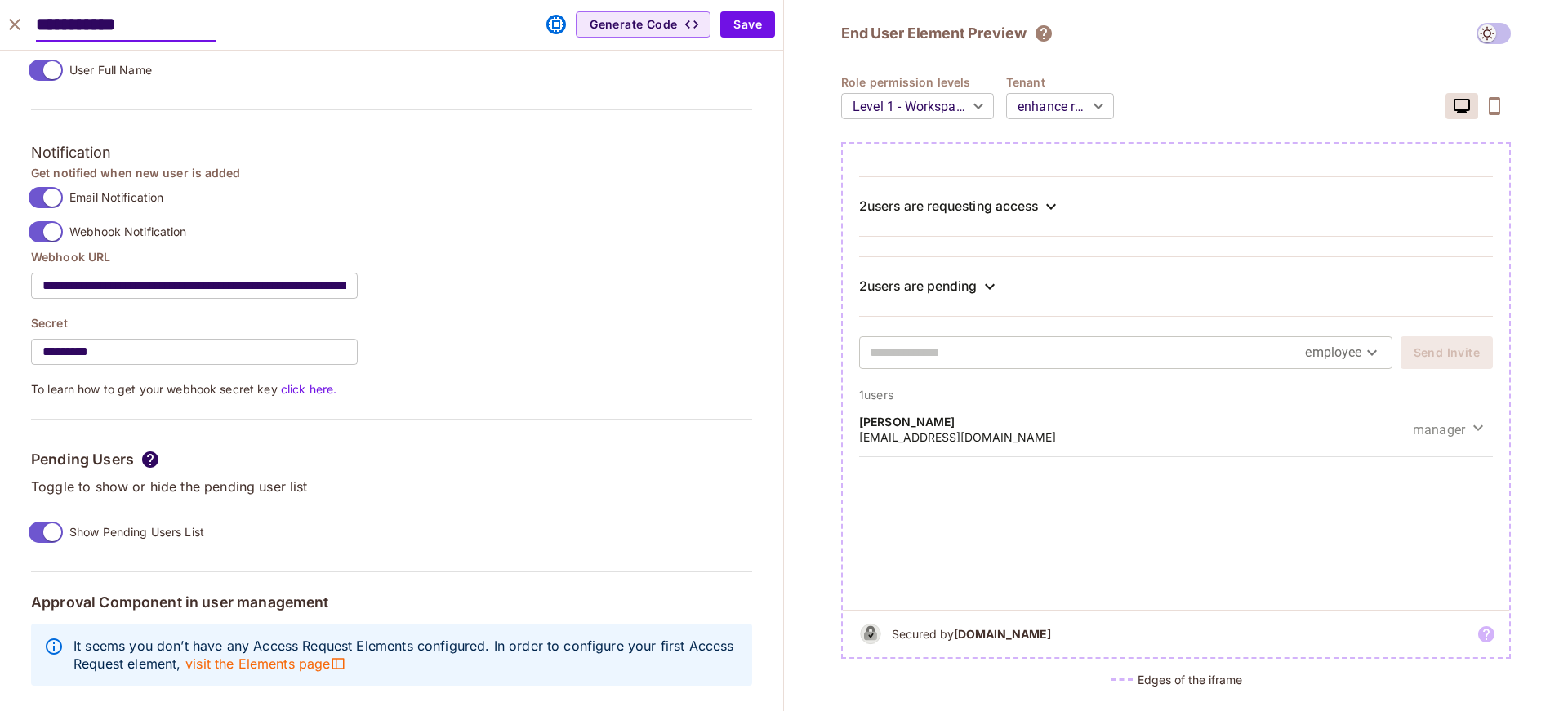
scroll to position [1352, 0]
click at [740, 27] on button "Save" at bounding box center [748, 24] width 55 height 26
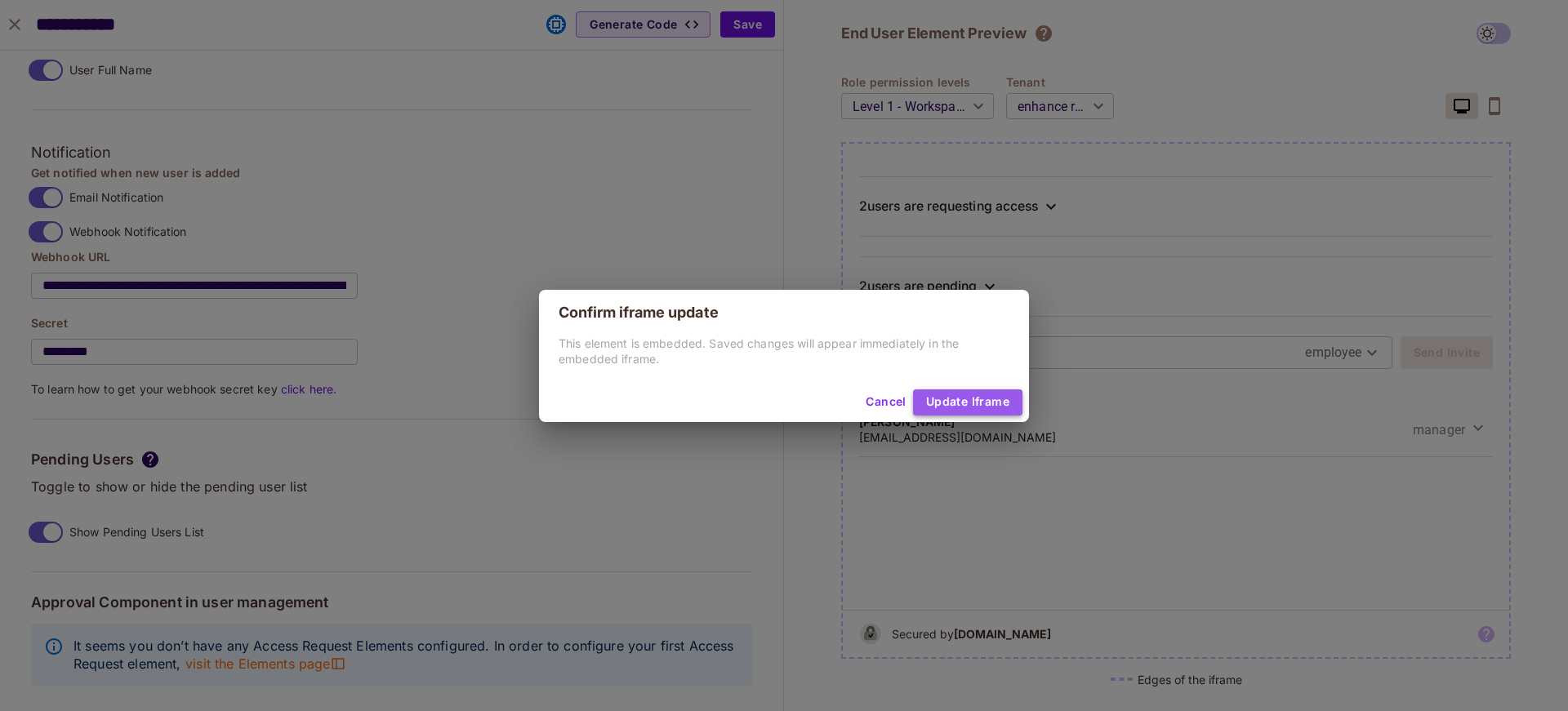
click at [956, 392] on button "Update Iframe" at bounding box center [967, 403] width 109 height 26
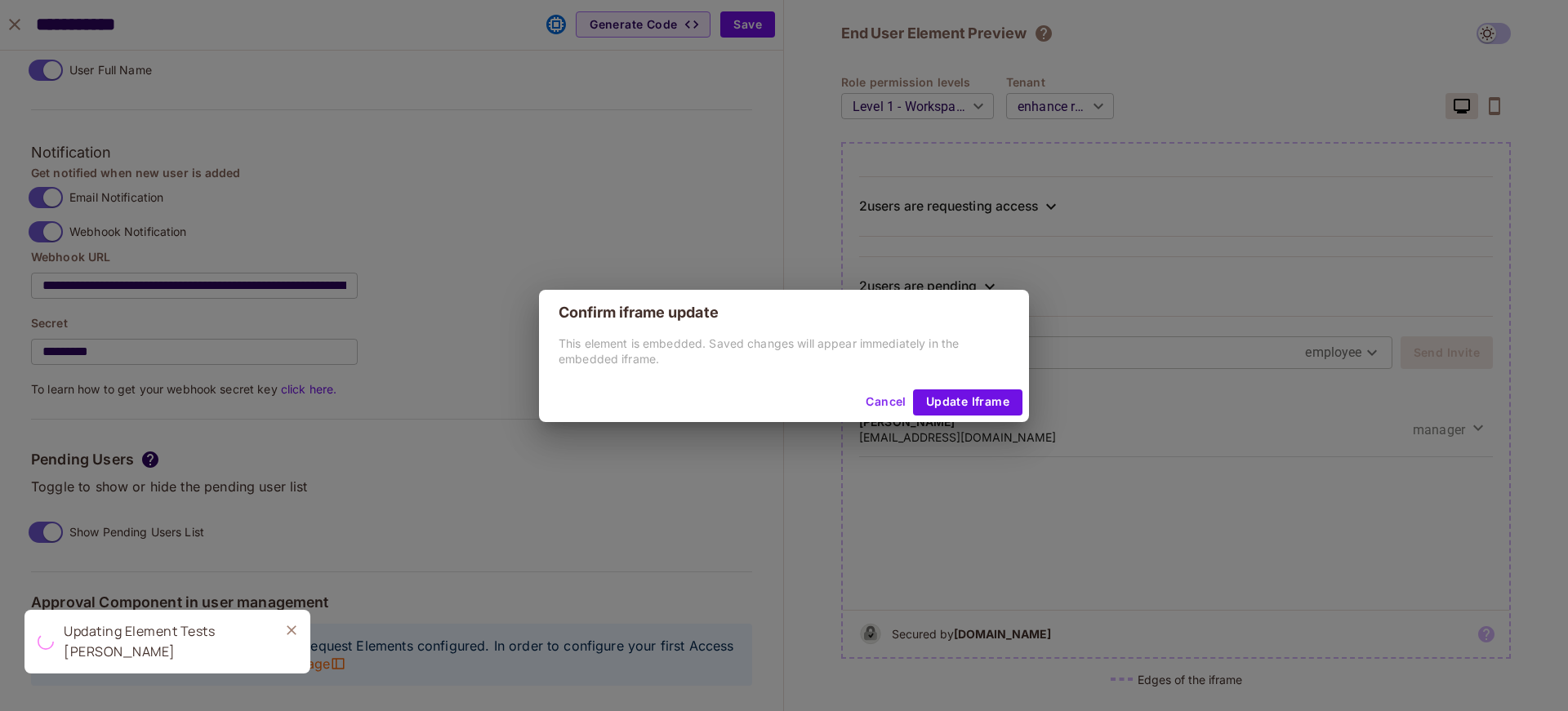
type input "******"
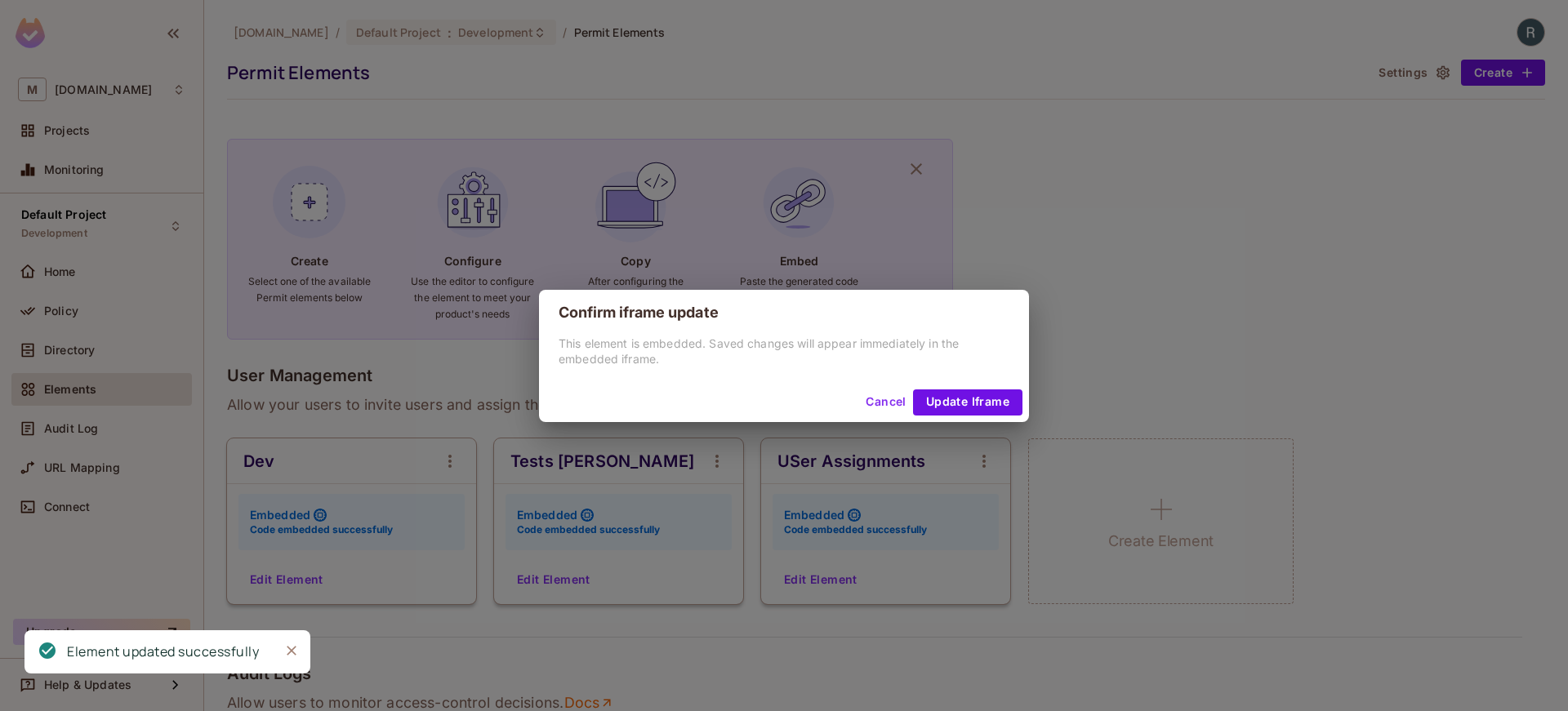
scroll to position [1282, 0]
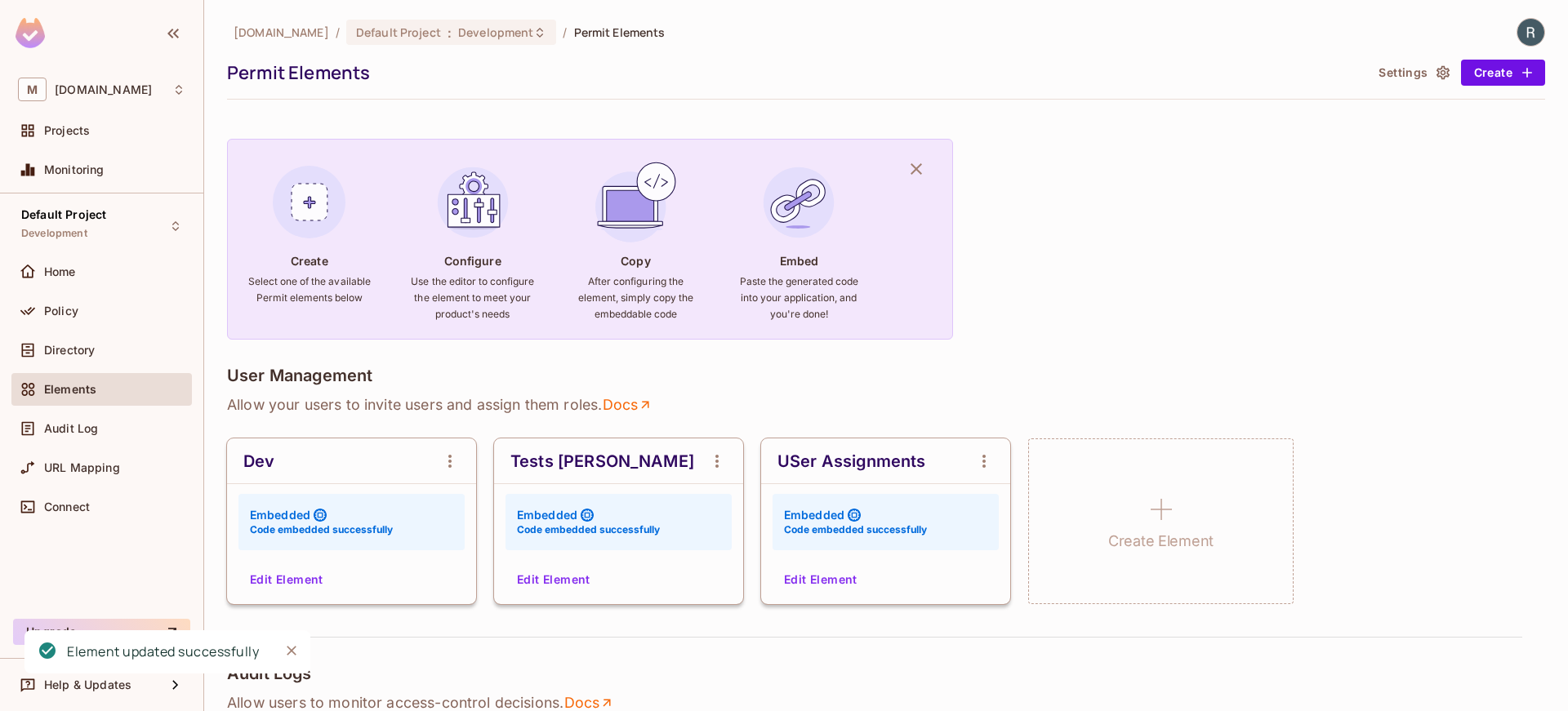
click at [66, 390] on span "Elements" at bounding box center [70, 390] width 52 height 13
click at [548, 578] on button "Edit Element" at bounding box center [554, 580] width 87 height 26
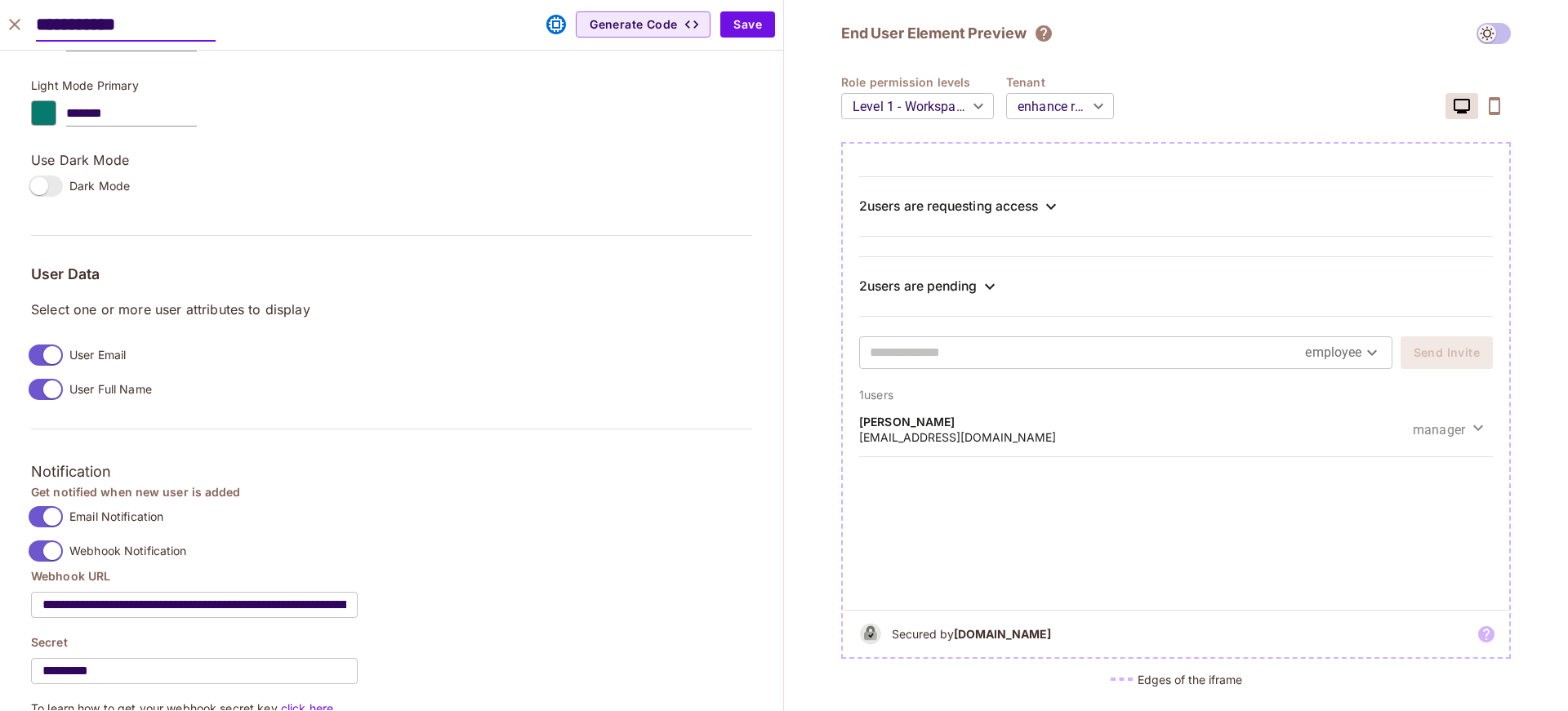
scroll to position [1352, 0]
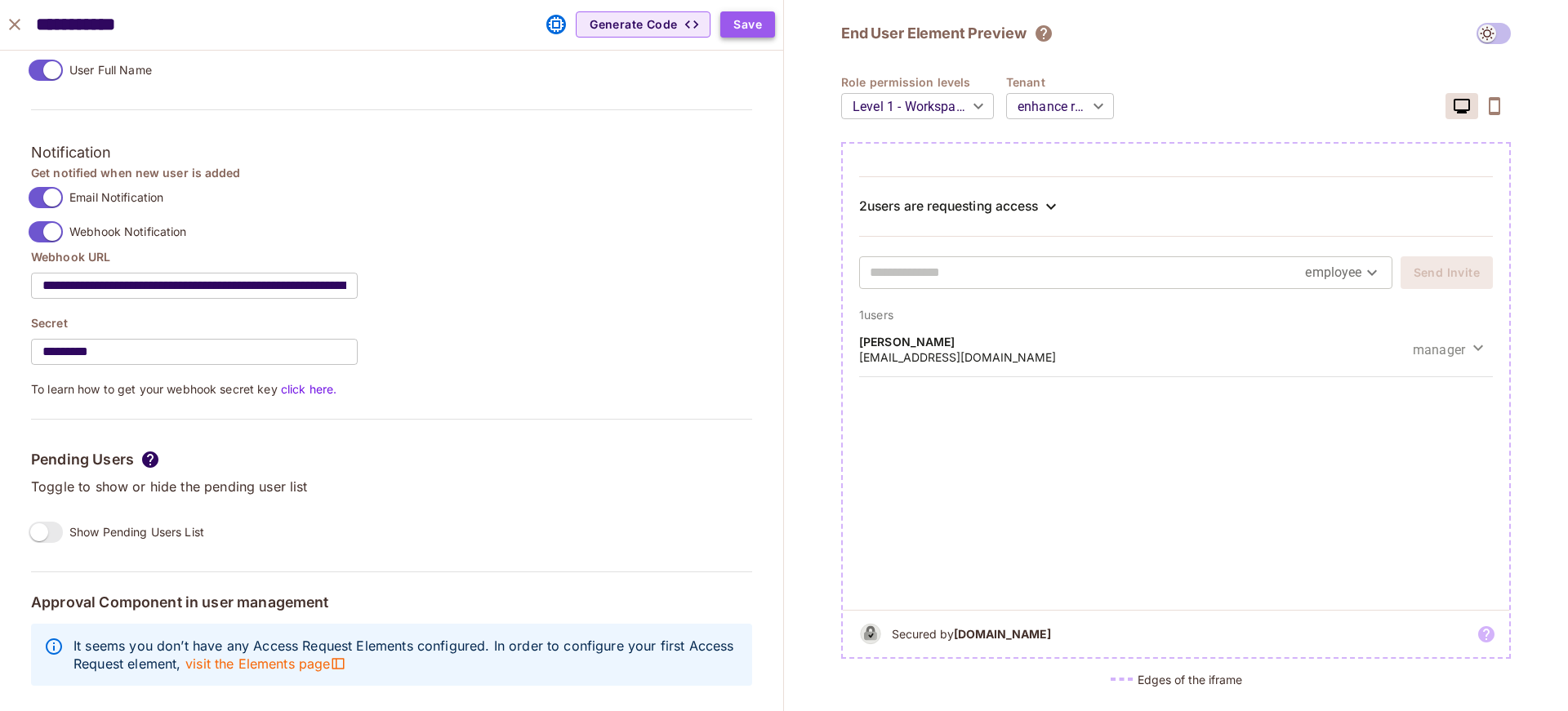
click at [745, 32] on button "Save" at bounding box center [748, 24] width 55 height 26
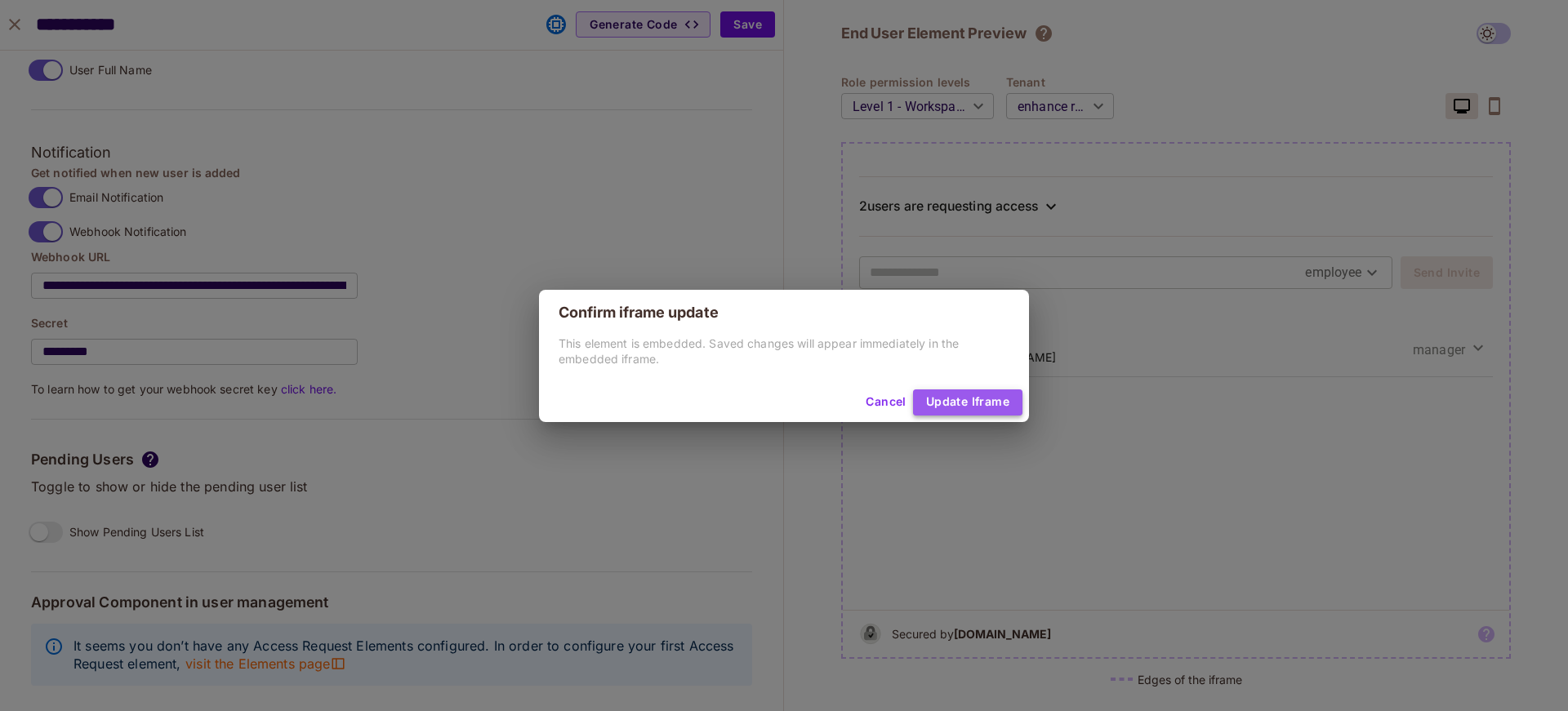
click at [986, 396] on button "Update Iframe" at bounding box center [967, 403] width 109 height 26
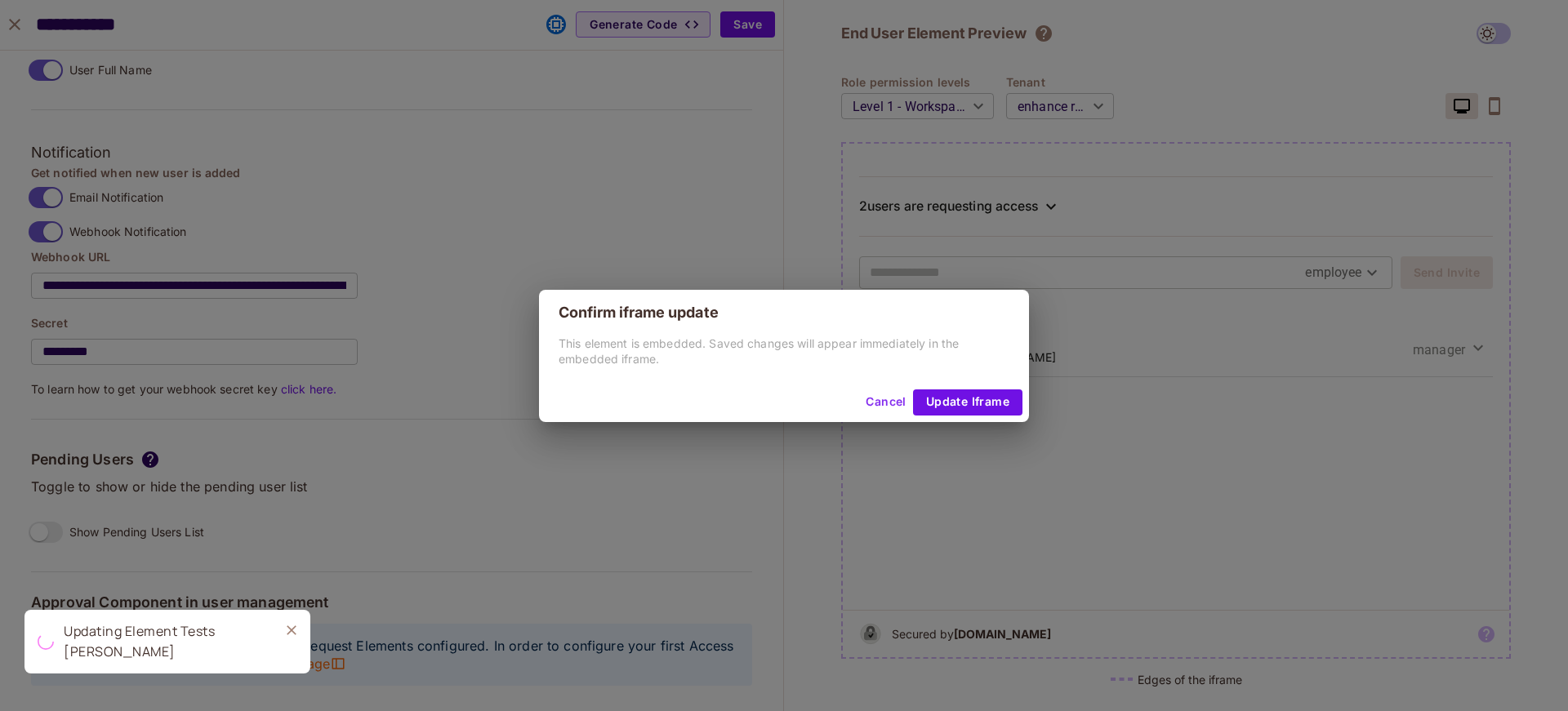
type input "******"
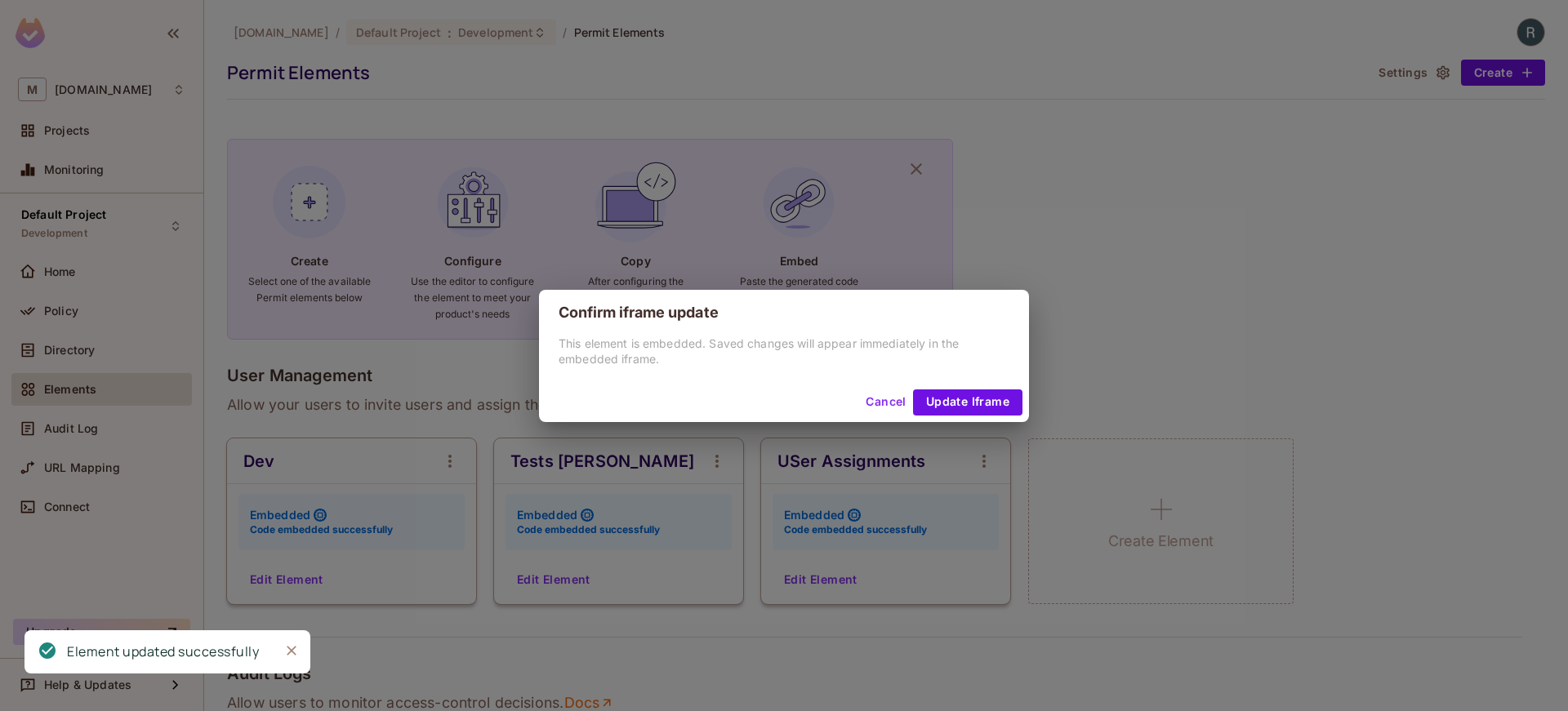
scroll to position [1282, 0]
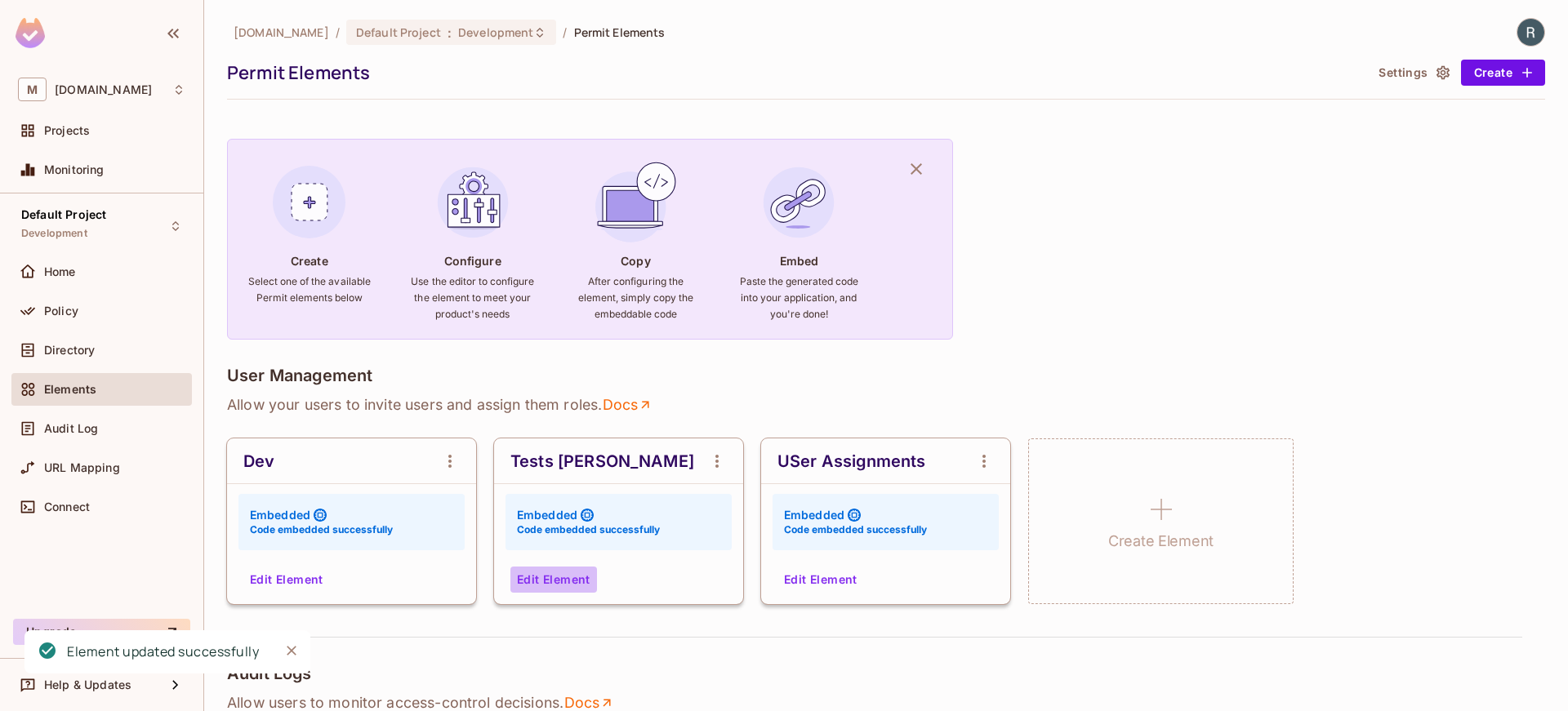
click at [551, 575] on button "Edit Element" at bounding box center [554, 580] width 87 height 26
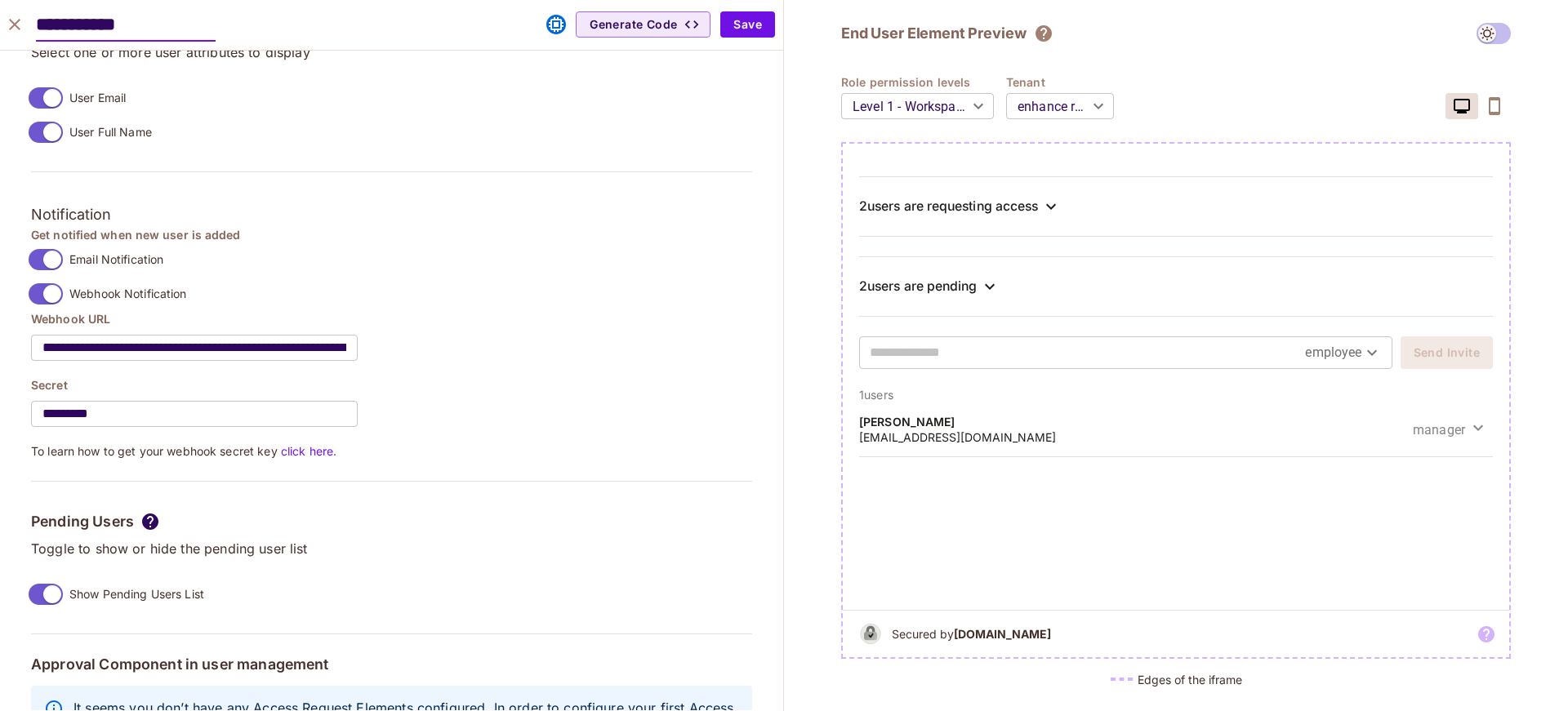
scroll to position [1352, 0]
